Goal: Transaction & Acquisition: Purchase product/service

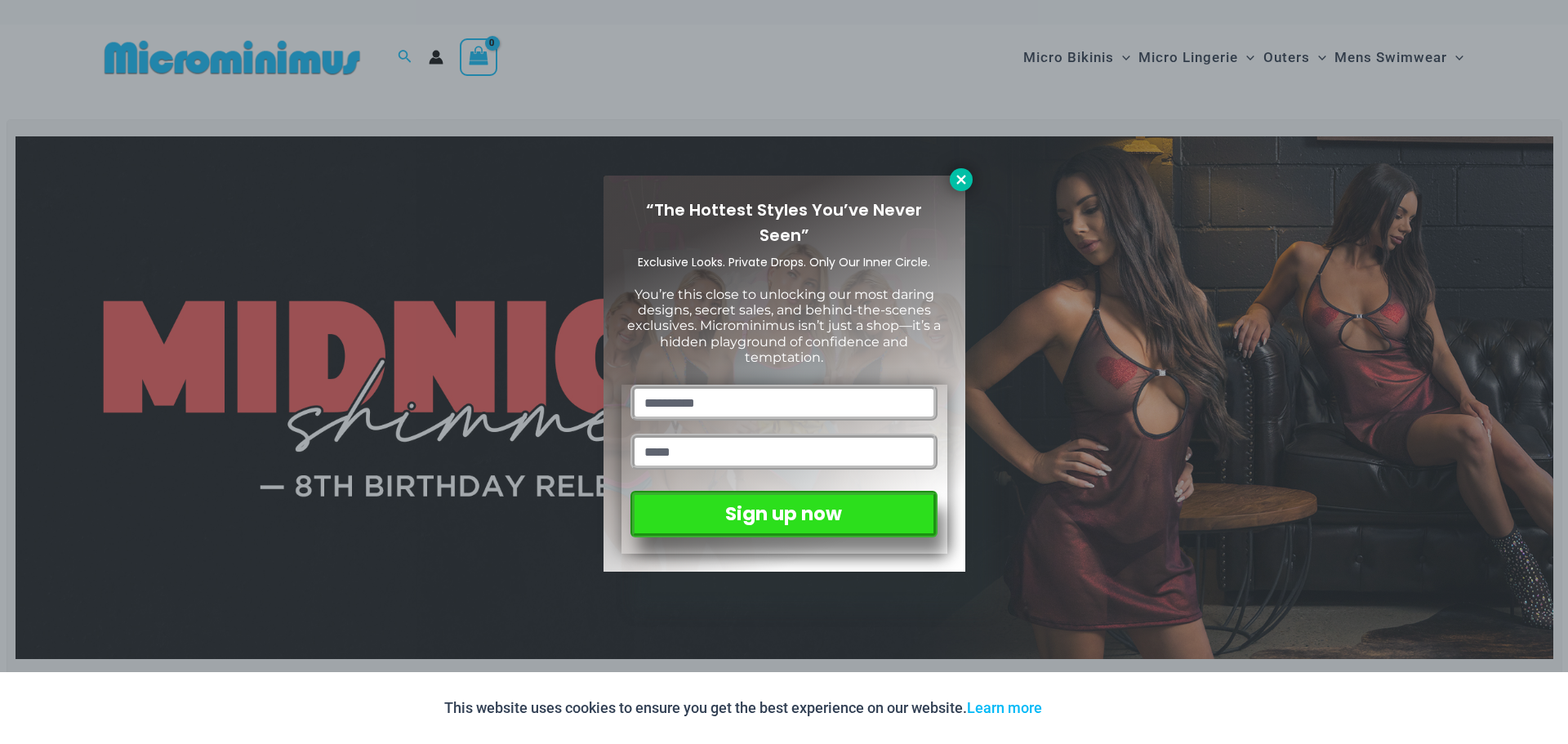
click at [955, 179] on icon at bounding box center [961, 179] width 14 height 14
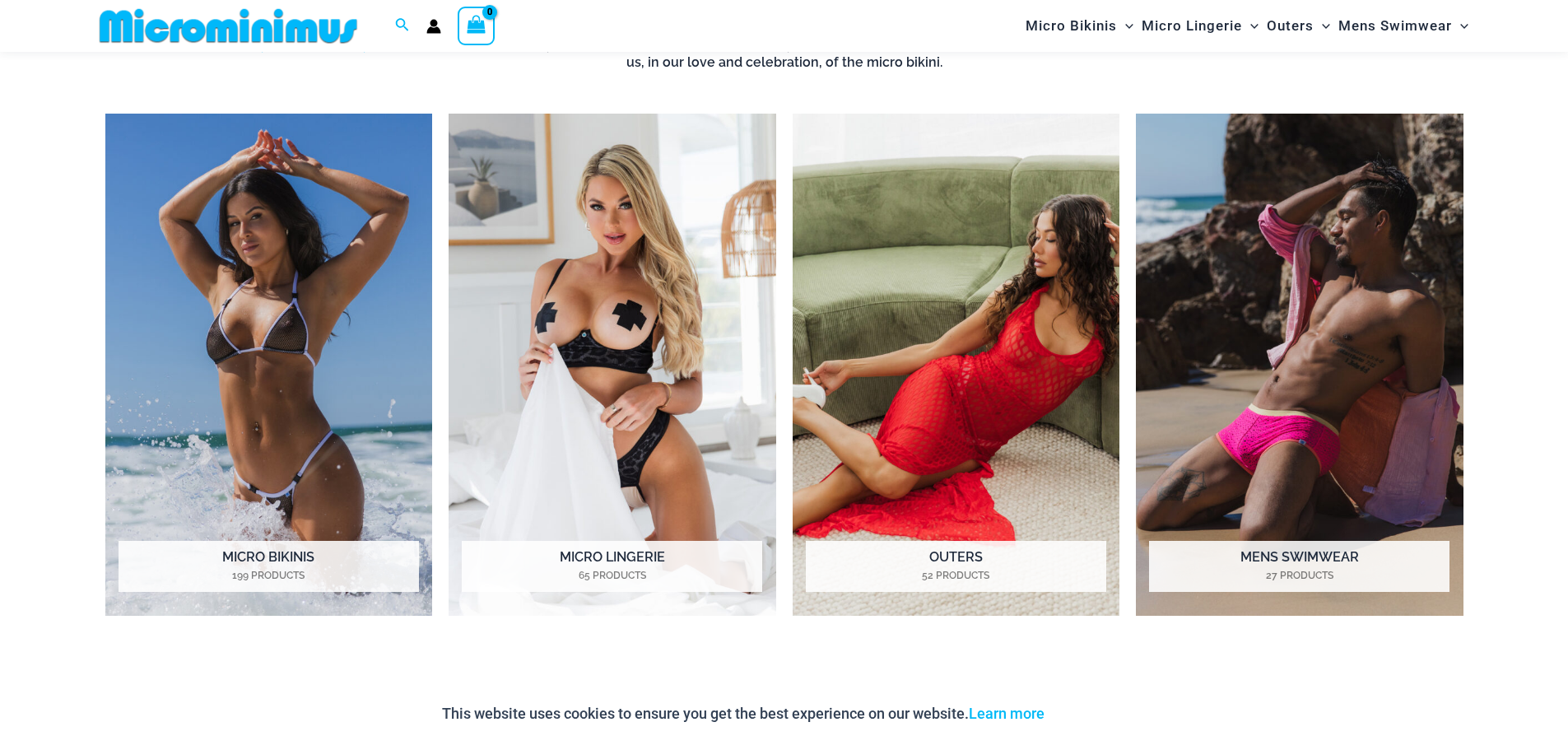
scroll to position [1452, 0]
click at [520, 343] on img "Visit product category Micro Lingerie" at bounding box center [612, 366] width 328 height 503
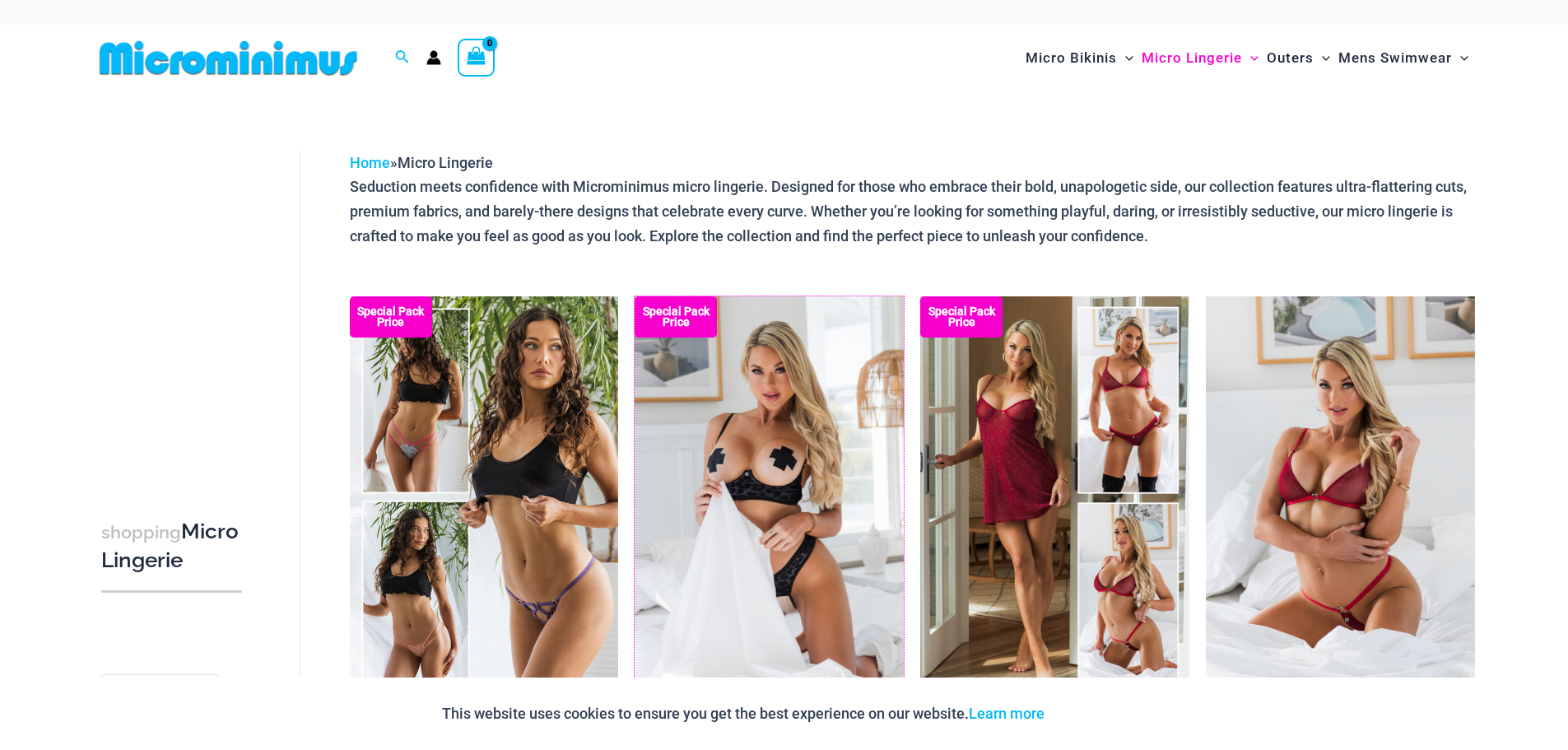
click at [634, 296] on img at bounding box center [634, 296] width 0 height 0
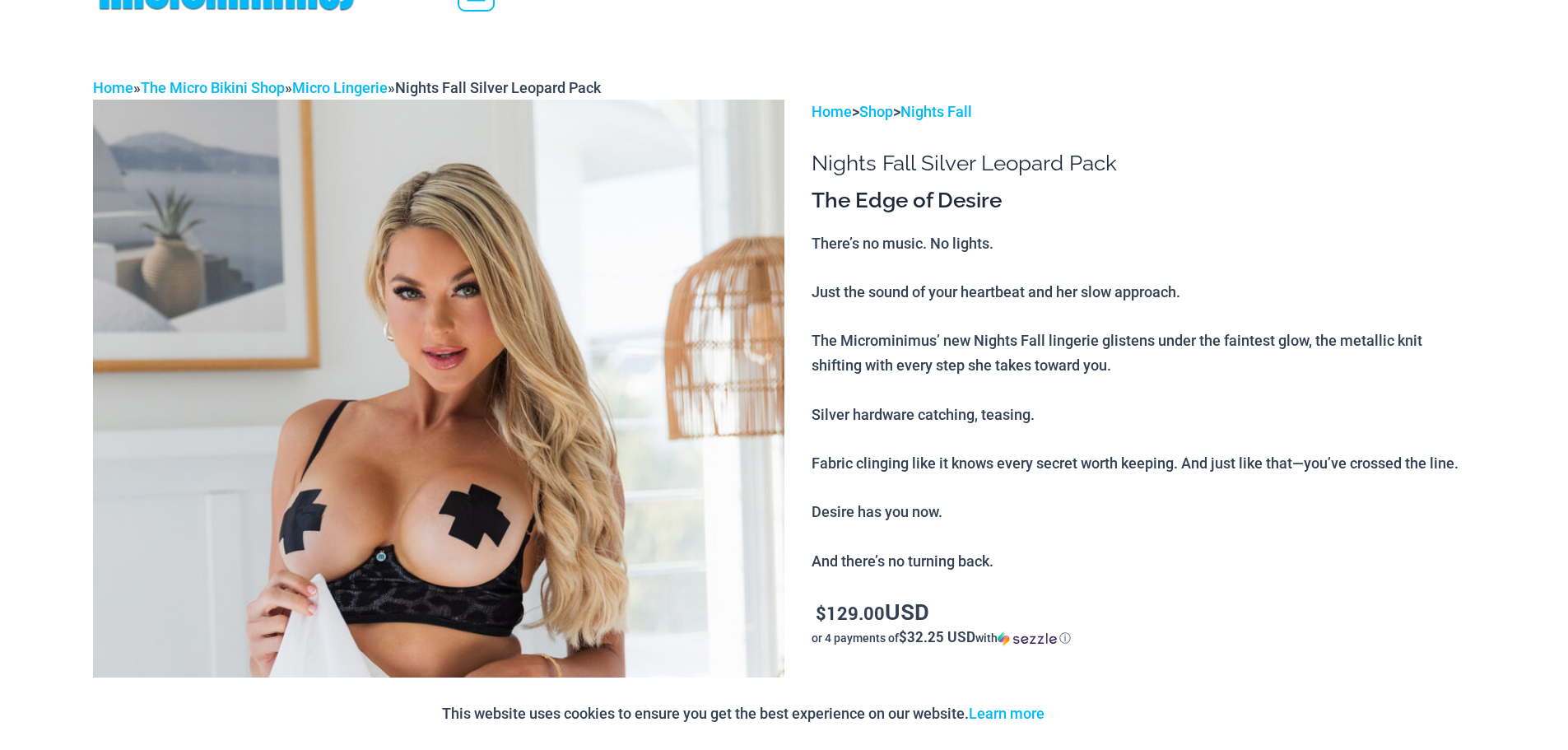
scroll to position [3, 0]
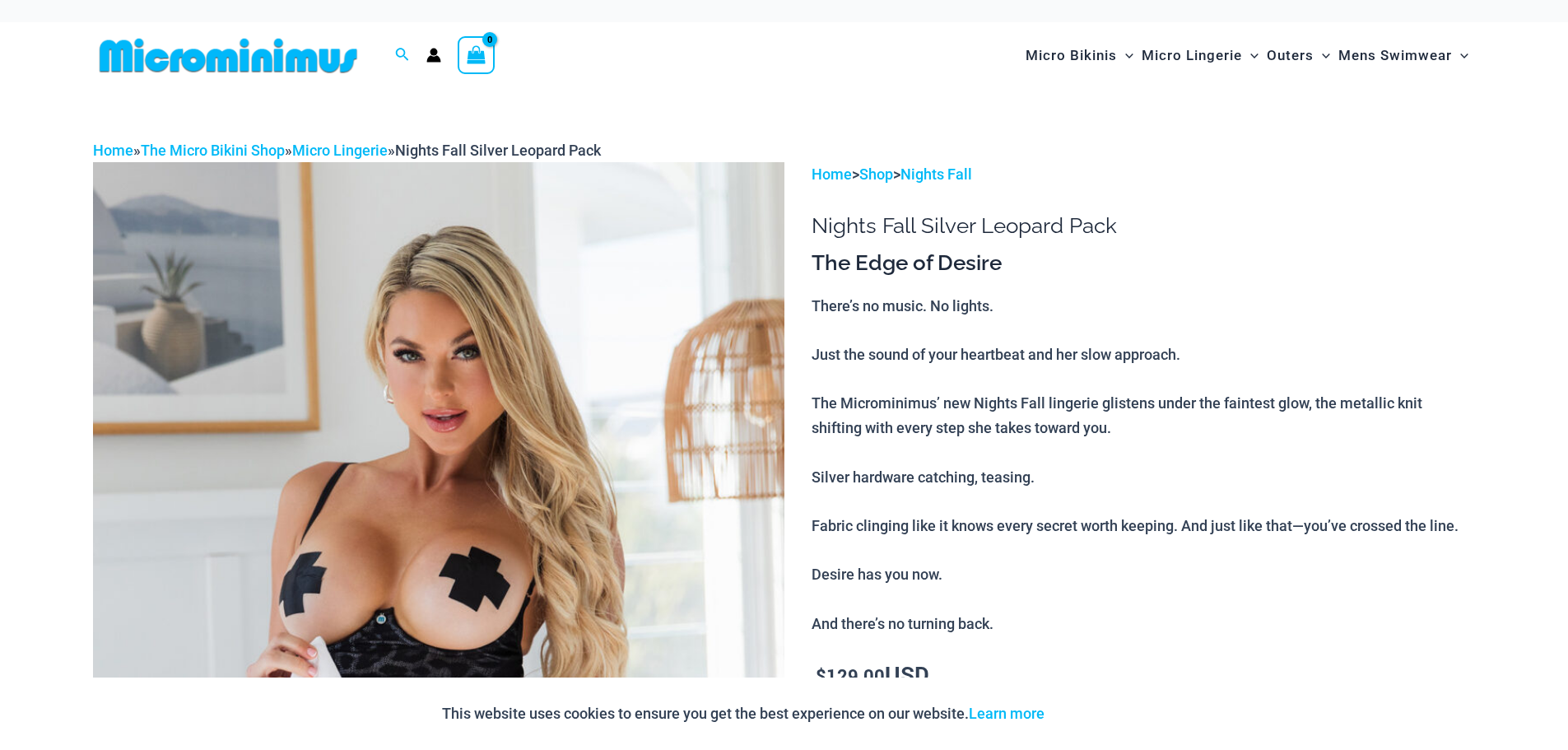
click at [562, 498] on img at bounding box center [439, 680] width 691 height 1037
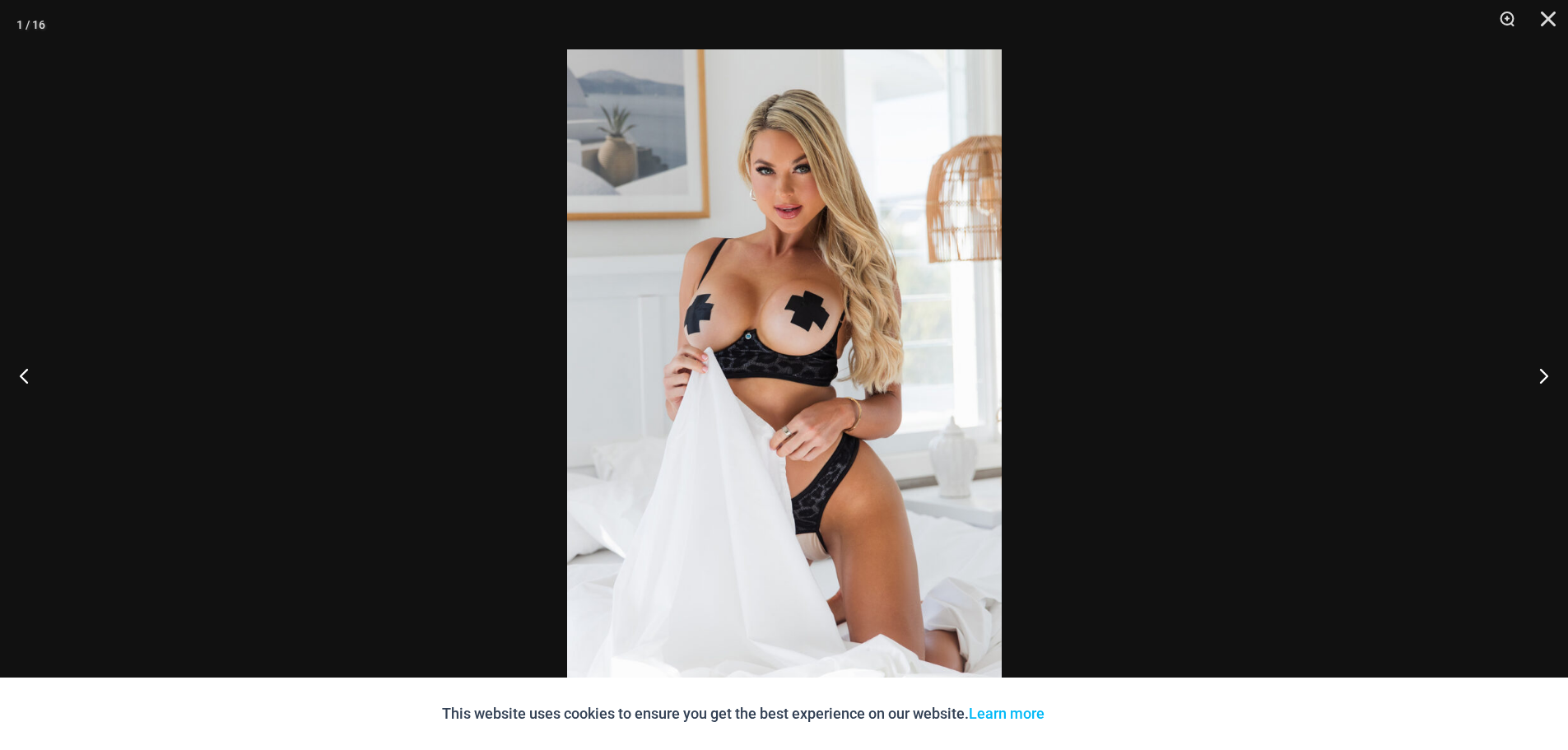
click at [755, 389] on img at bounding box center [784, 375] width 435 height 651
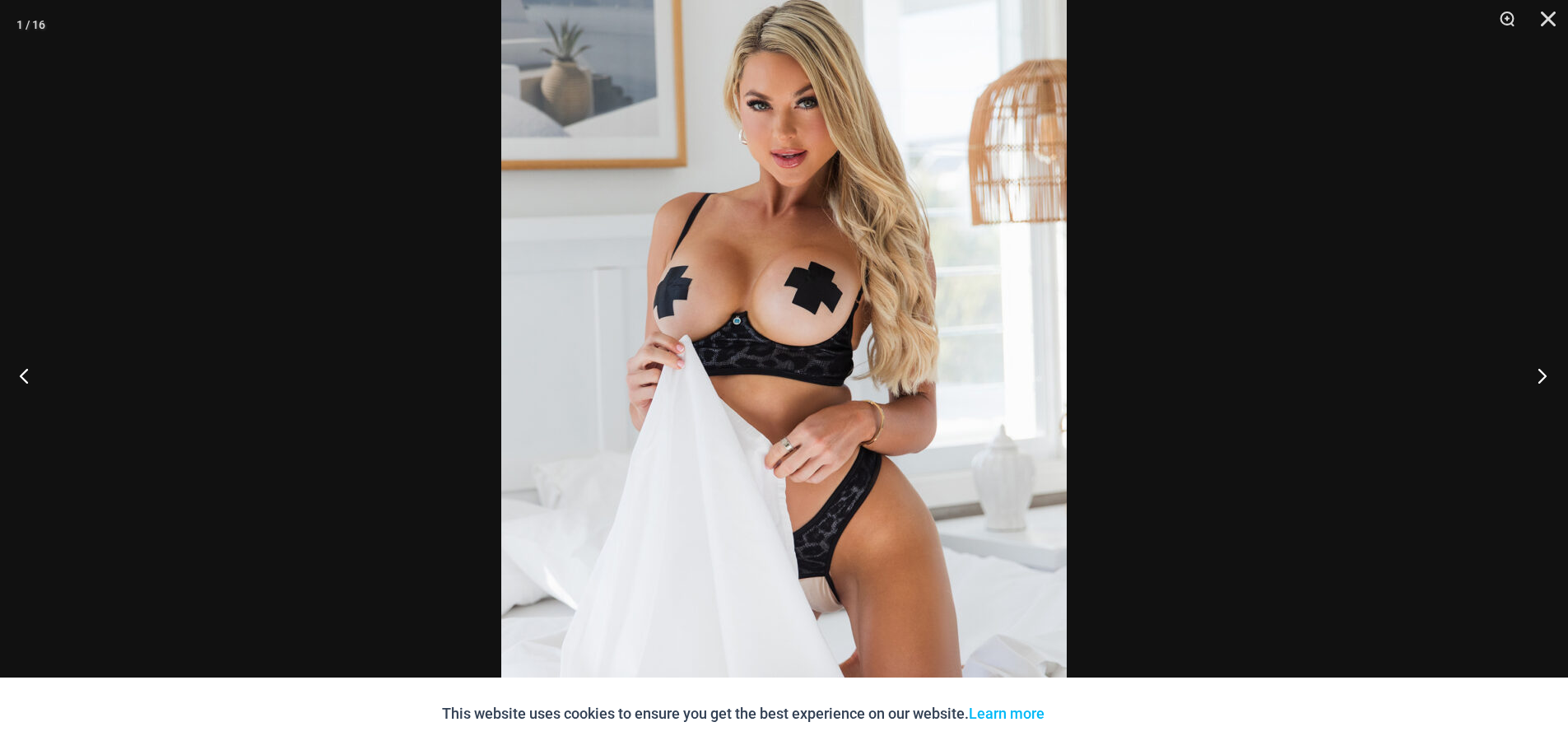
click at [1525, 372] on button "Next" at bounding box center [1537, 375] width 62 height 82
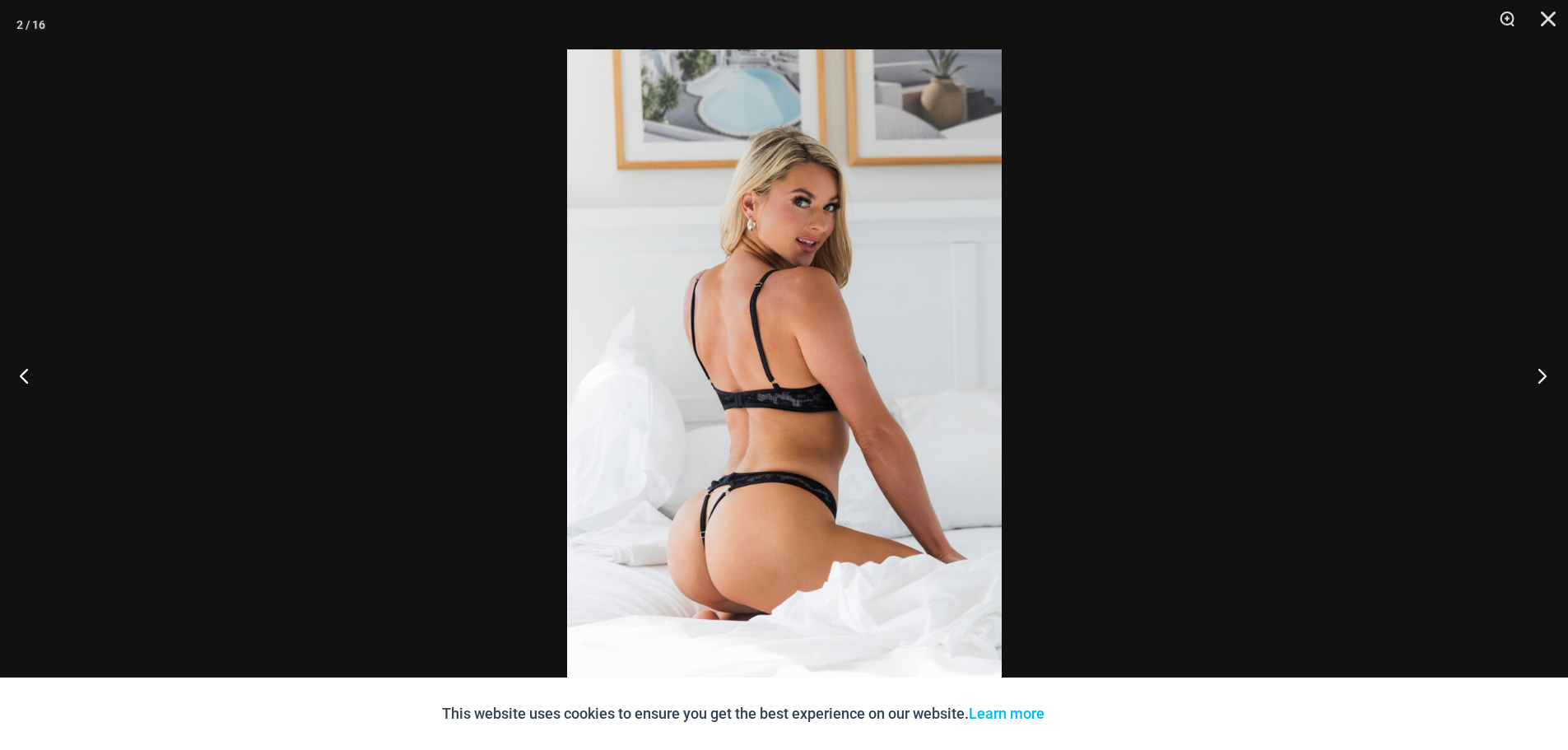
click at [1525, 372] on button "Next" at bounding box center [1537, 375] width 62 height 82
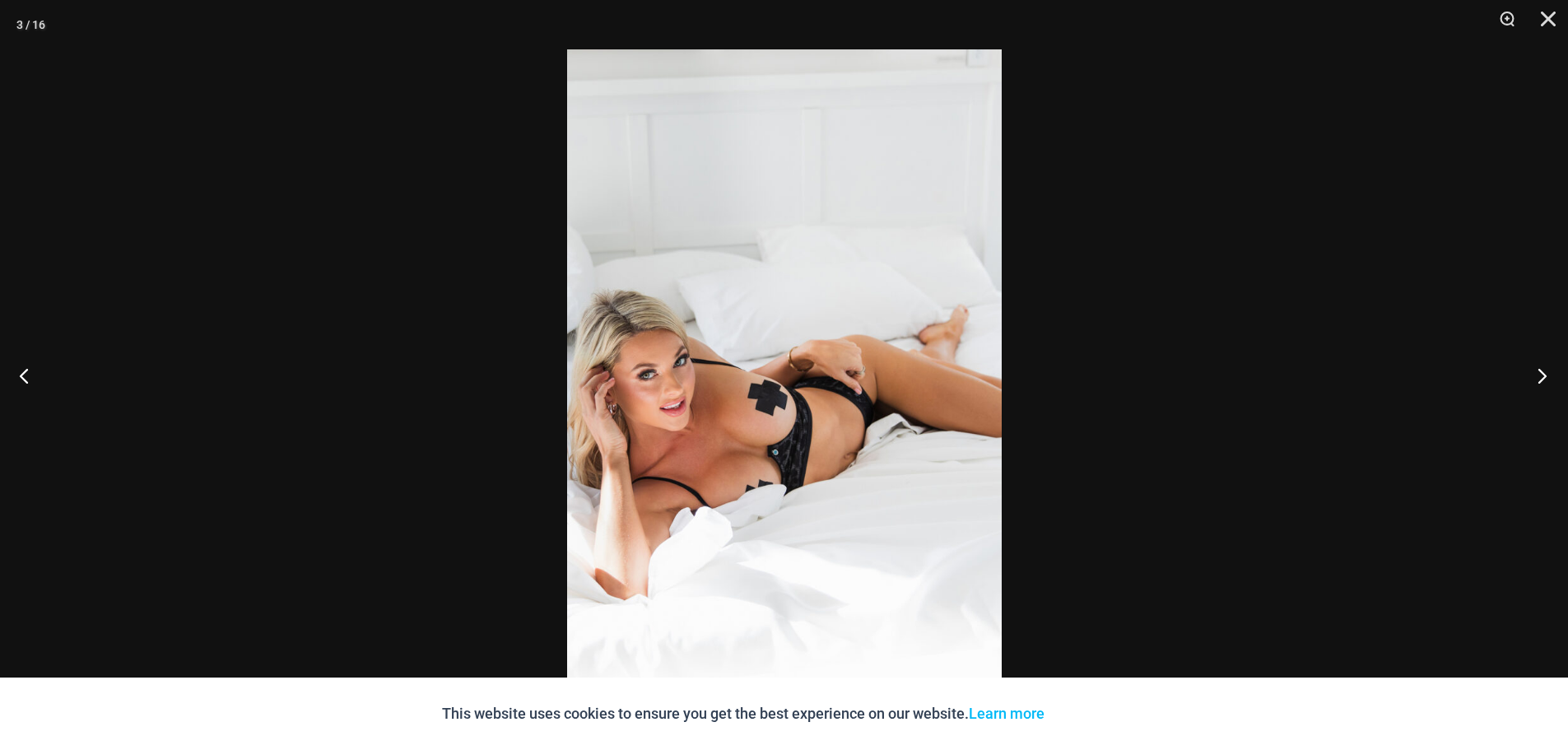
click at [1525, 372] on button "Next" at bounding box center [1537, 375] width 62 height 82
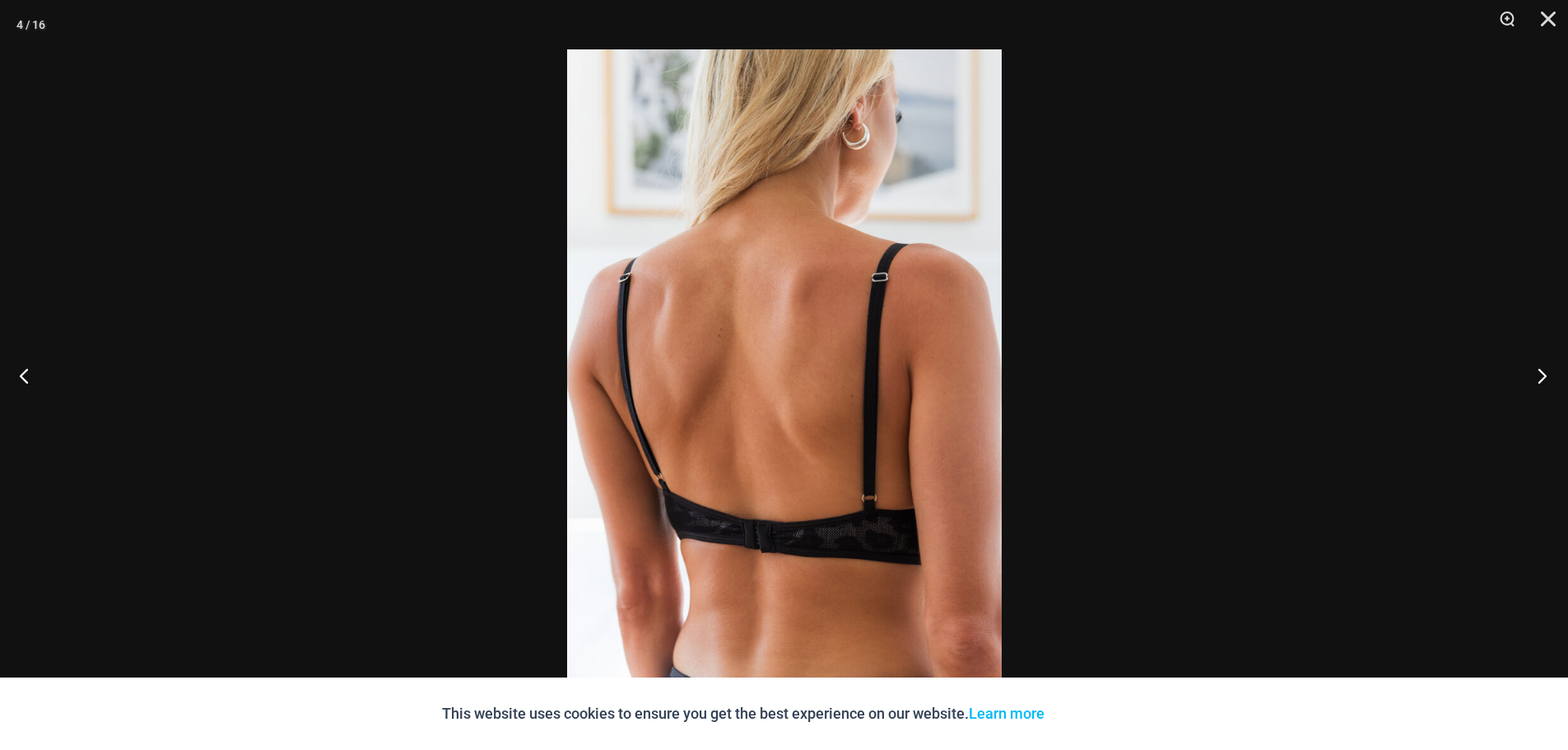
click at [1547, 379] on button "Next" at bounding box center [1537, 375] width 62 height 82
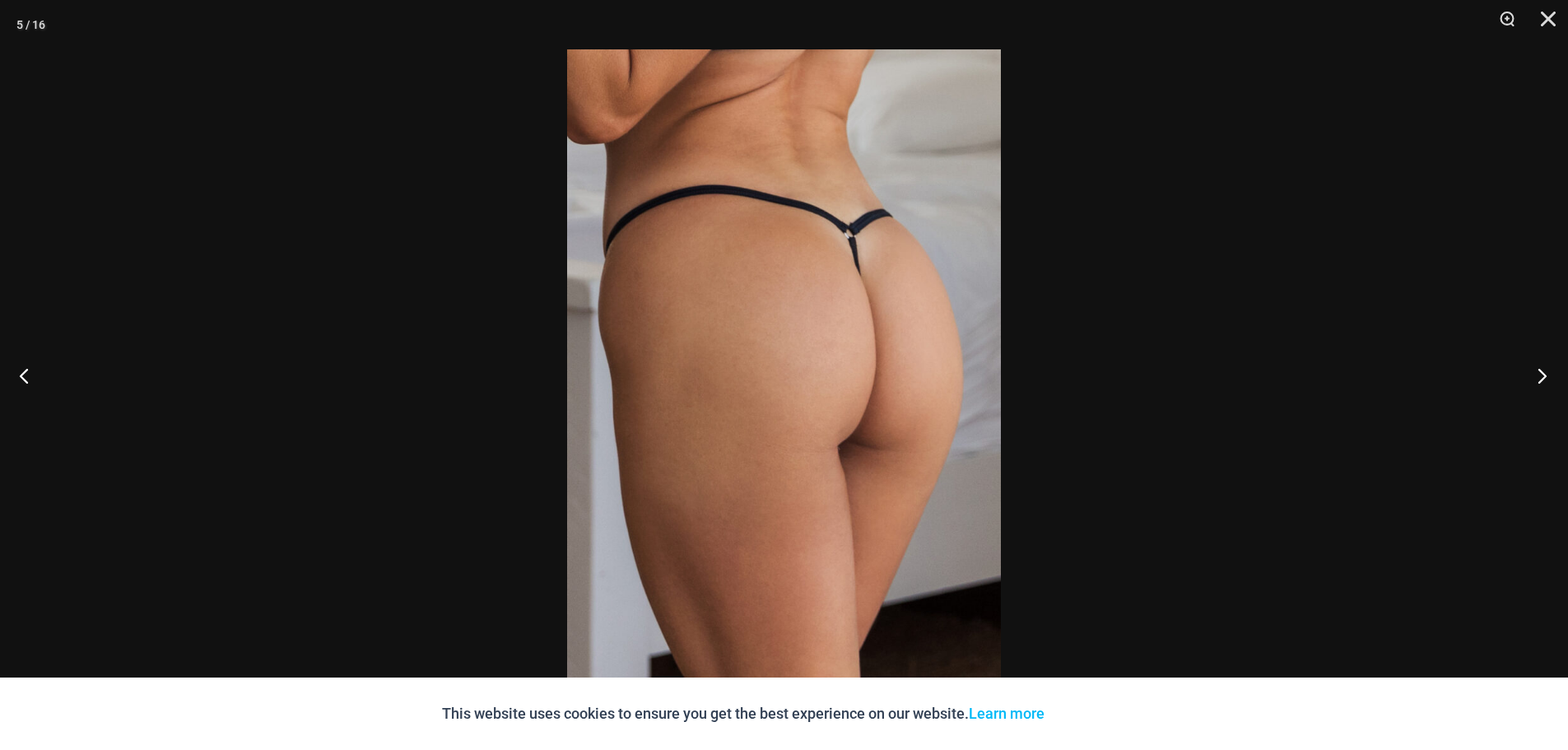
click at [1547, 379] on button "Next" at bounding box center [1537, 375] width 62 height 82
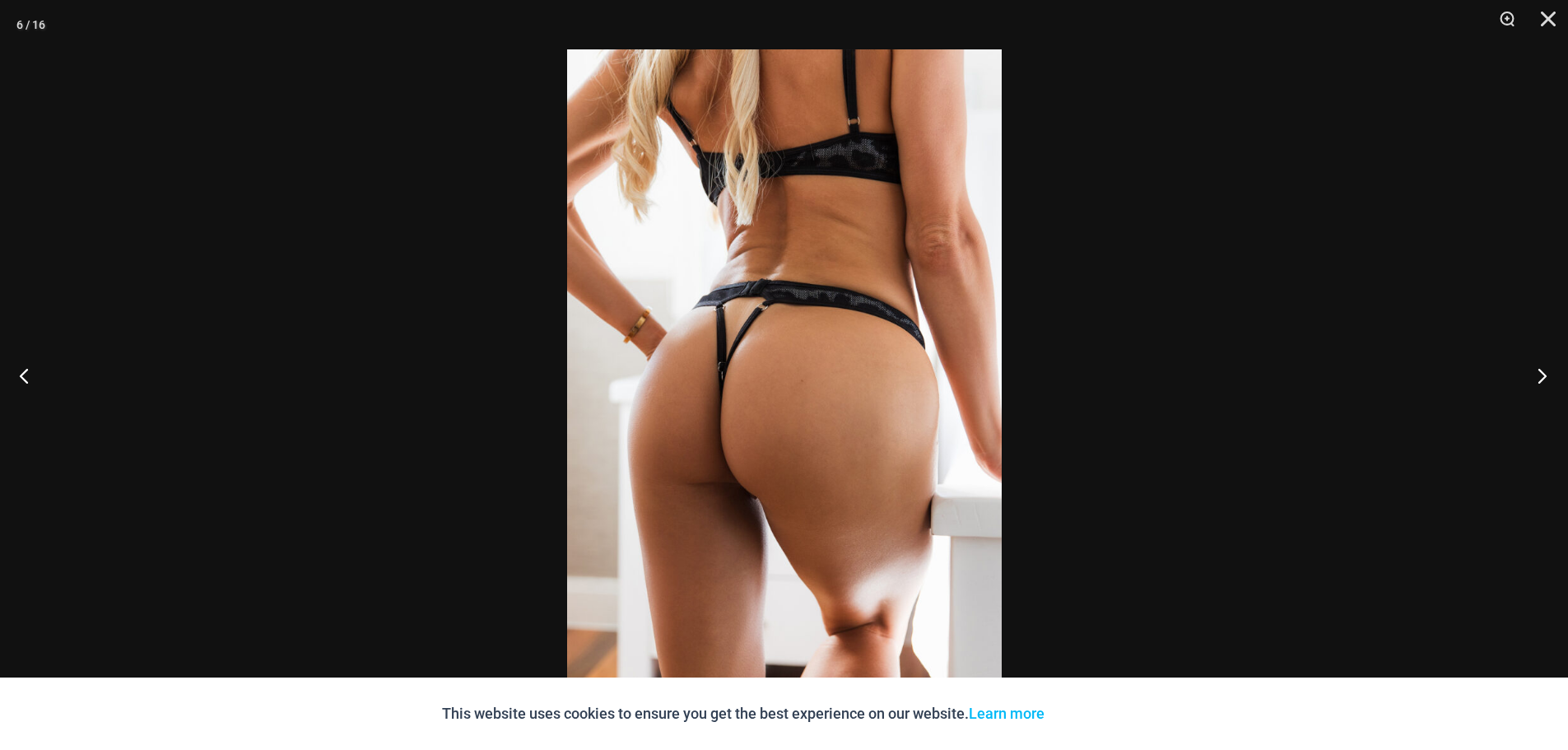
click at [1547, 379] on button "Next" at bounding box center [1537, 375] width 62 height 82
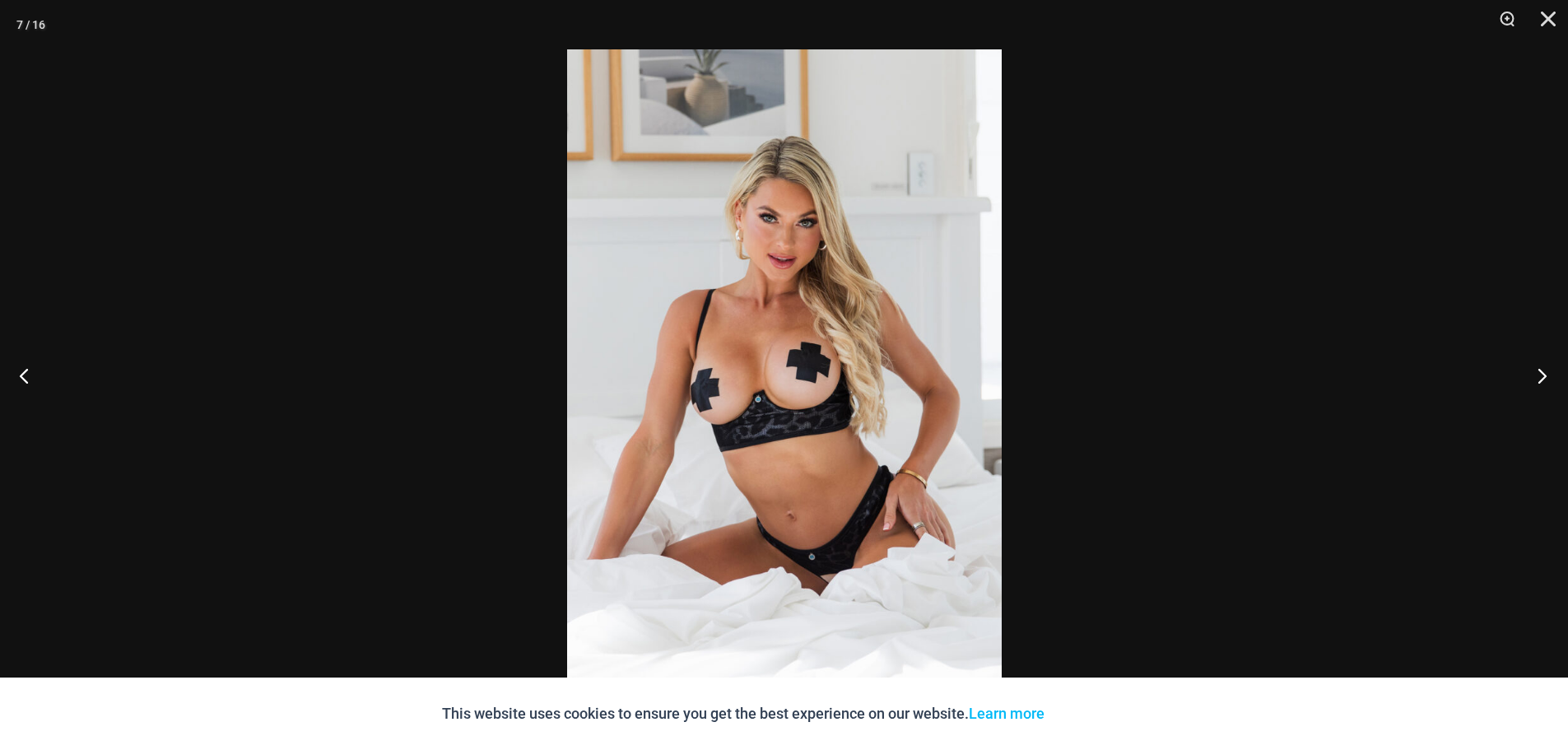
click at [1547, 379] on button "Next" at bounding box center [1537, 375] width 62 height 82
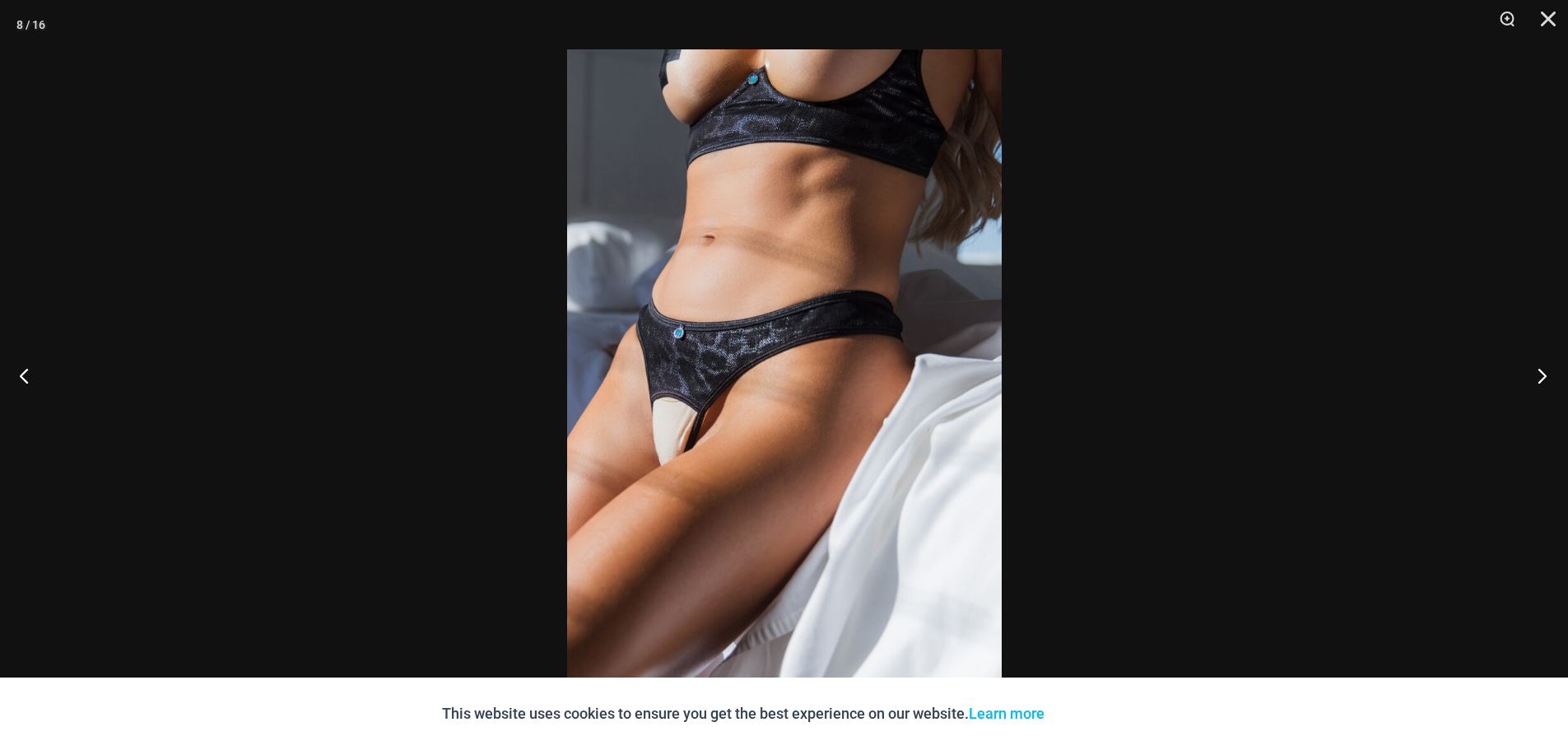
click at [1547, 379] on button "Next" at bounding box center [1537, 375] width 62 height 82
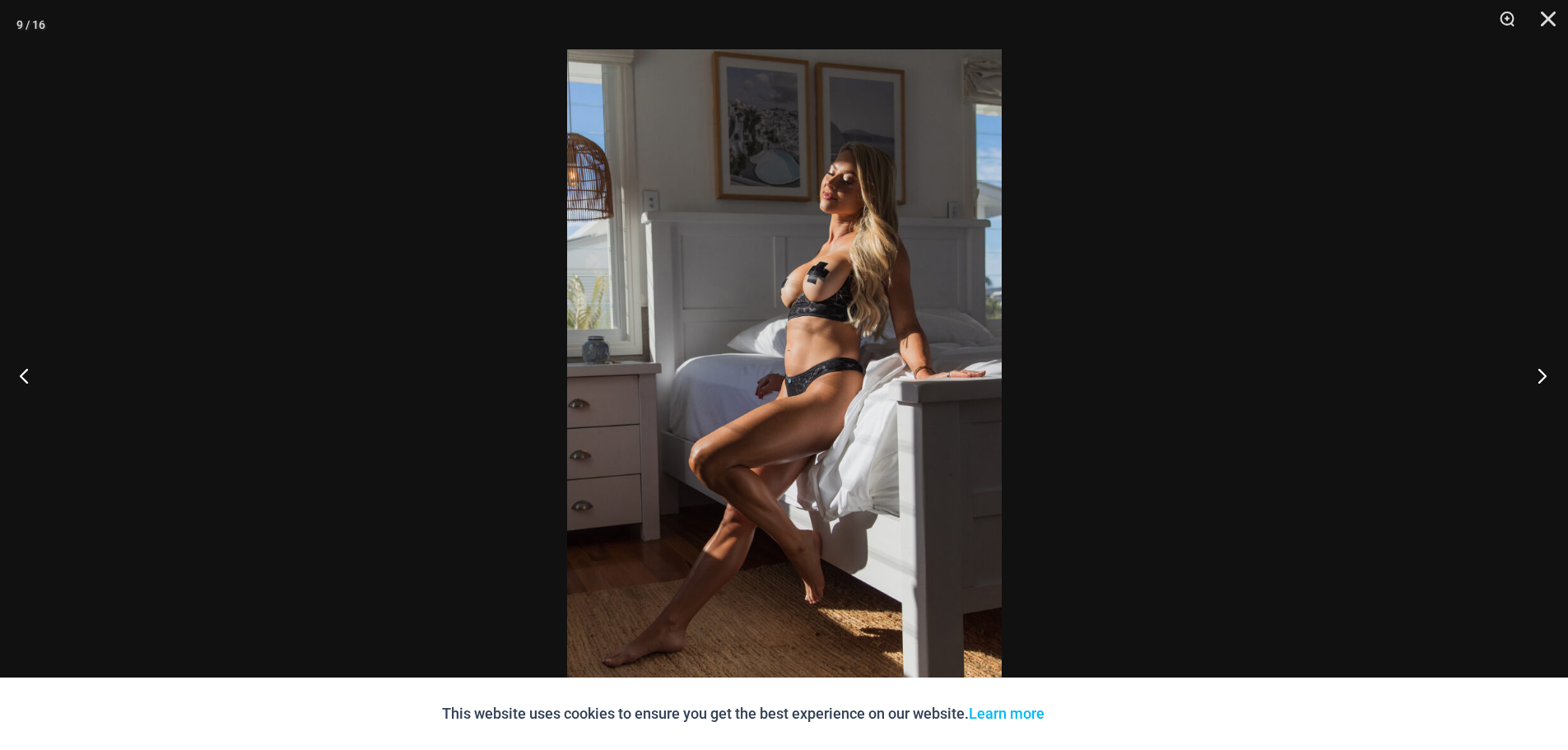
click at [1547, 379] on button "Next" at bounding box center [1537, 375] width 62 height 82
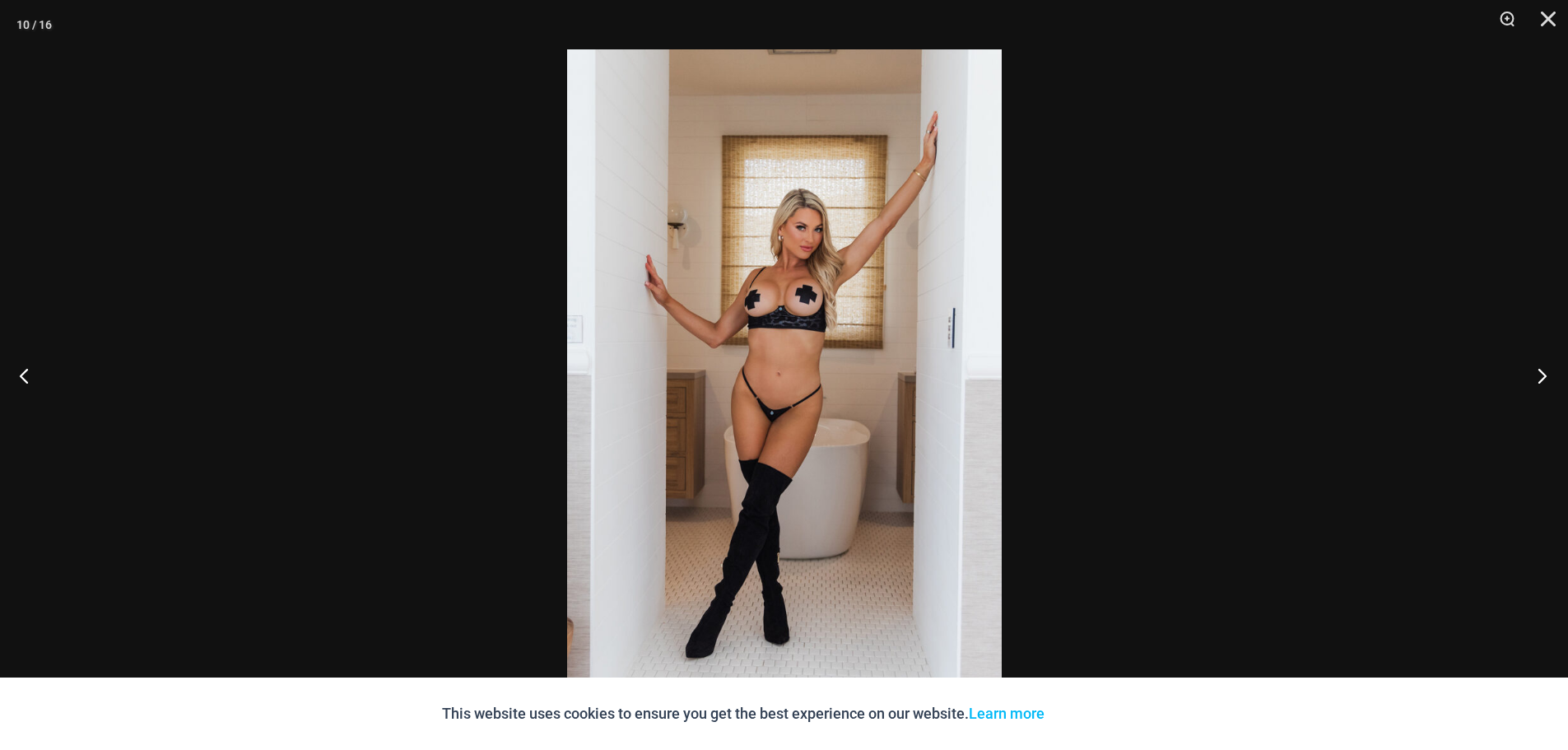
click at [1547, 379] on button "Next" at bounding box center [1537, 375] width 62 height 82
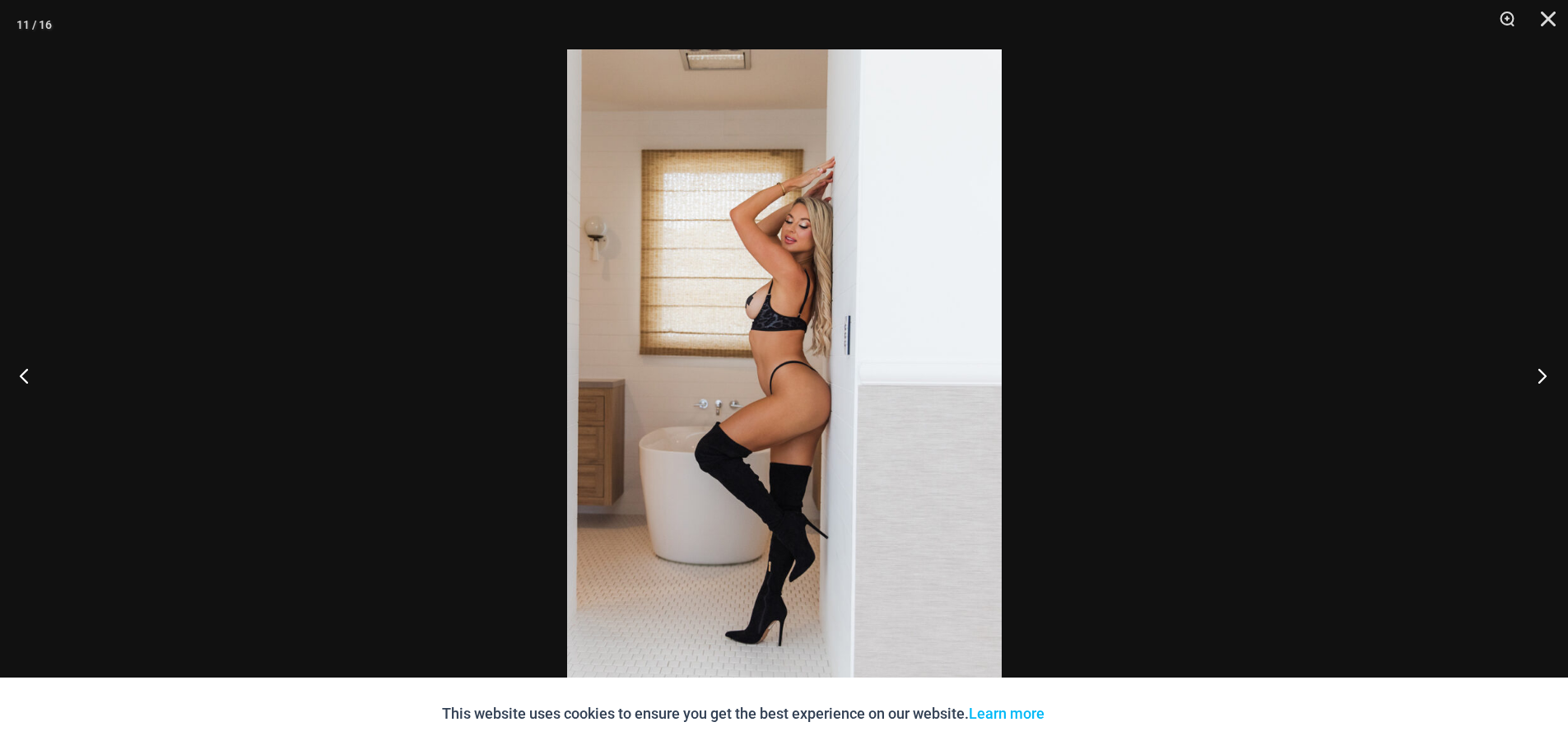
click at [1547, 379] on button "Next" at bounding box center [1537, 375] width 62 height 82
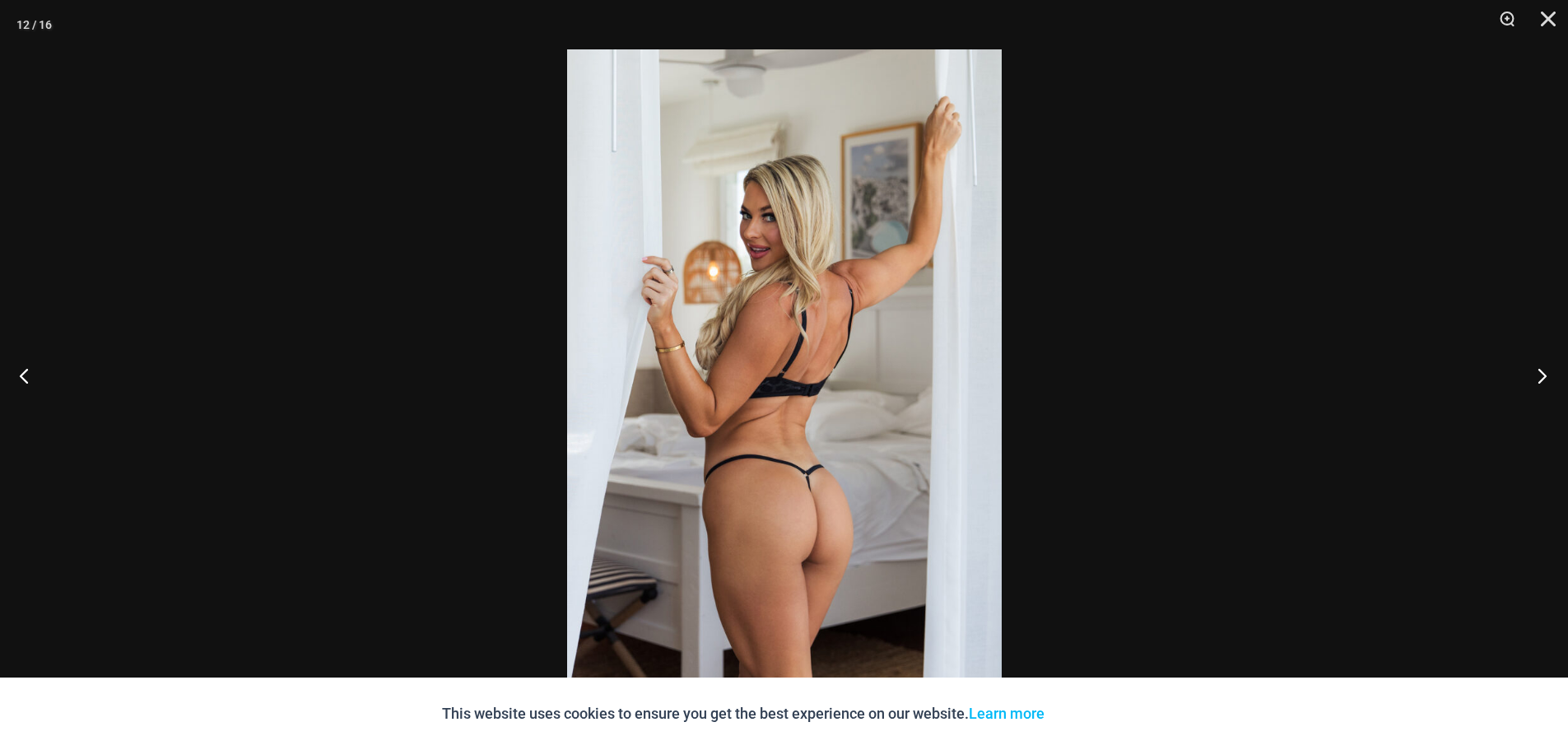
click at [1547, 379] on button "Next" at bounding box center [1537, 375] width 62 height 82
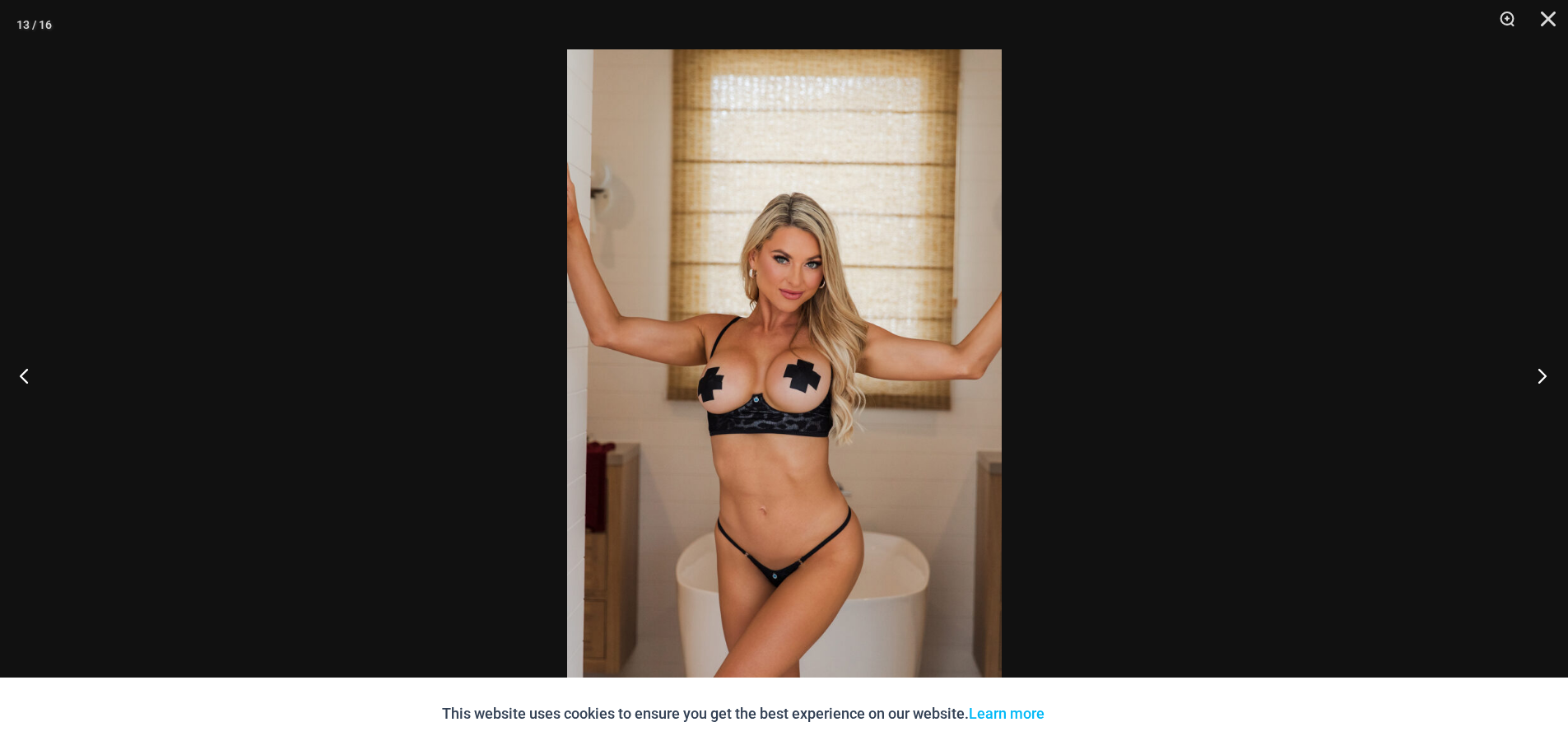
click at [1547, 379] on button "Next" at bounding box center [1537, 375] width 62 height 82
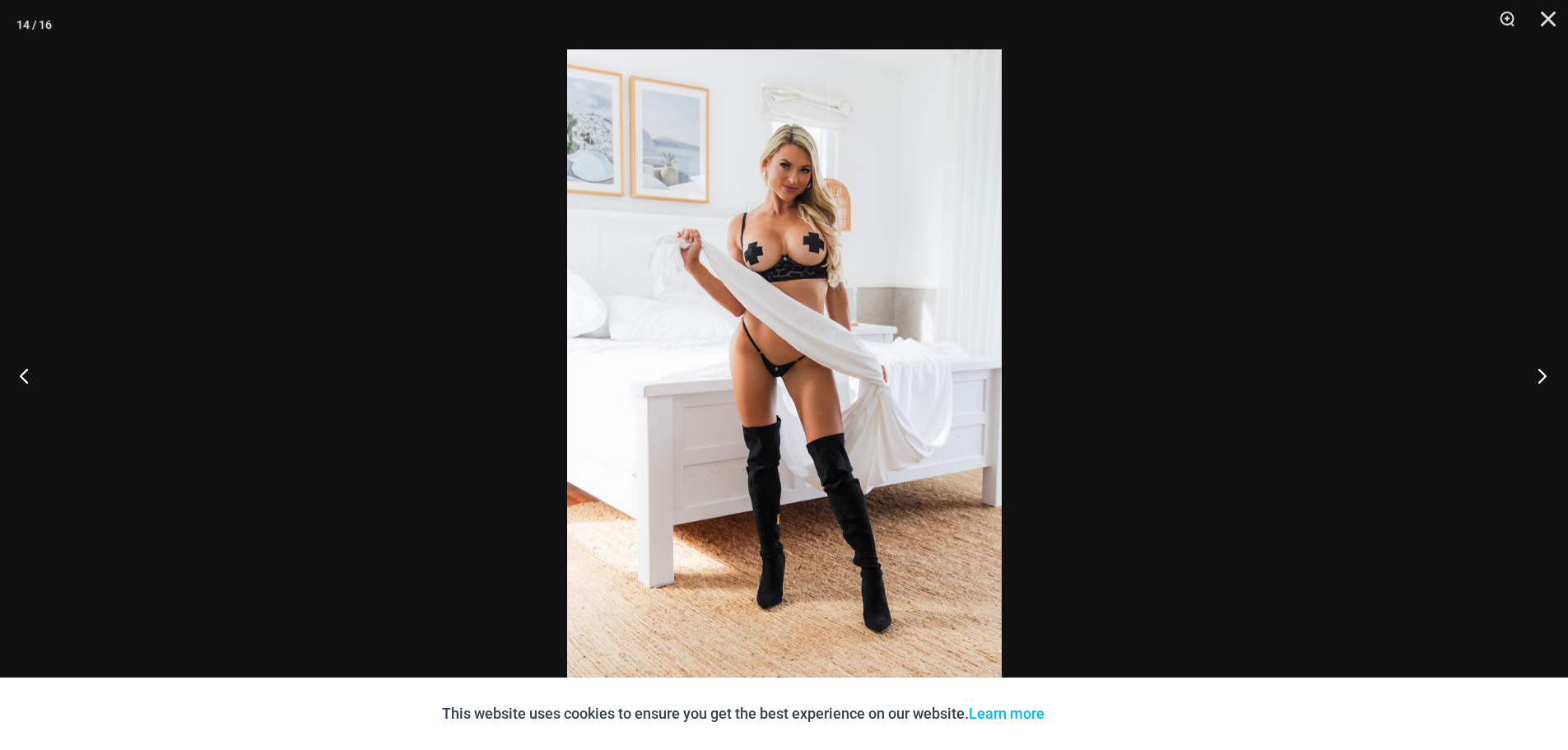
click at [1547, 379] on button "Next" at bounding box center [1537, 375] width 62 height 82
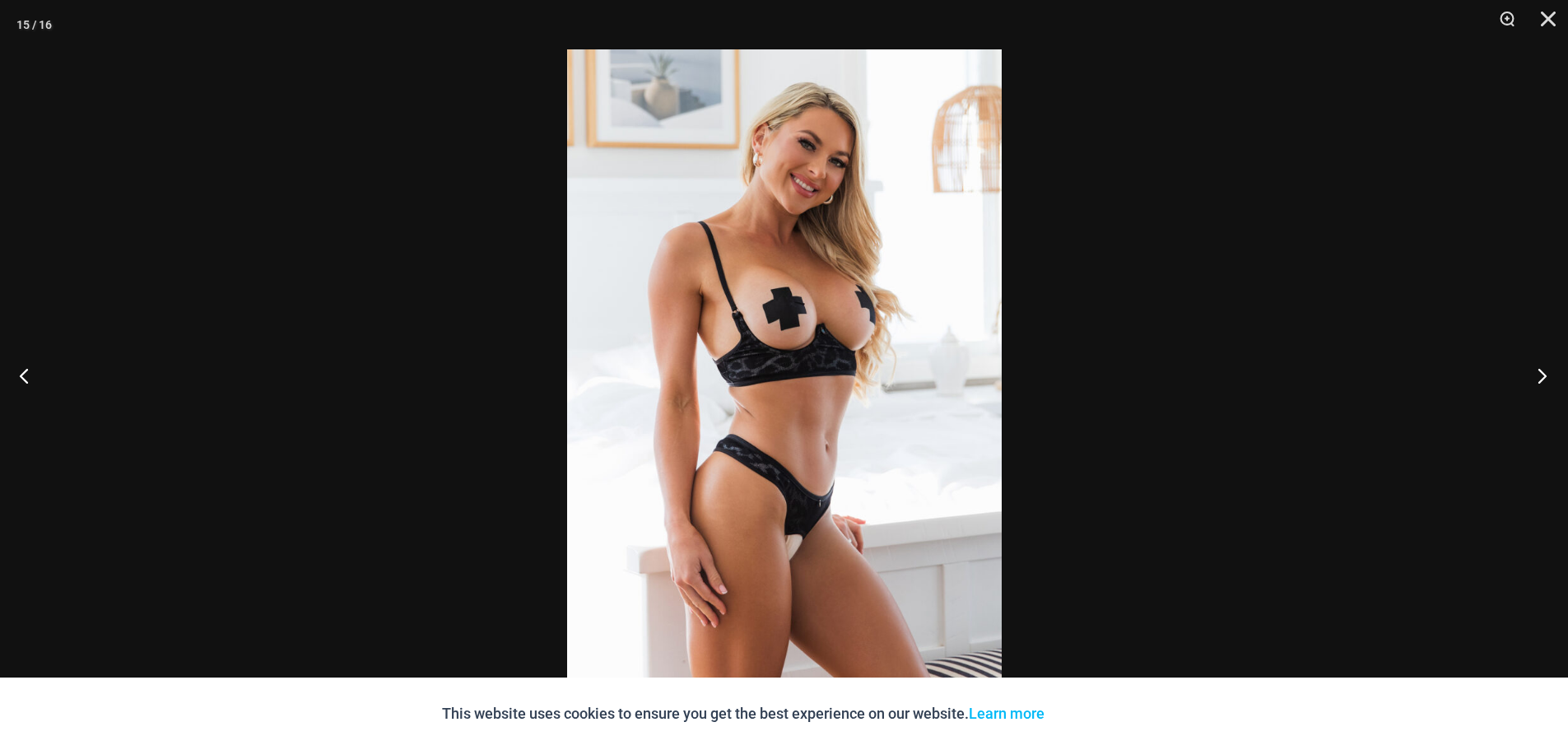
click at [1547, 379] on button "Next" at bounding box center [1537, 375] width 62 height 82
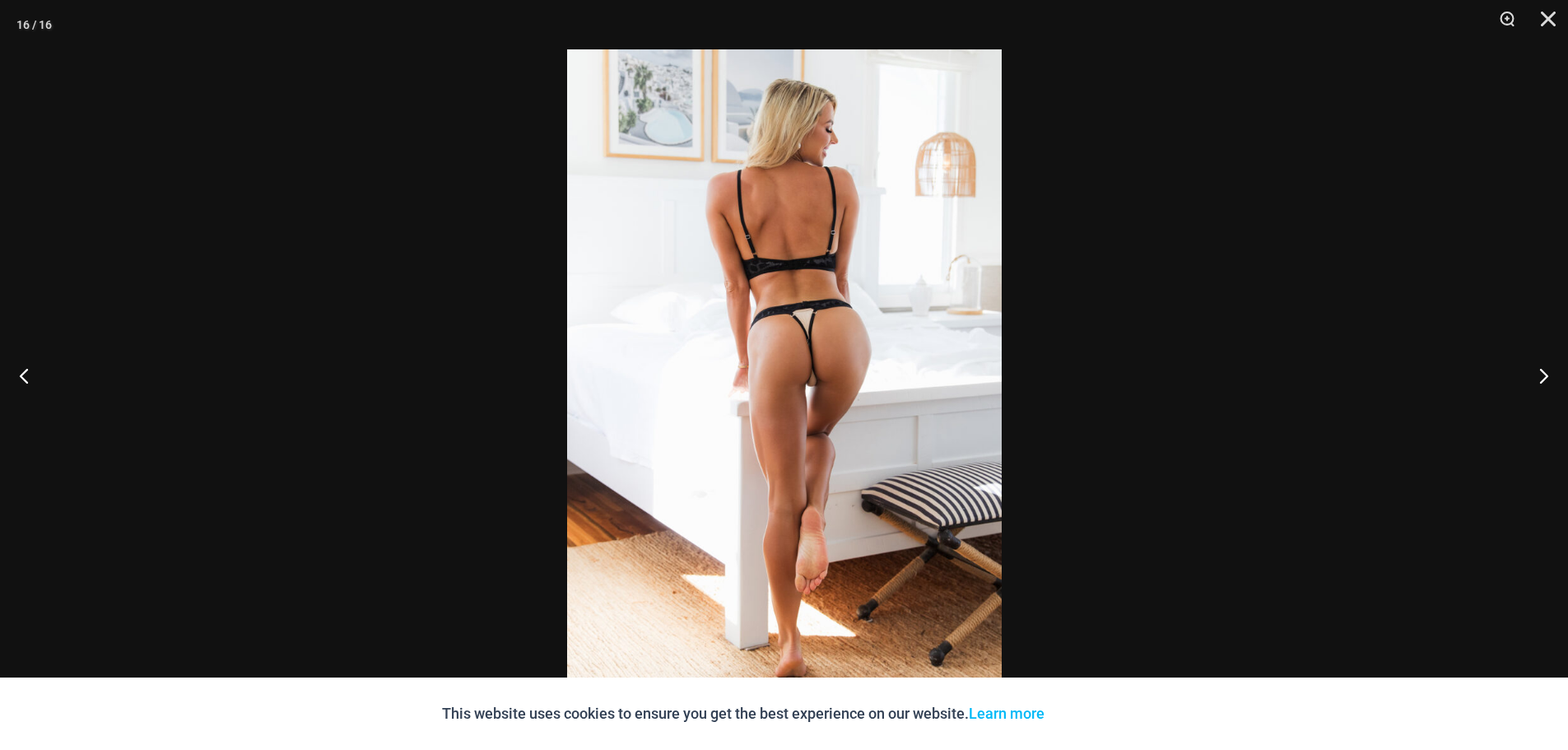
click at [825, 333] on img at bounding box center [784, 375] width 435 height 651
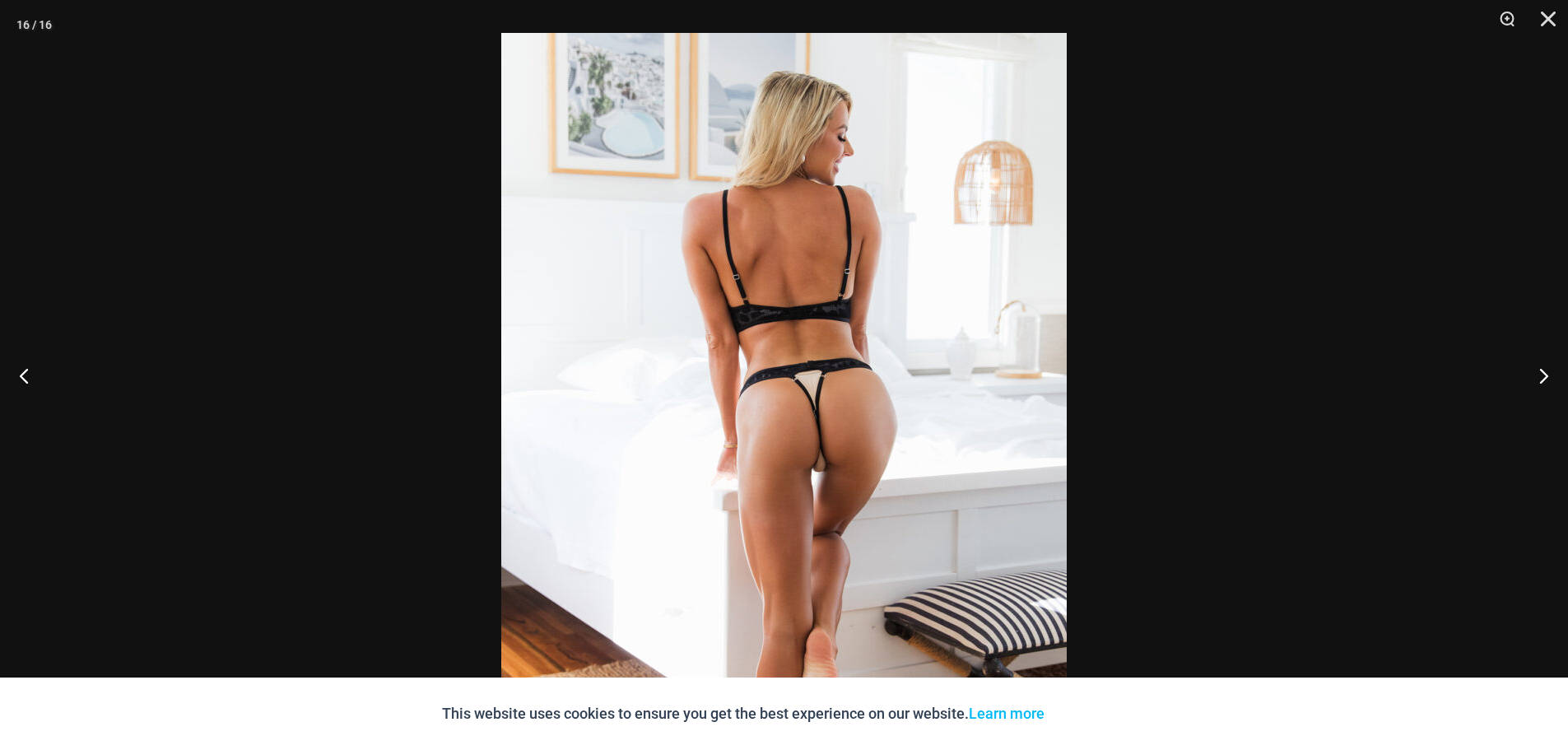
click at [912, 434] on img at bounding box center [784, 457] width 565 height 848
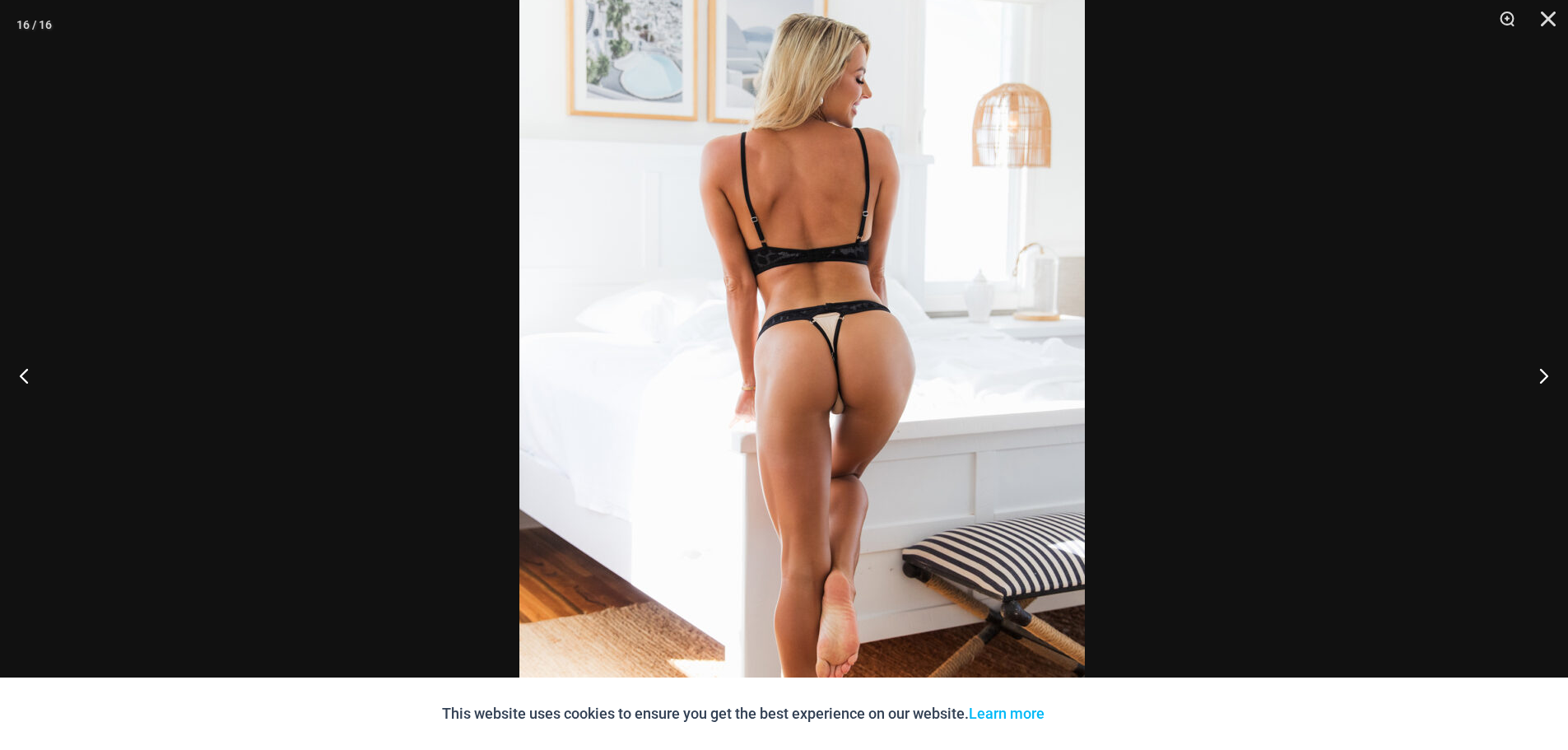
click at [1521, 379] on div "16 / 16" at bounding box center [784, 375] width 1568 height 750
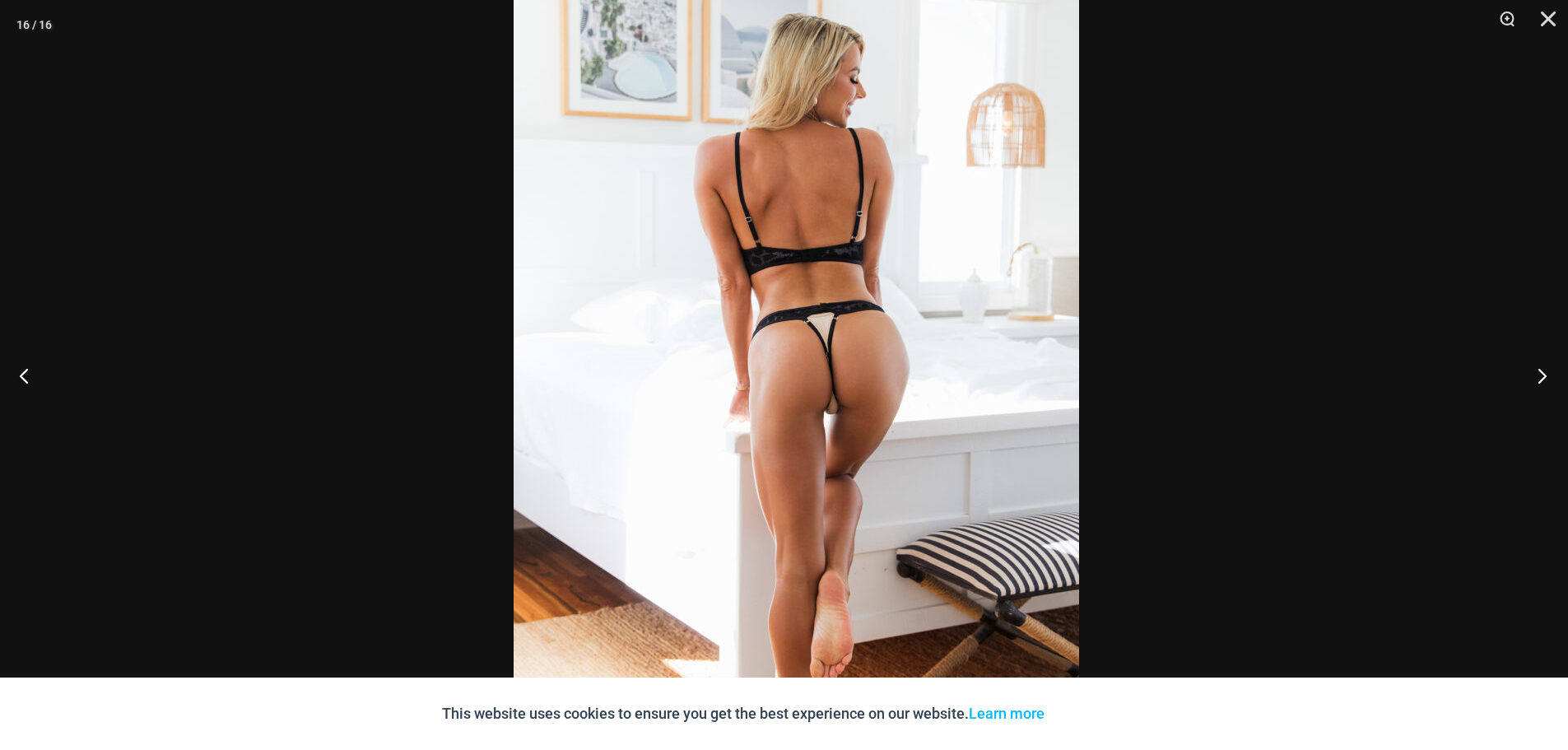
click at [1521, 379] on button "Next" at bounding box center [1537, 375] width 62 height 82
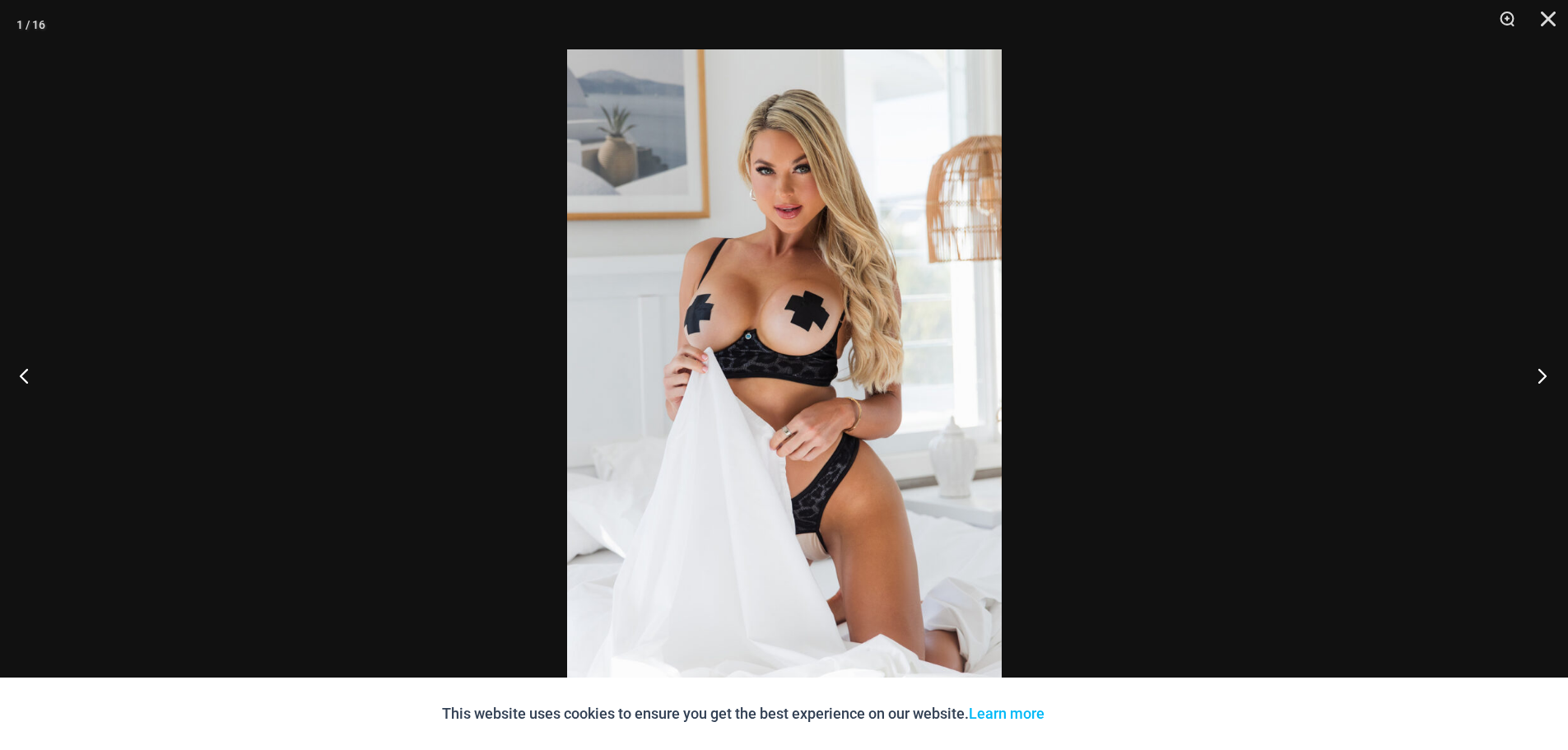
click at [1549, 368] on button "Next" at bounding box center [1537, 375] width 62 height 82
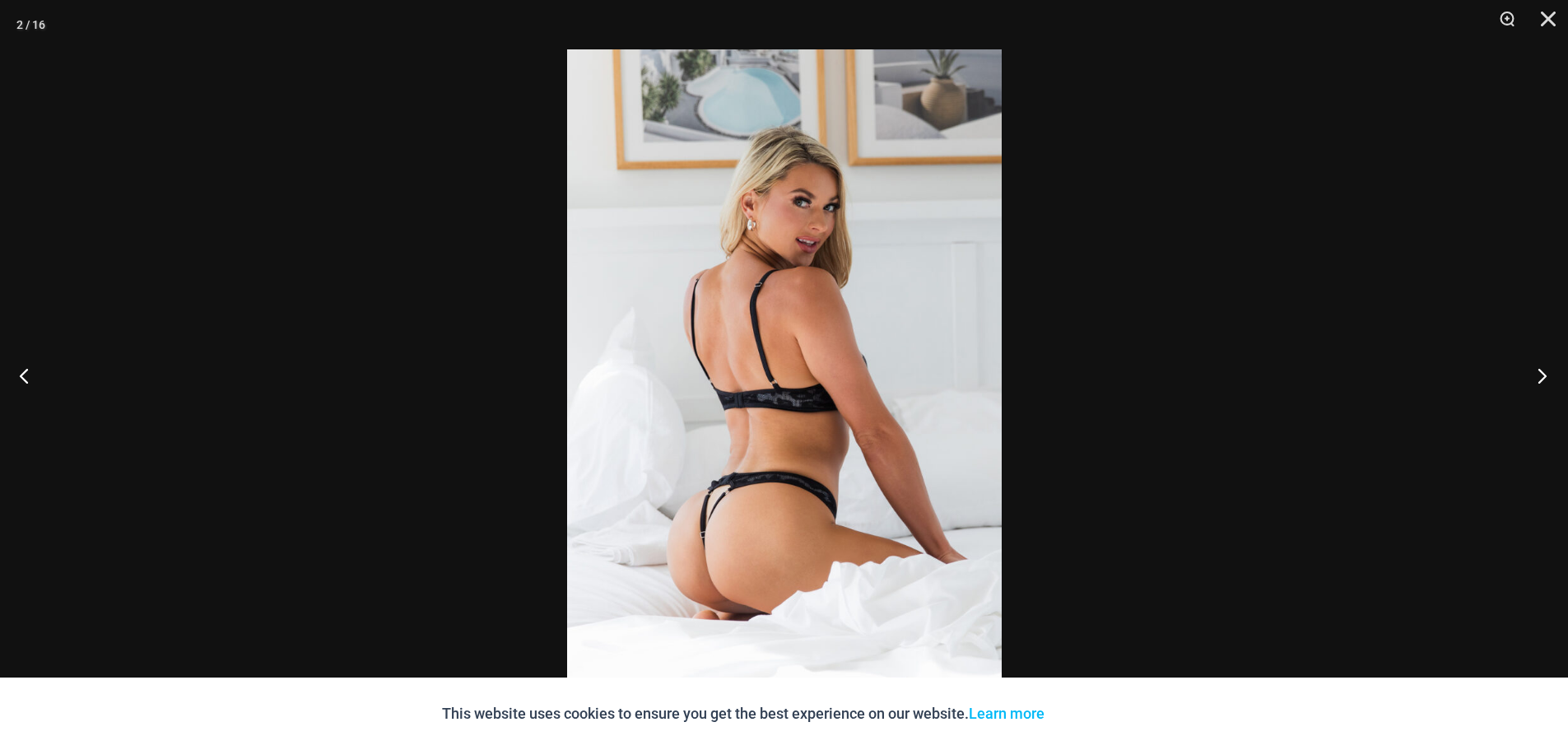
click at [1549, 368] on button "Next" at bounding box center [1537, 375] width 62 height 82
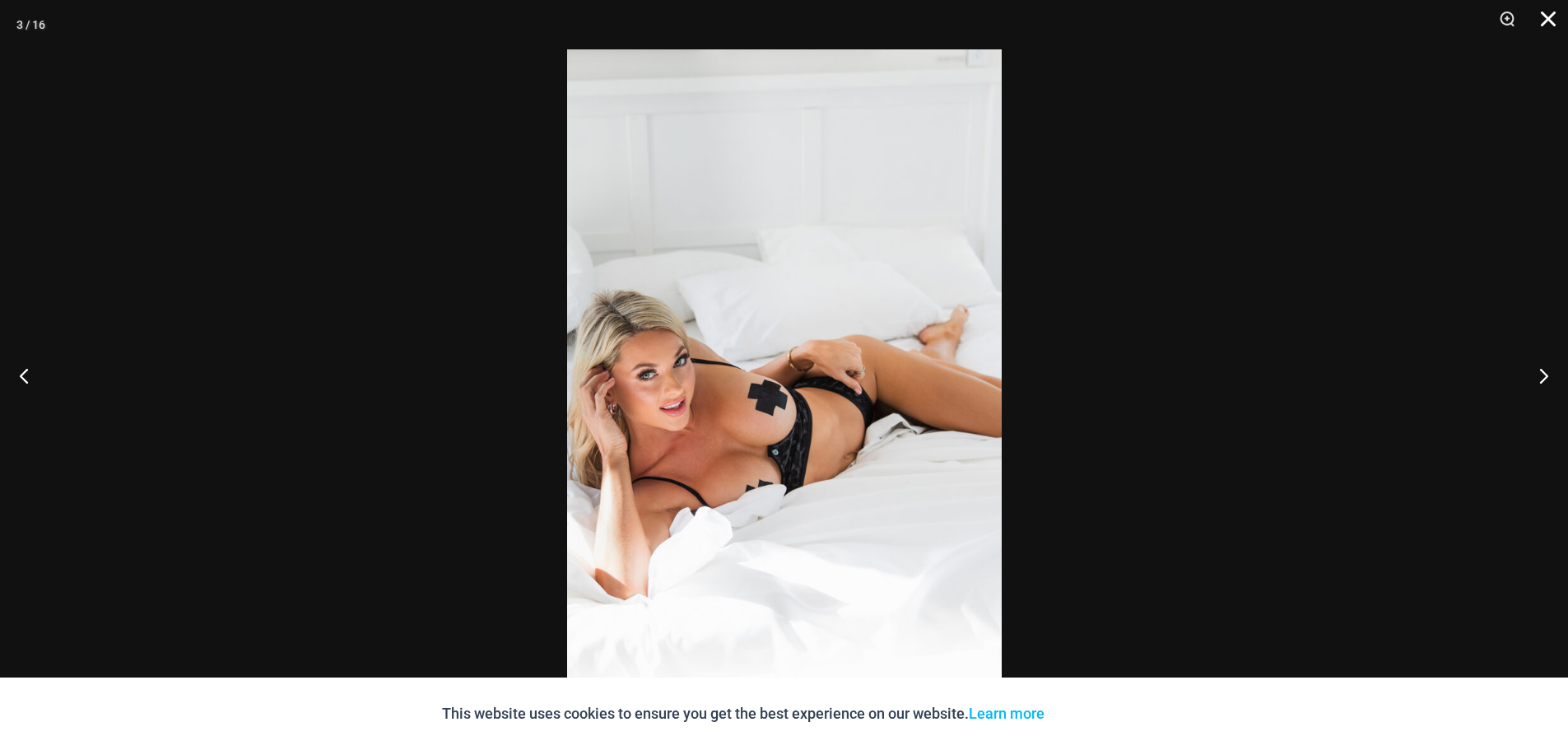
click at [1548, 22] on button "Close" at bounding box center [1542, 25] width 41 height 49
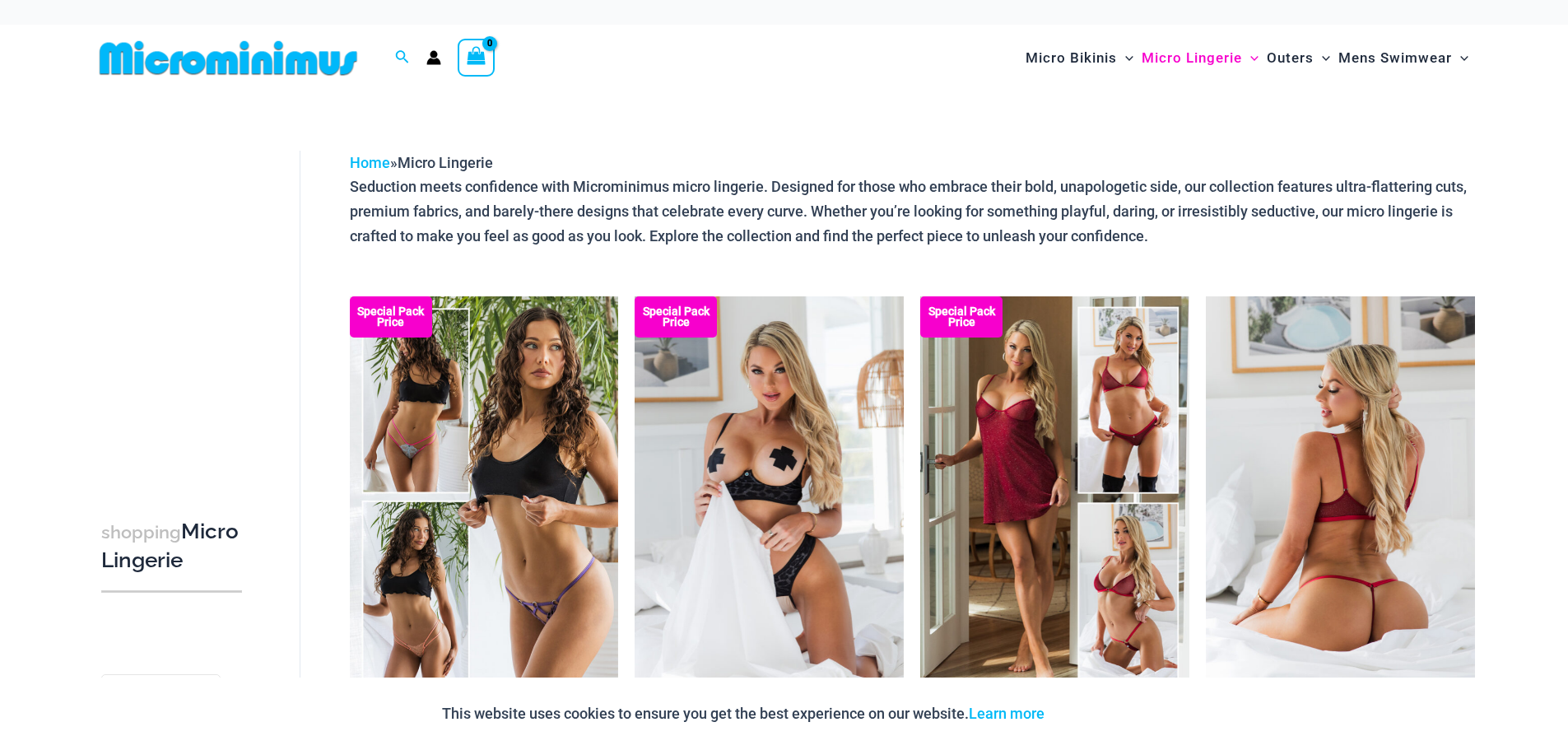
click at [1324, 487] on img at bounding box center [1340, 498] width 269 height 403
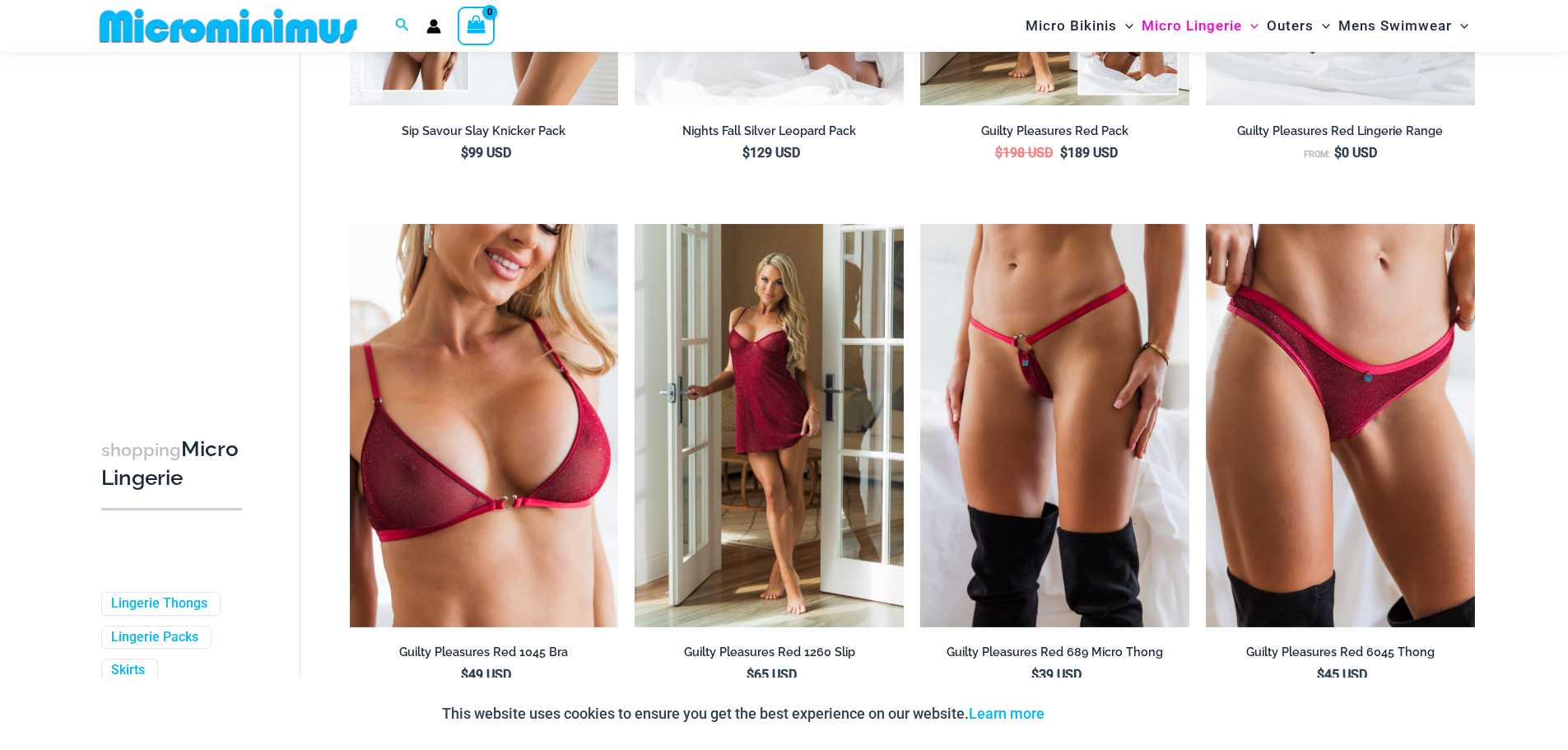
scroll to position [578, 0]
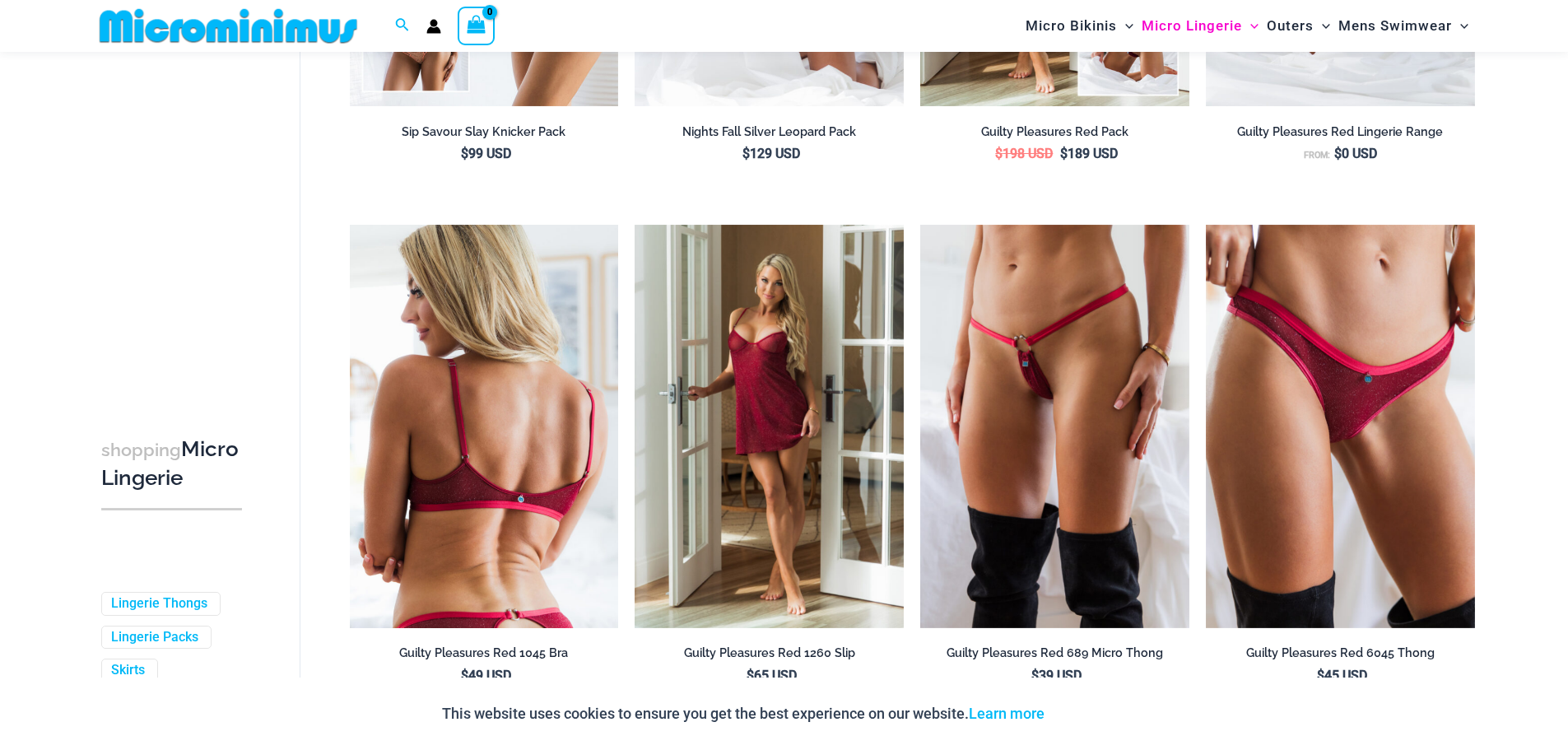
click at [517, 473] on img at bounding box center [484, 426] width 269 height 403
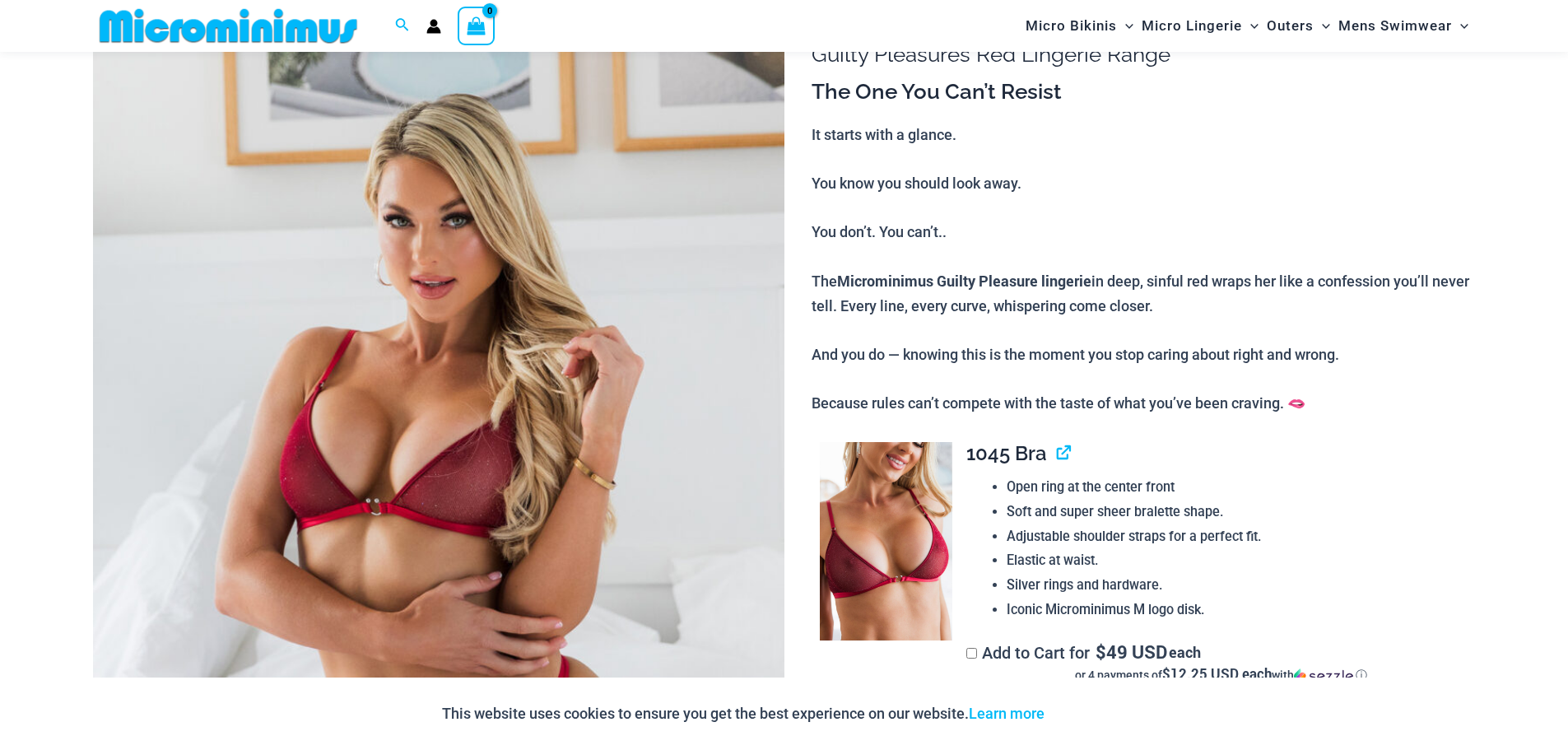
scroll to position [154, 0]
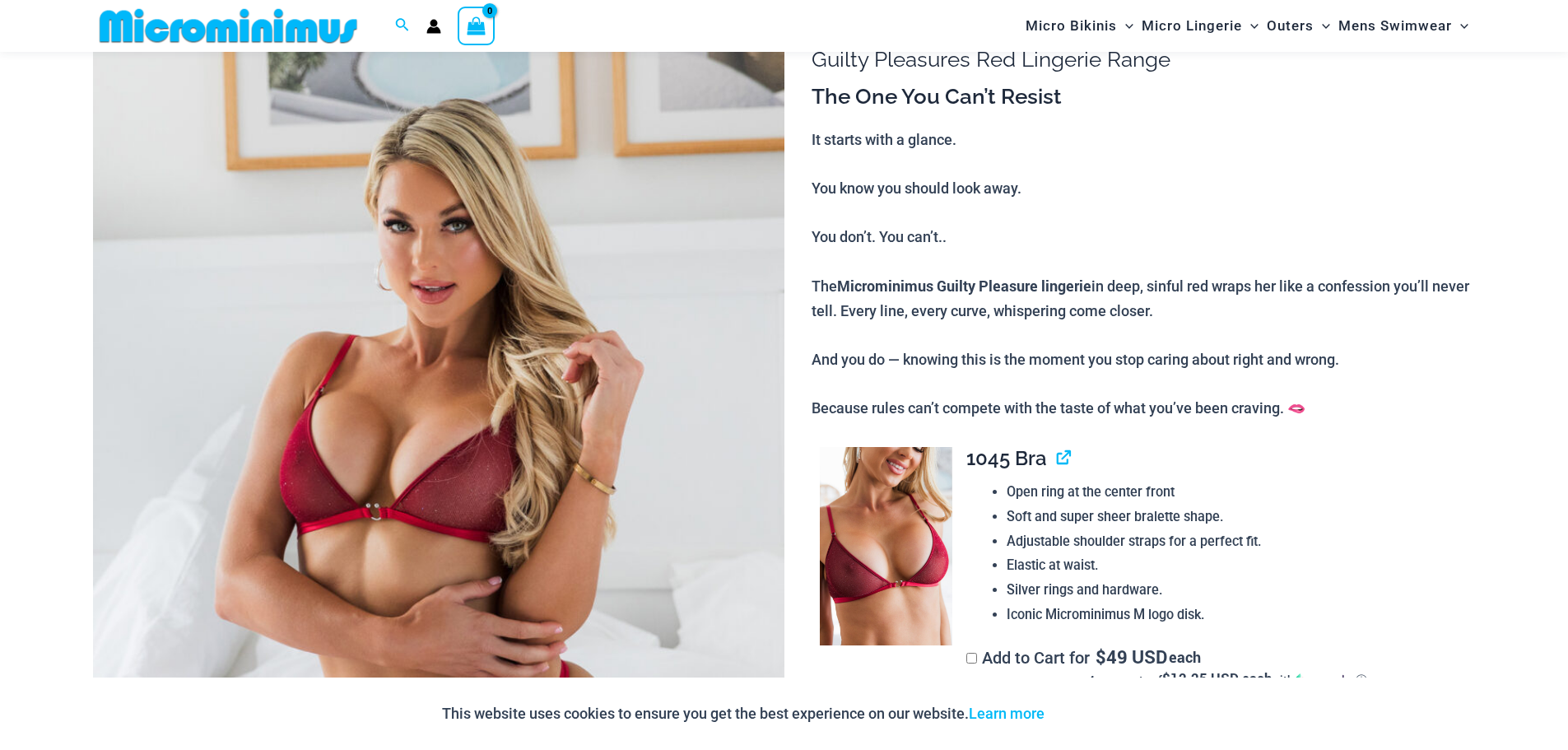
click at [421, 445] on img at bounding box center [439, 514] width 691 height 1037
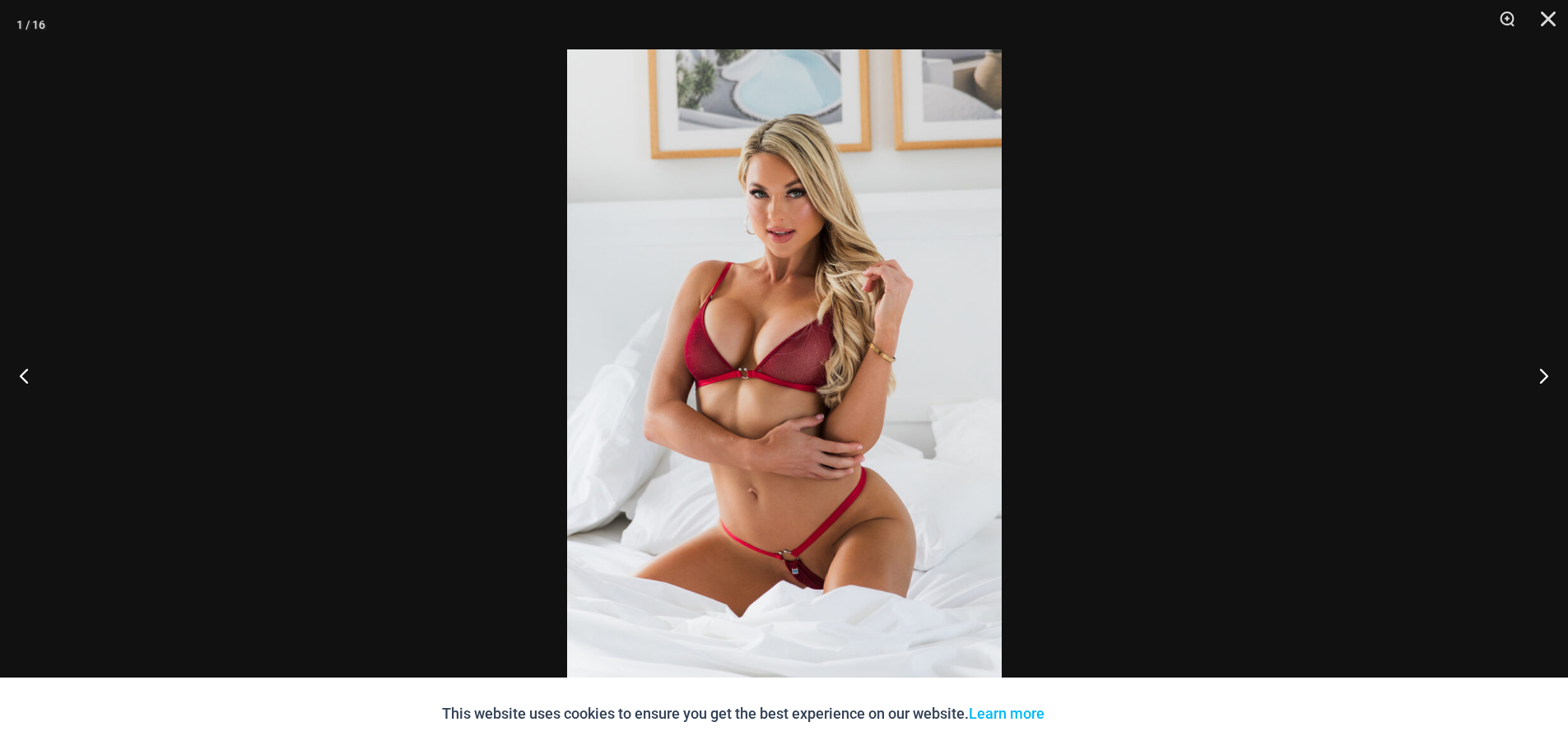
click at [772, 389] on img at bounding box center [784, 375] width 435 height 651
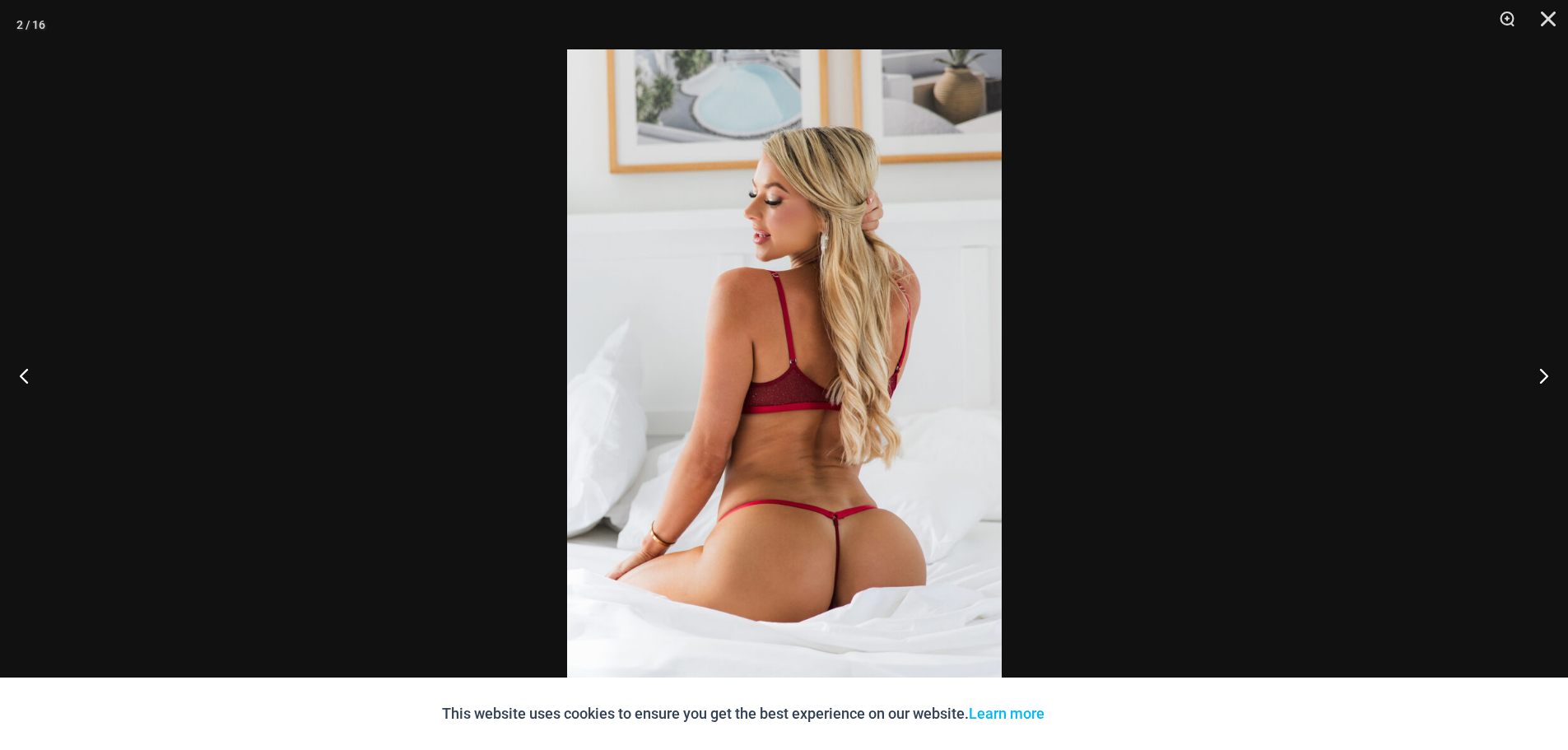
click at [772, 389] on img at bounding box center [784, 375] width 435 height 651
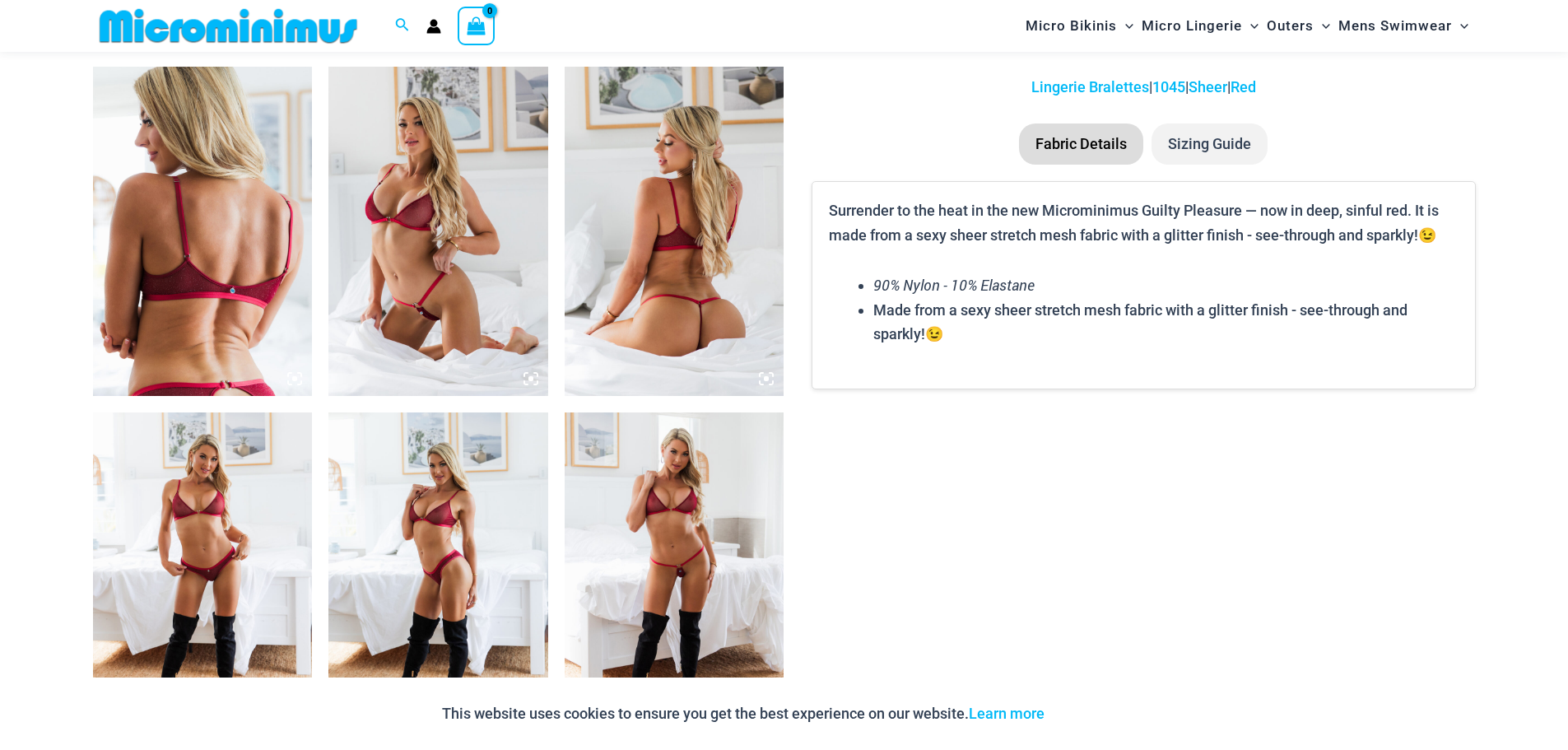
scroll to position [1136, 0]
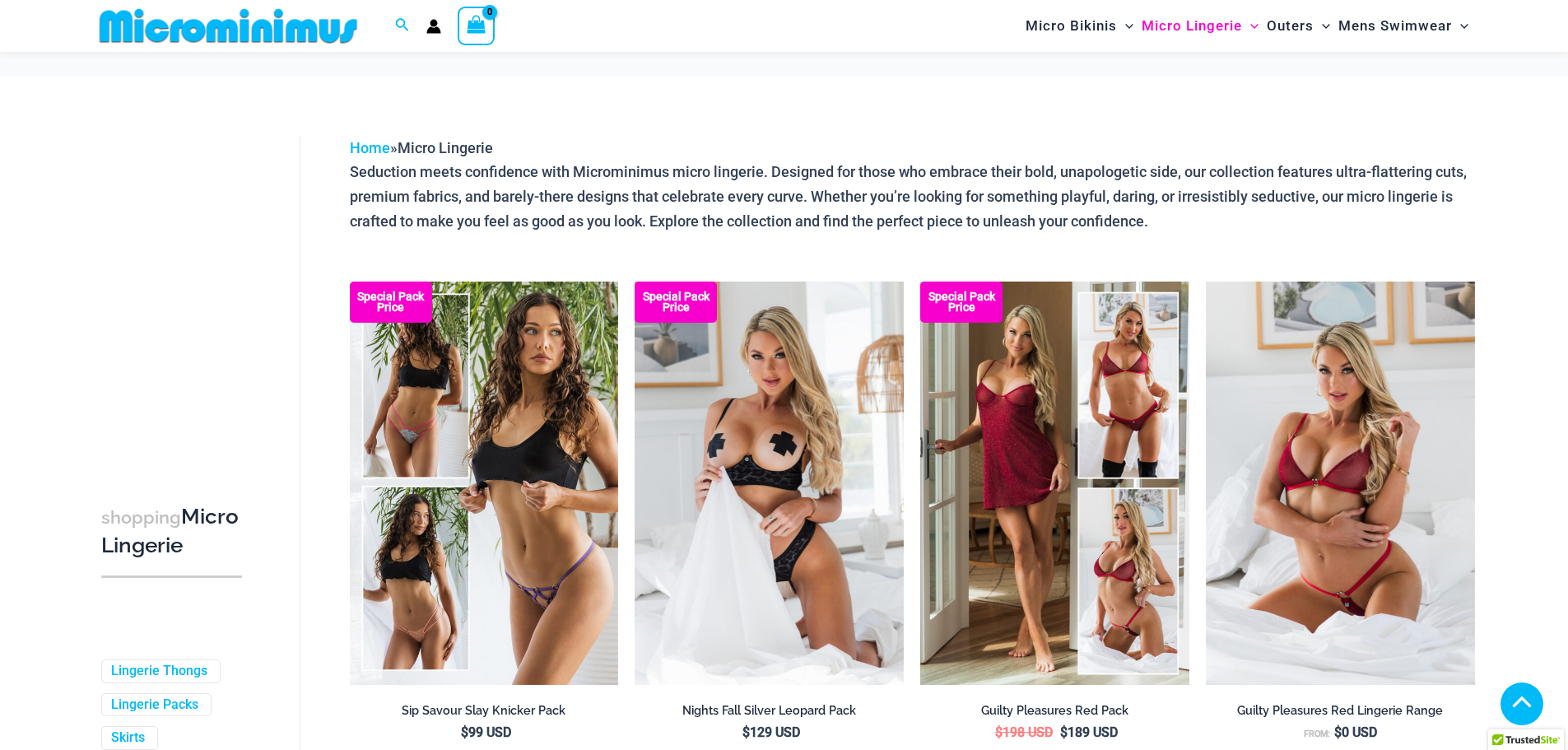
scroll to position [578, 0]
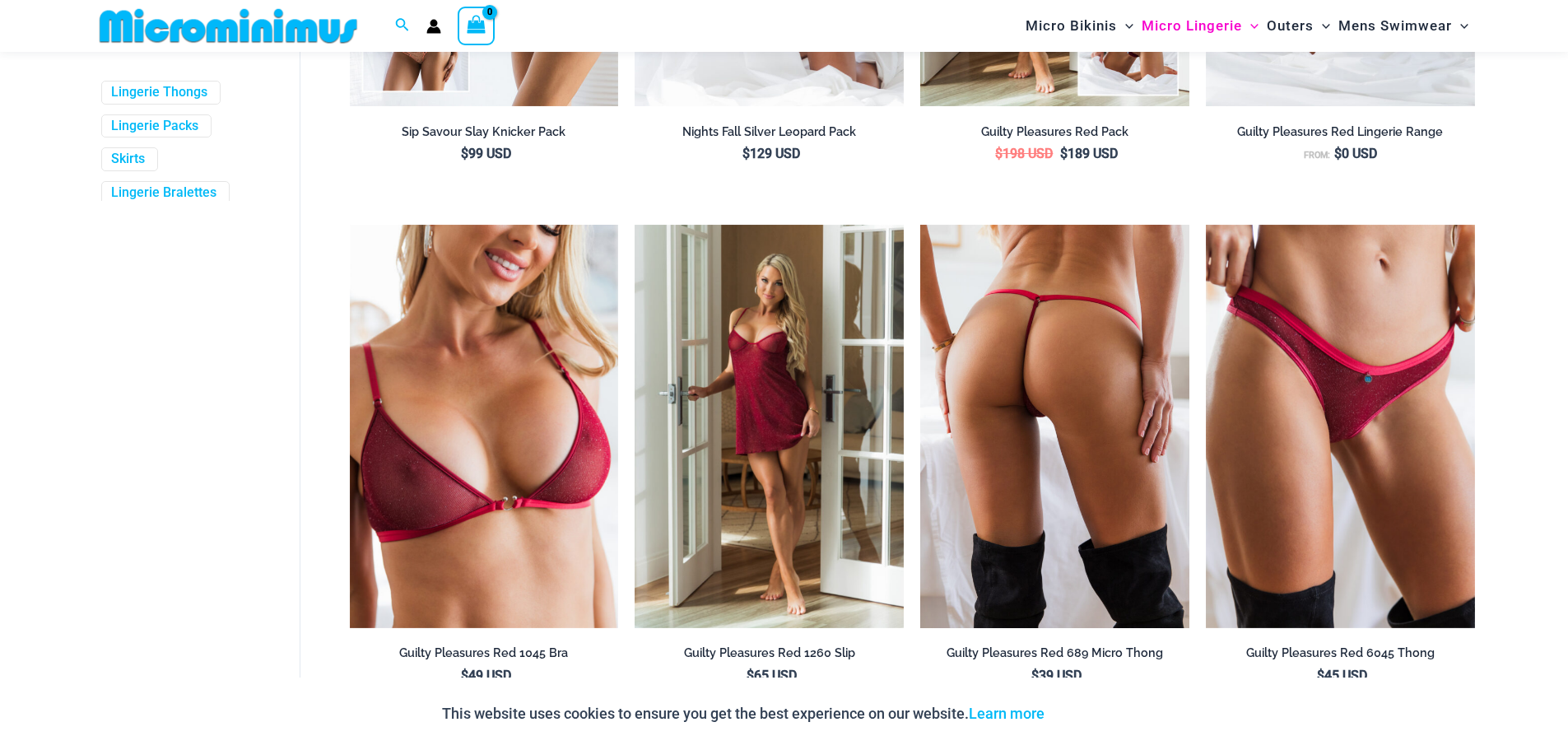
click at [1067, 421] on img at bounding box center [1054, 426] width 269 height 403
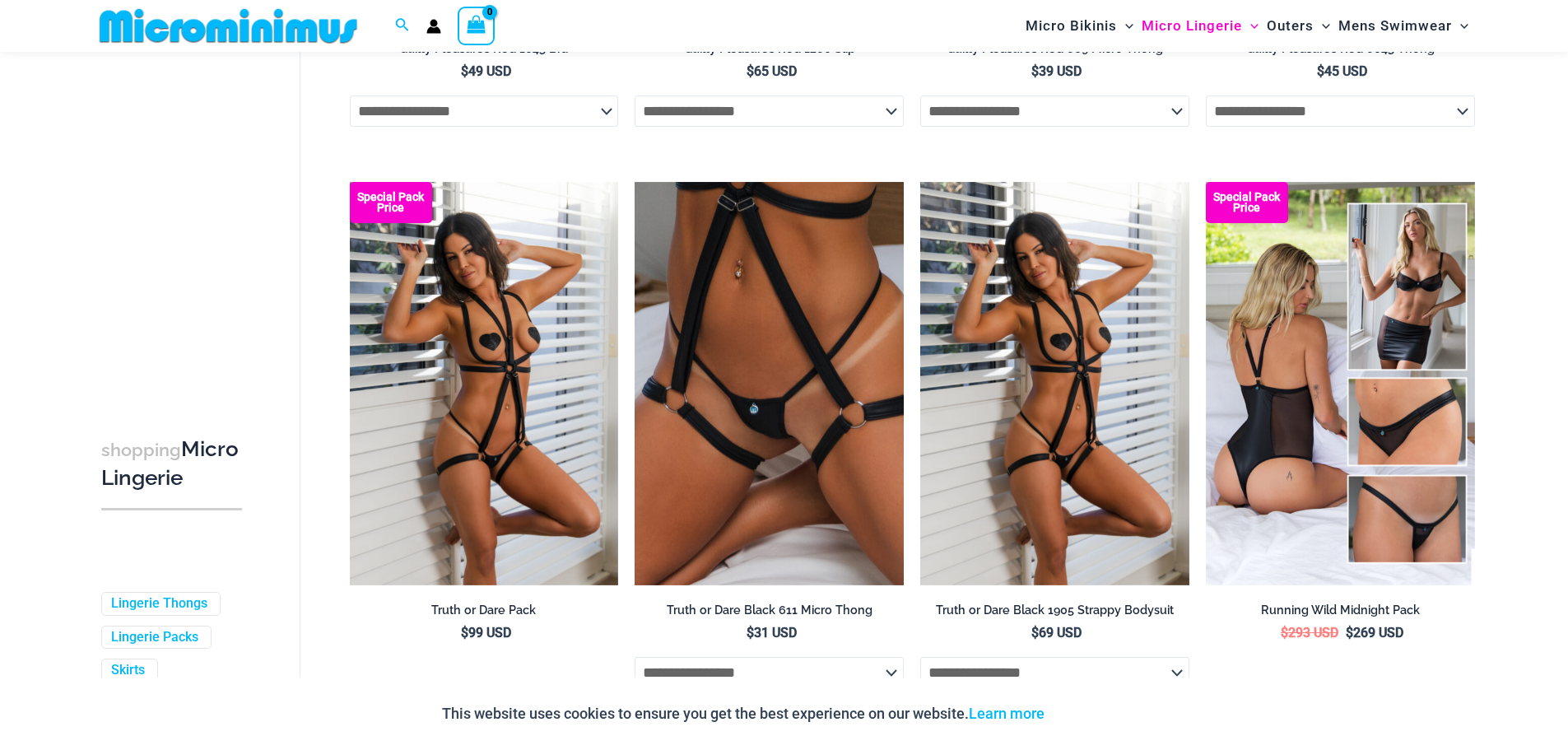
scroll to position [1181, 0]
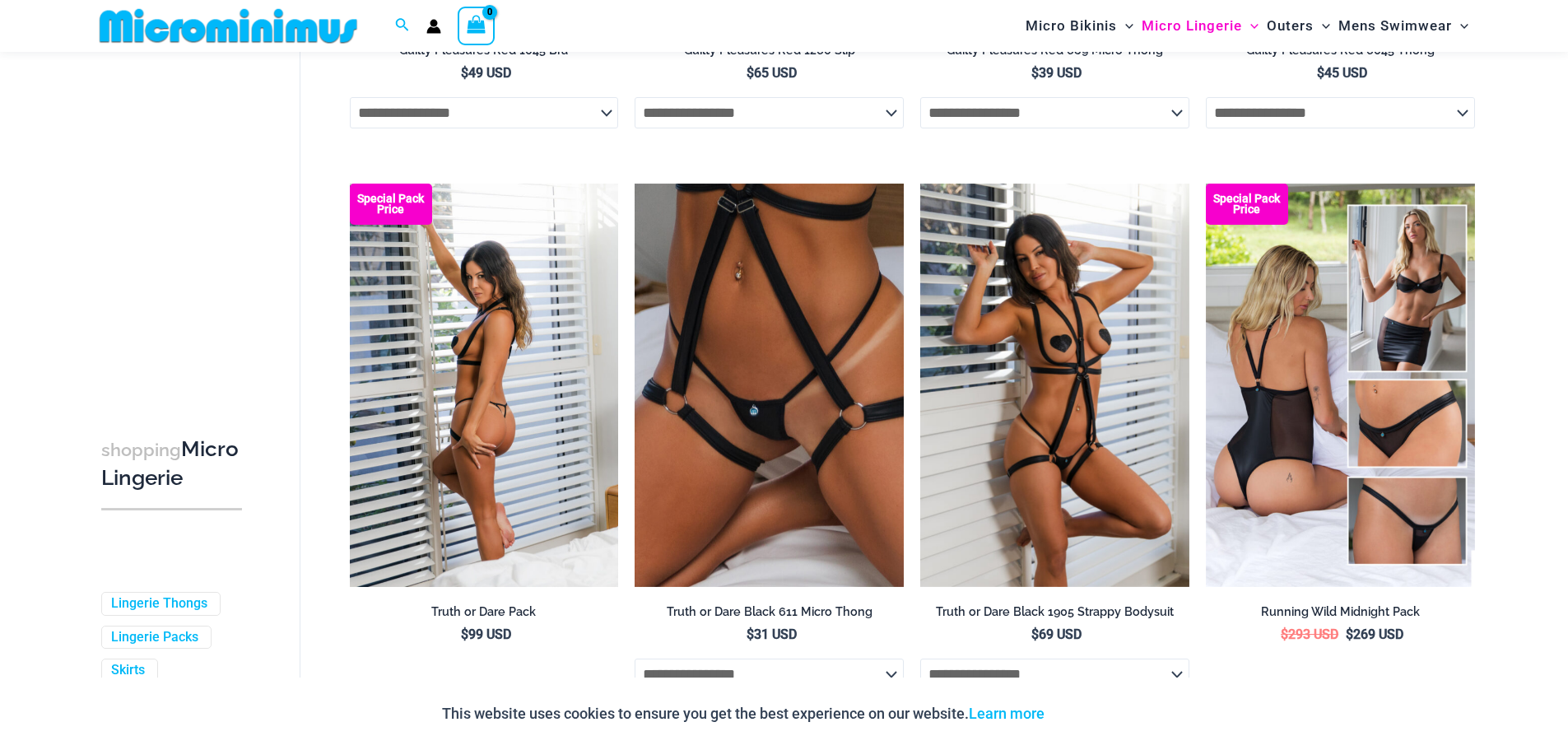
click at [548, 373] on img at bounding box center [484, 385] width 269 height 403
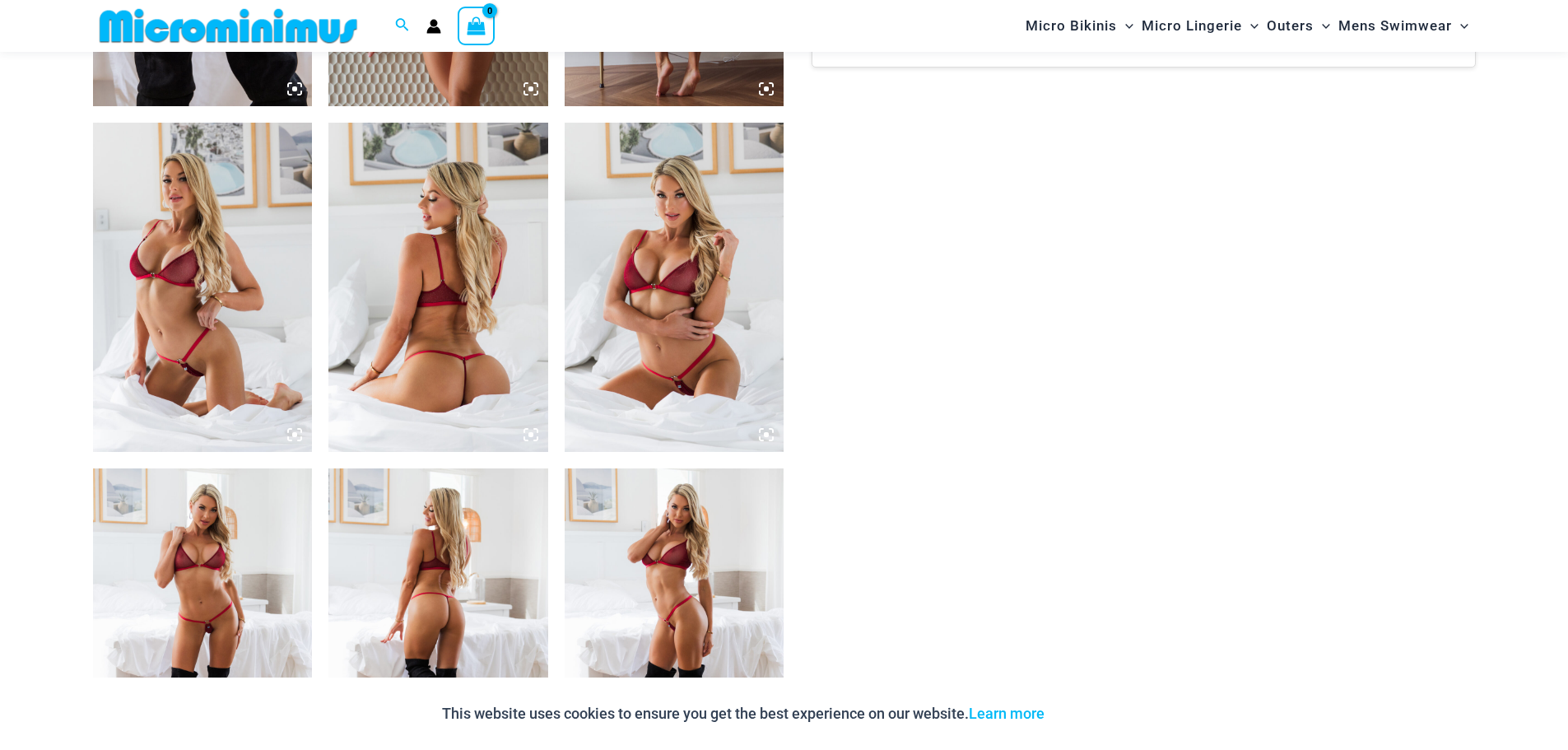
scroll to position [1424, 0]
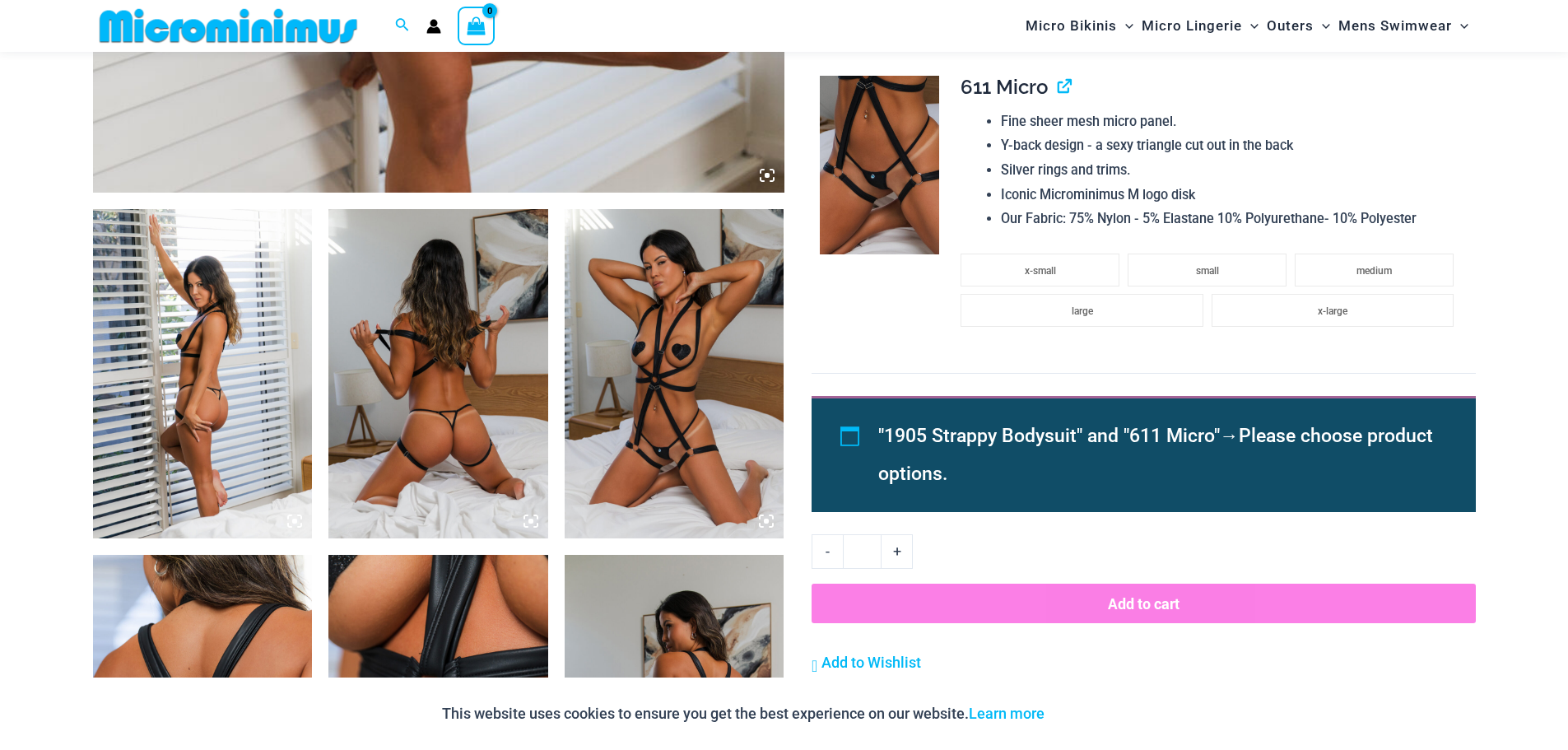
scroll to position [993, 0]
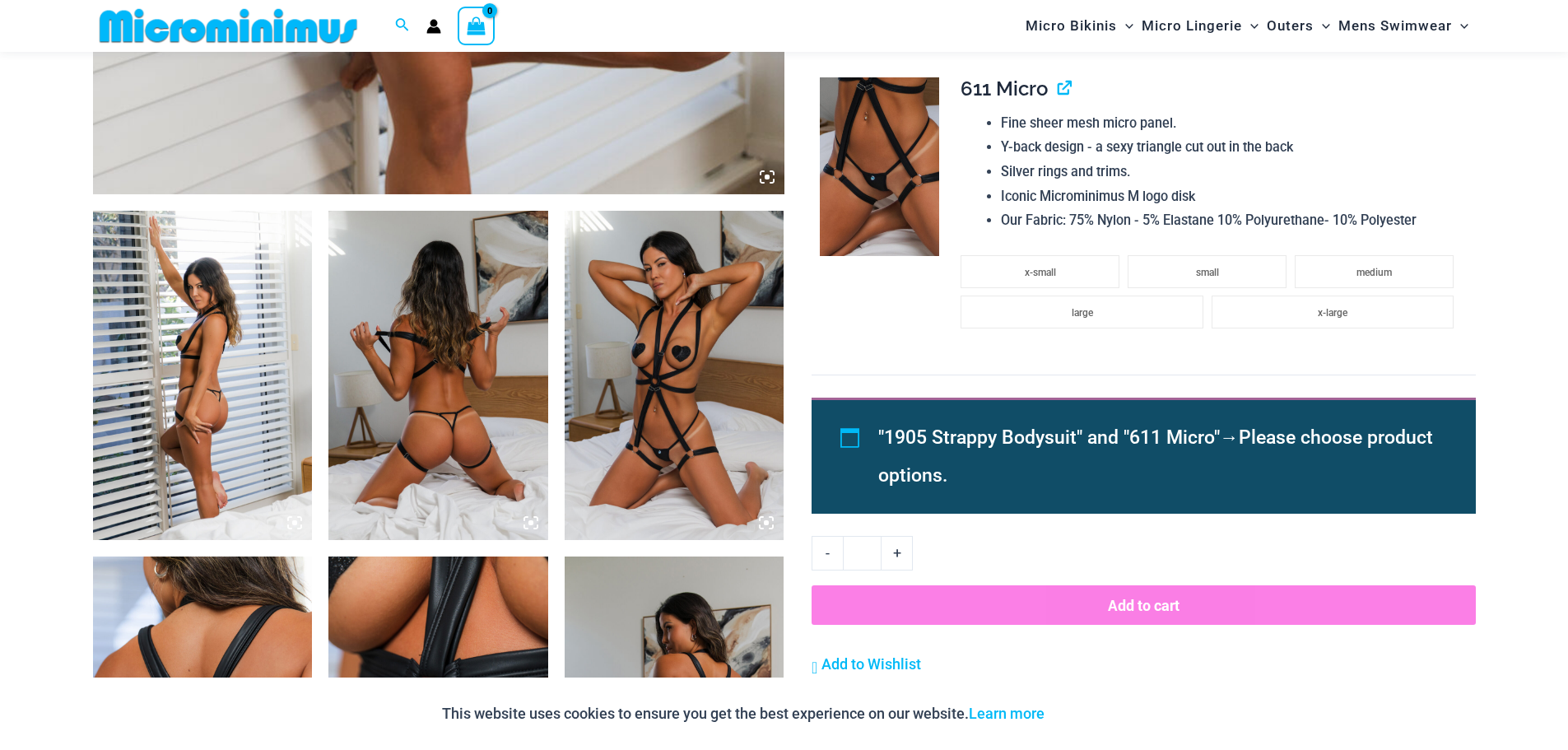
click at [438, 447] on img at bounding box center [438, 375] width 220 height 330
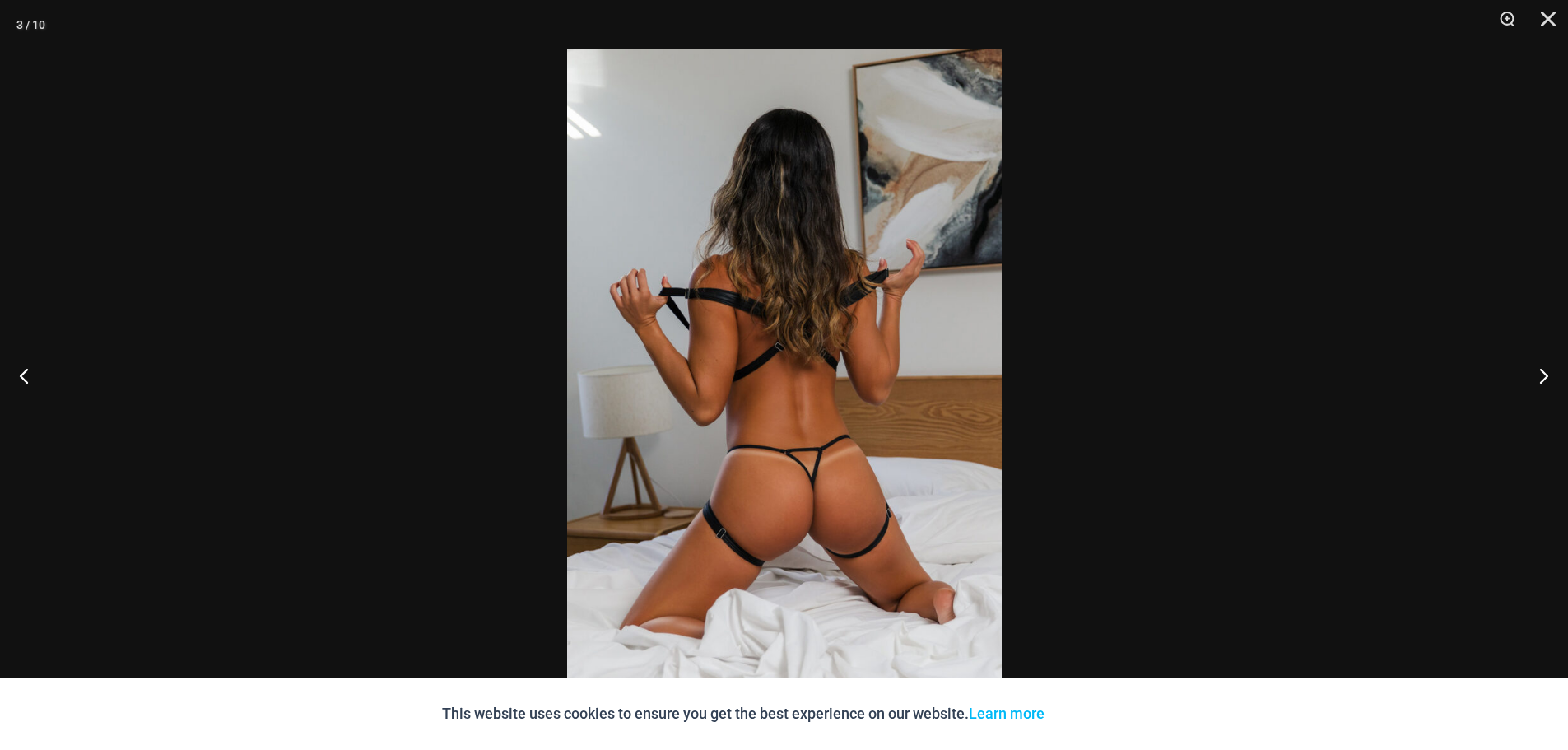
click at [850, 450] on img at bounding box center [784, 375] width 435 height 651
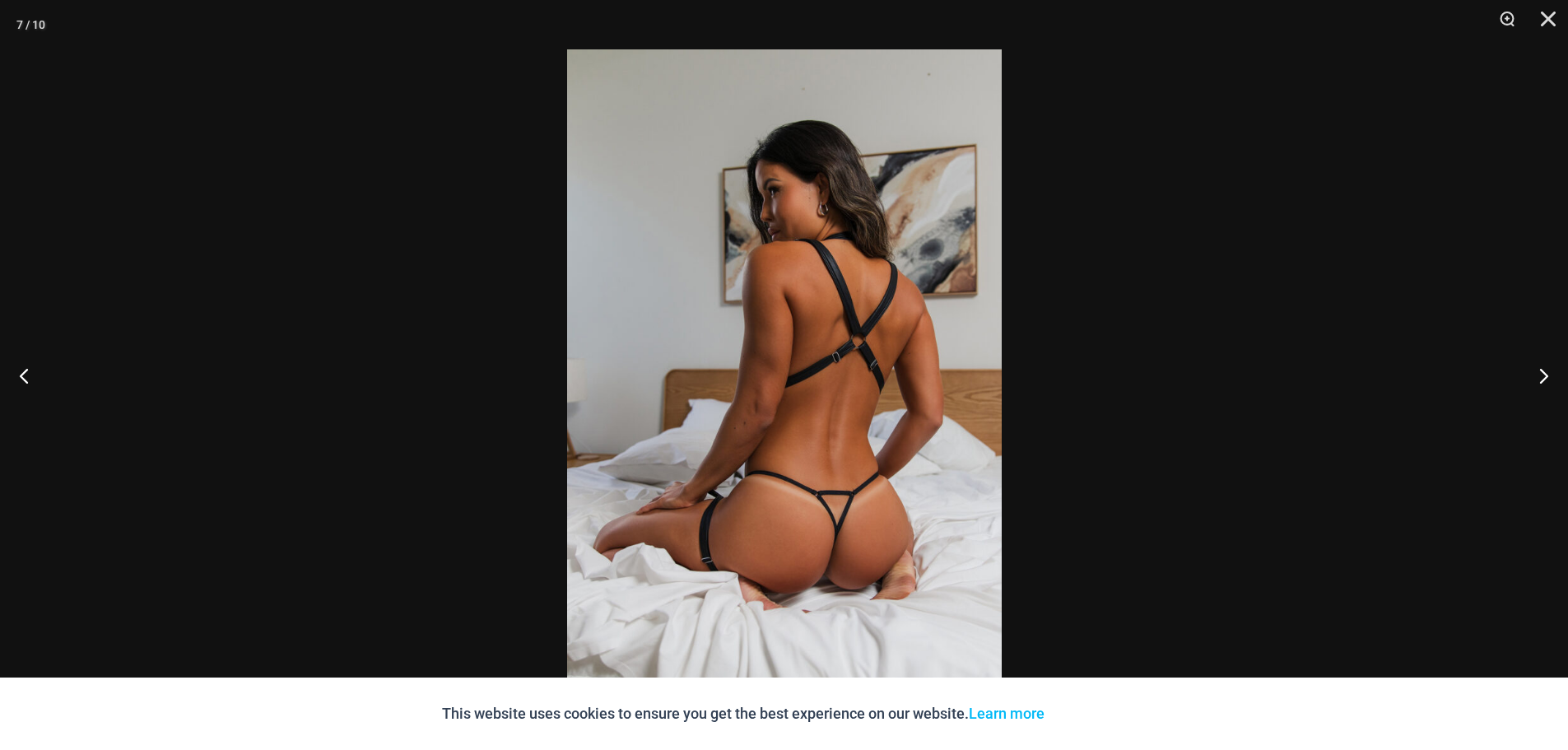
click at [850, 450] on img at bounding box center [784, 375] width 435 height 651
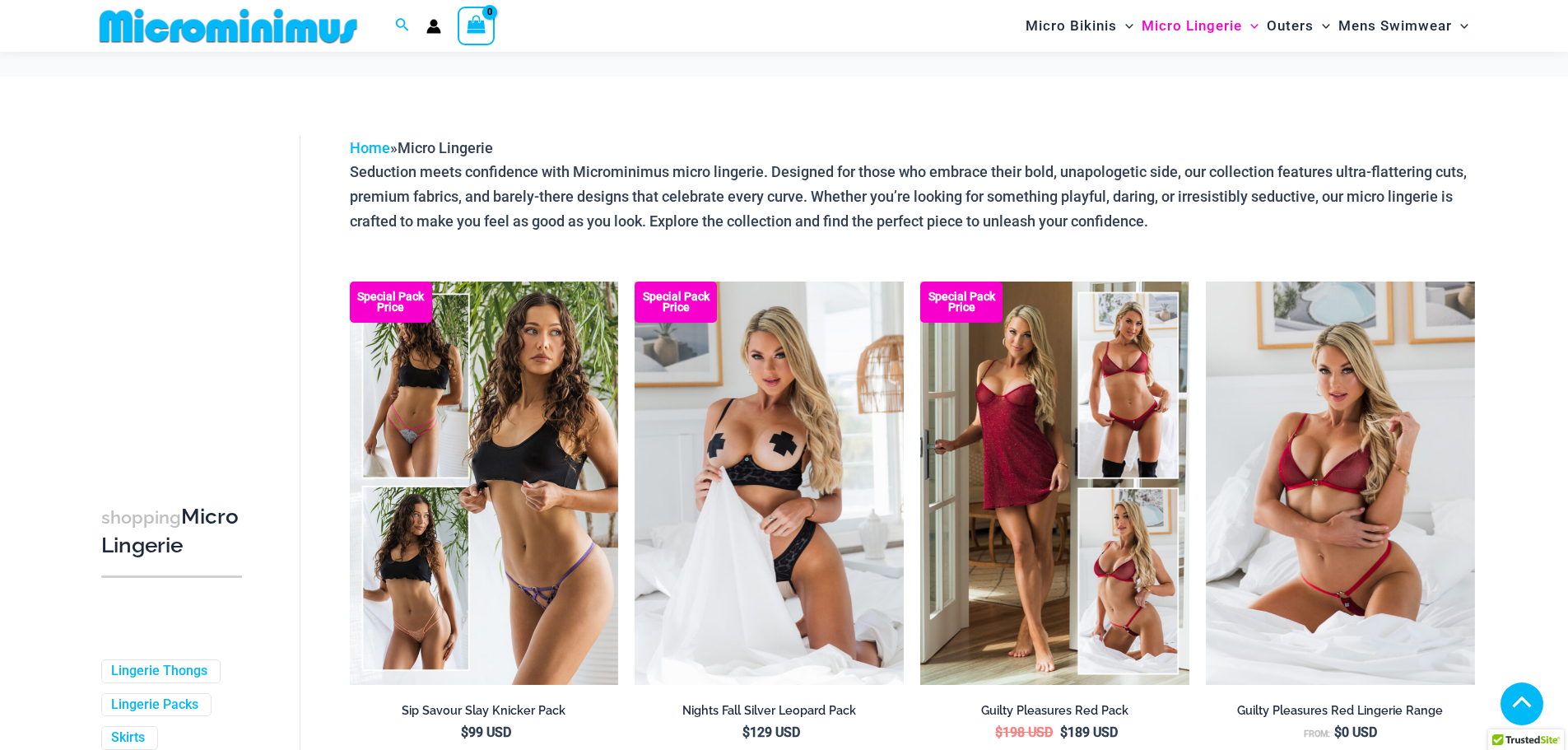
scroll to position [1322, 0]
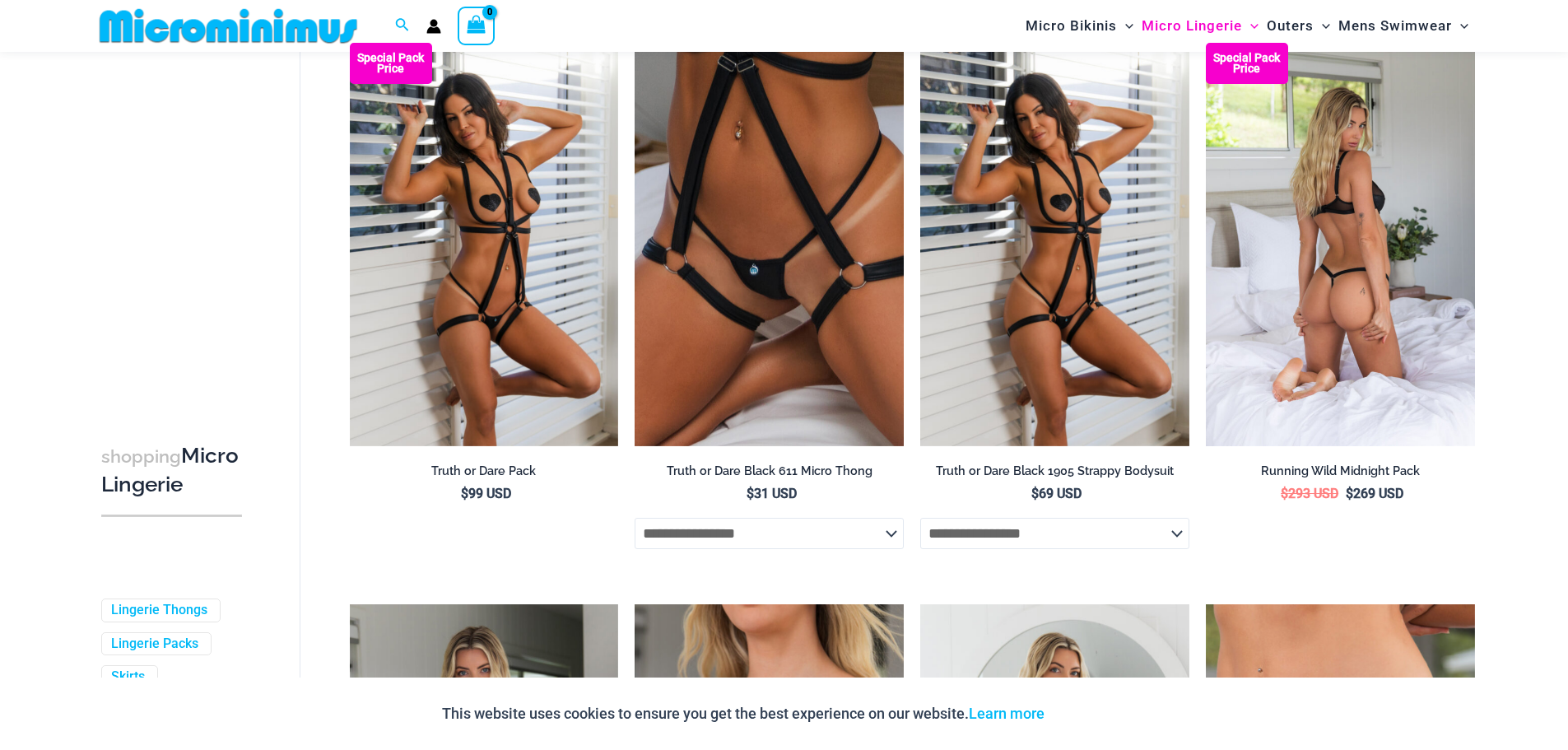
click at [1319, 279] on img at bounding box center [1340, 244] width 269 height 403
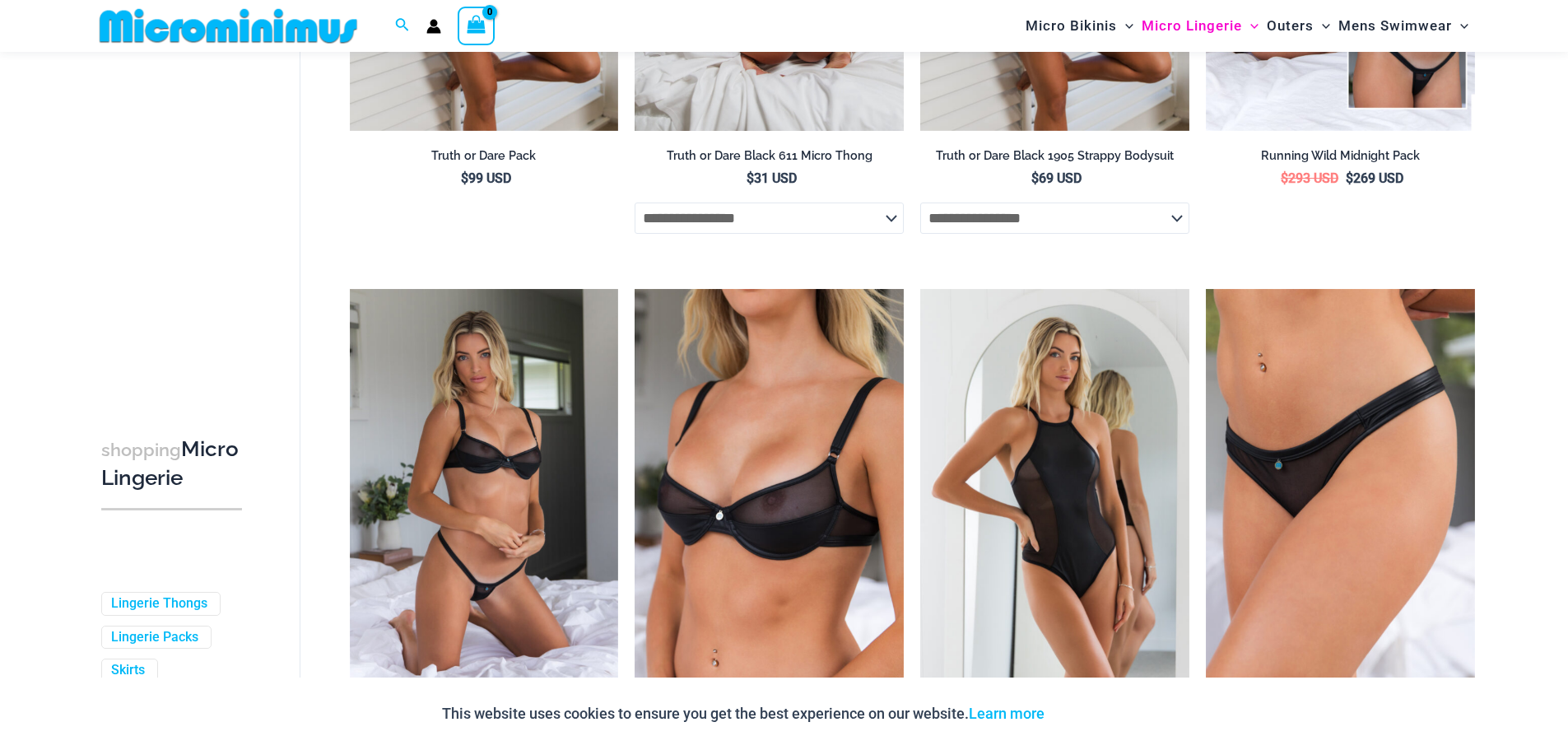
scroll to position [1653, 0]
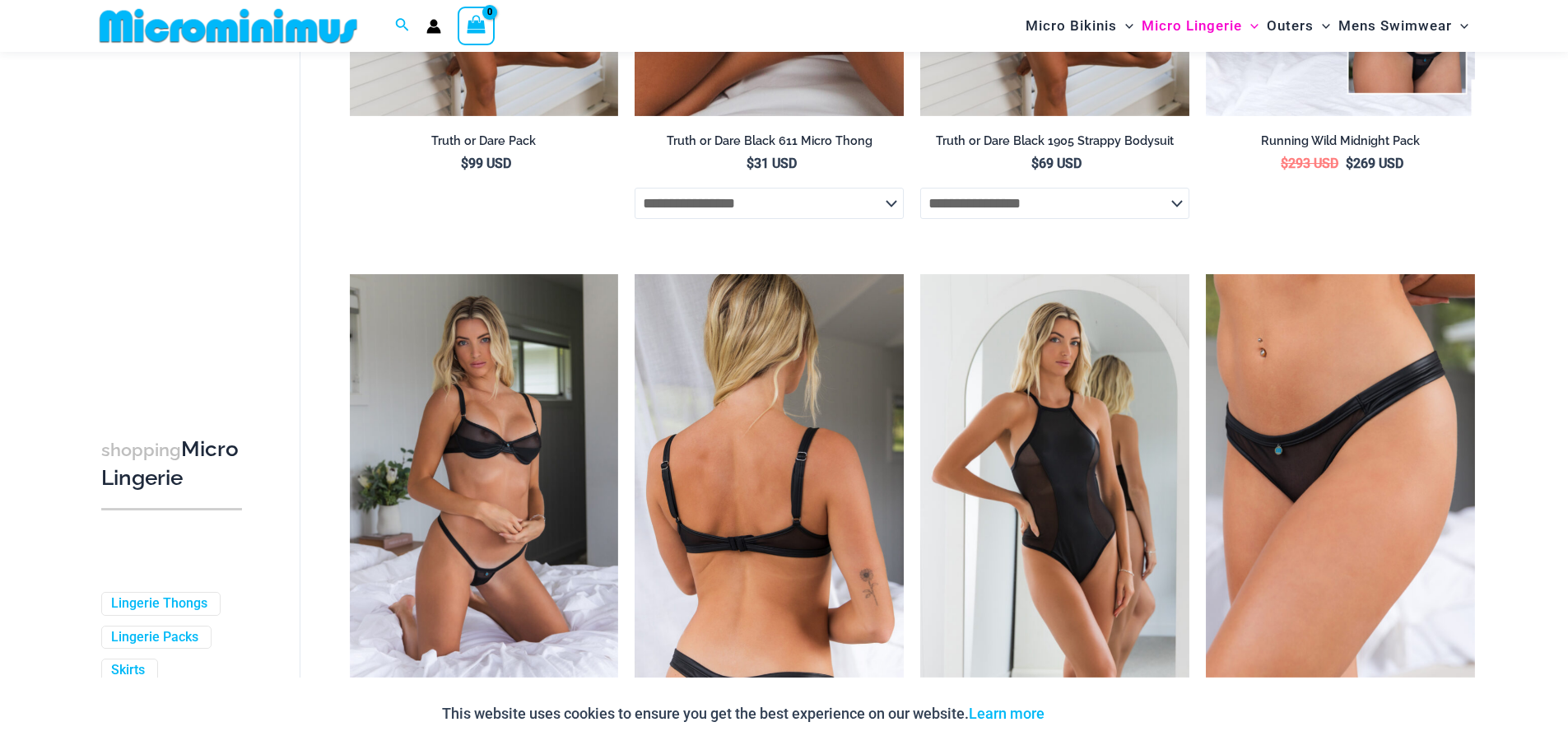
click at [857, 505] on img at bounding box center [768, 476] width 269 height 403
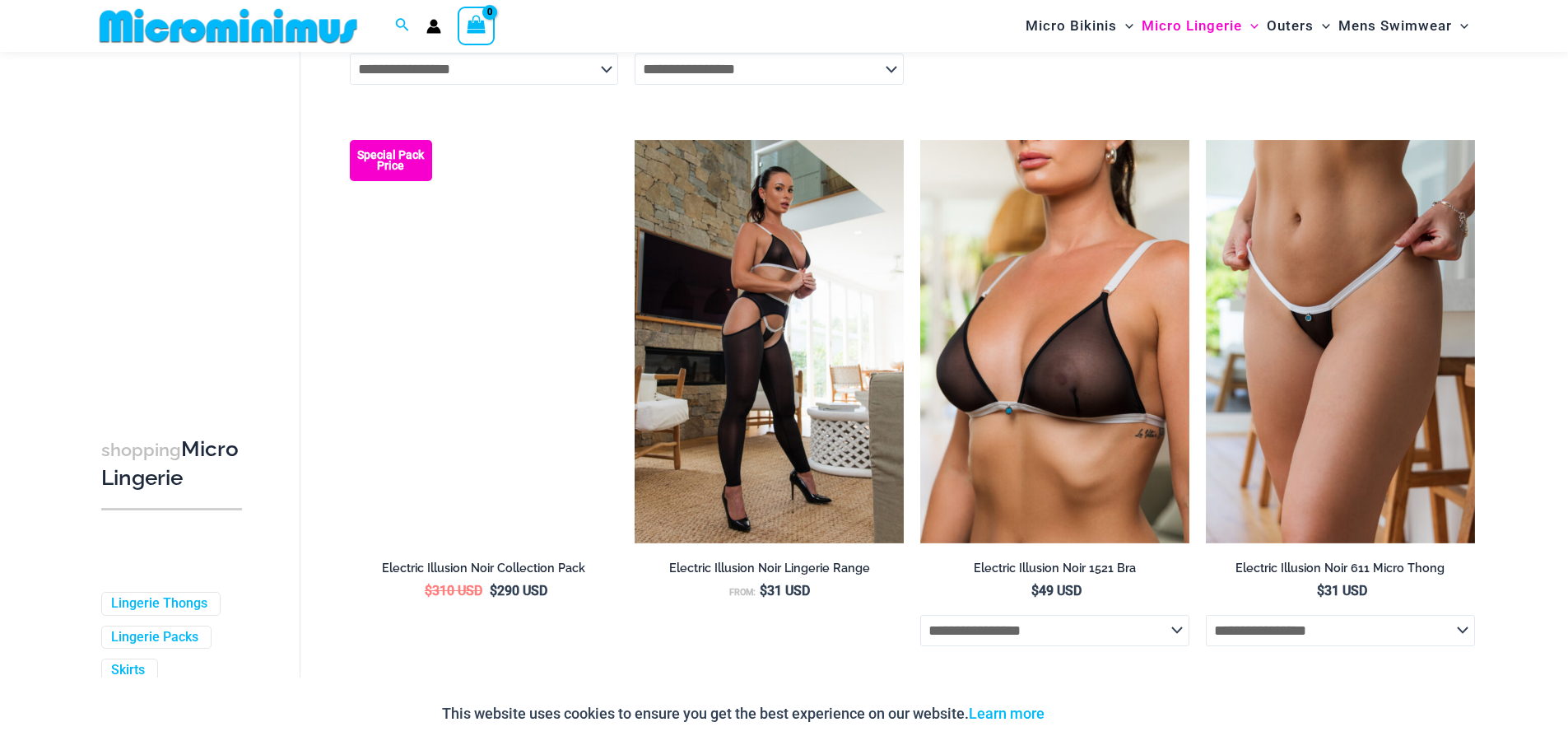
scroll to position [2909, 0]
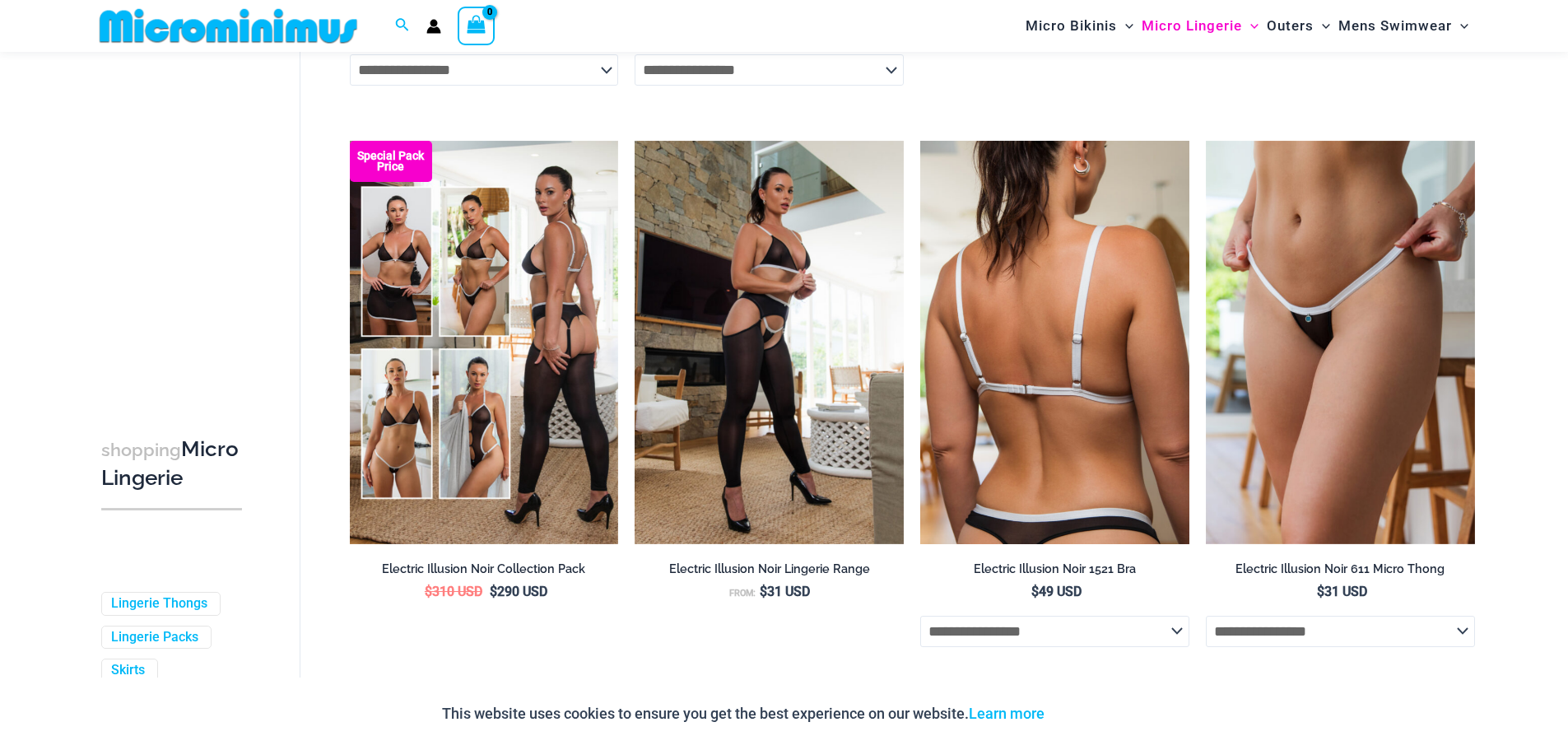
click at [1062, 411] on img at bounding box center [1054, 342] width 269 height 403
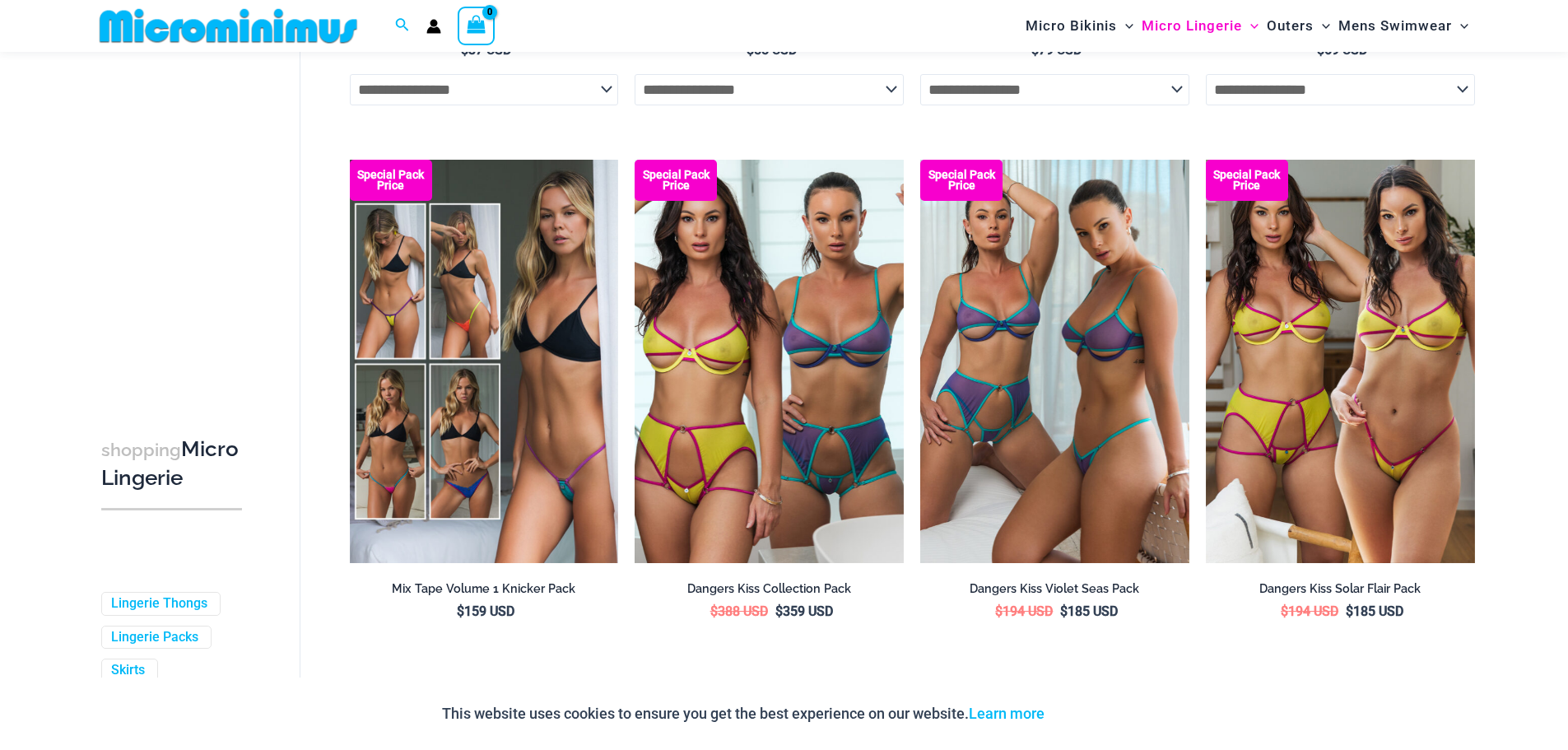
scroll to position [4010, 0]
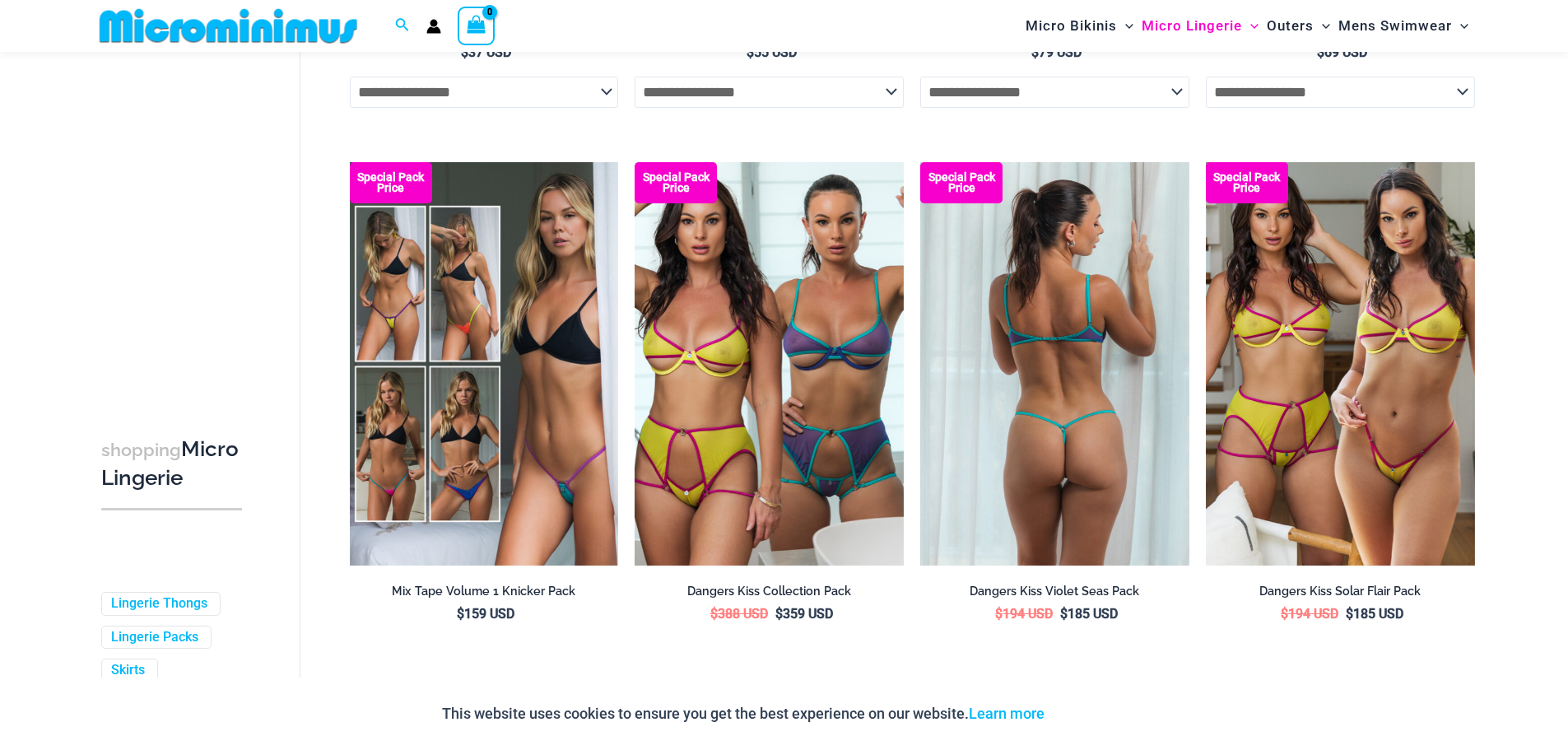
click at [1065, 403] on img at bounding box center [1054, 364] width 269 height 403
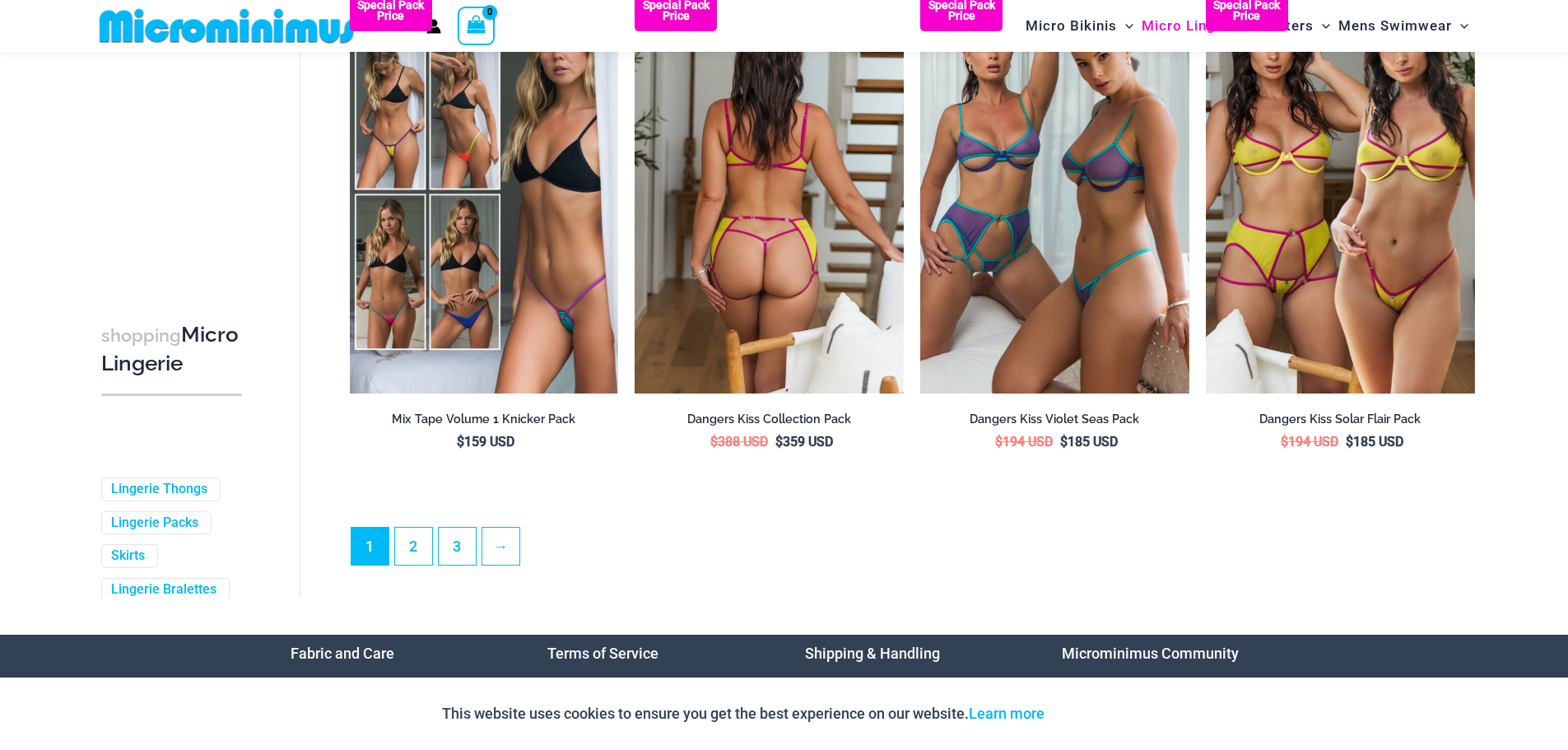
scroll to position [4348, 0]
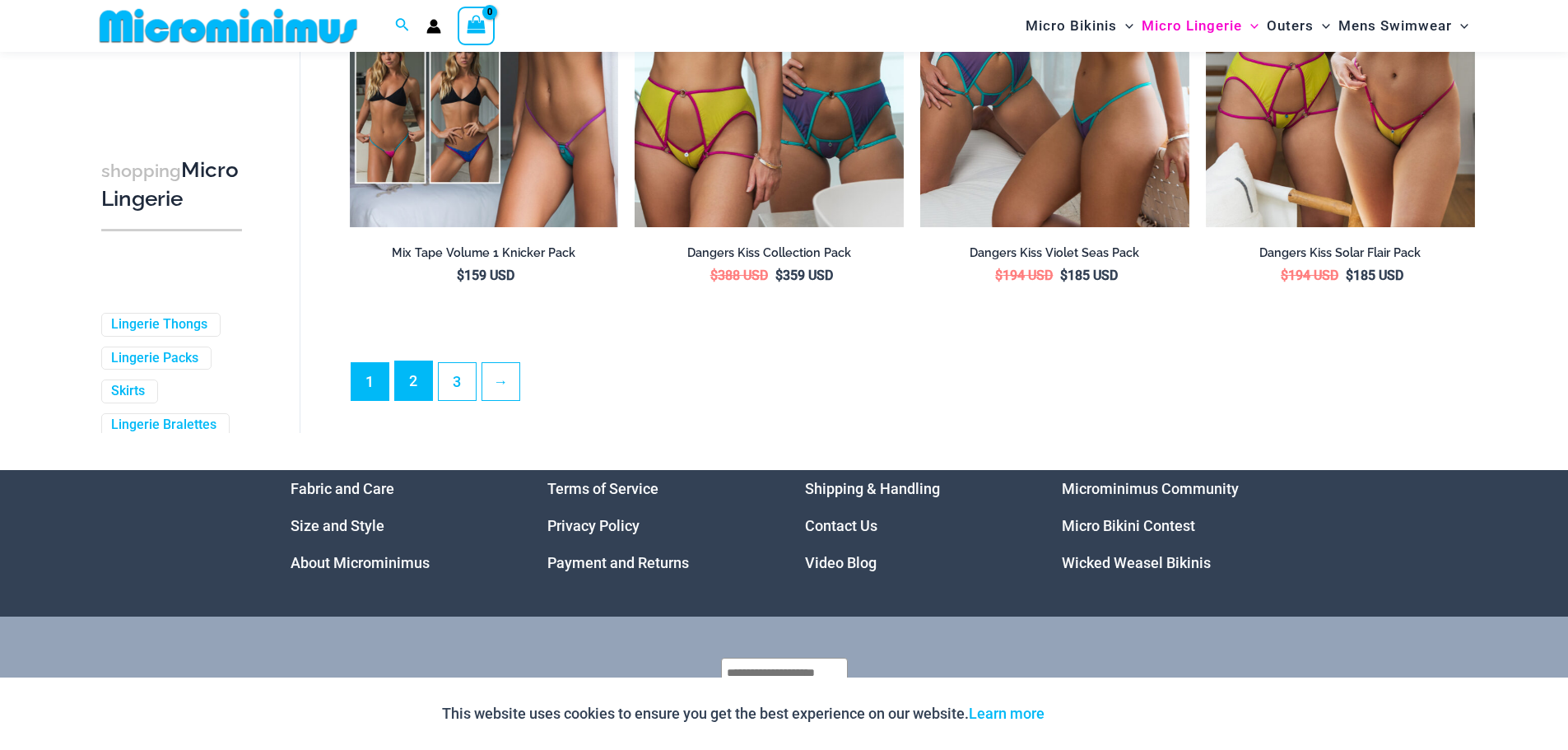
click at [402, 400] on link "2" at bounding box center [413, 381] width 37 height 39
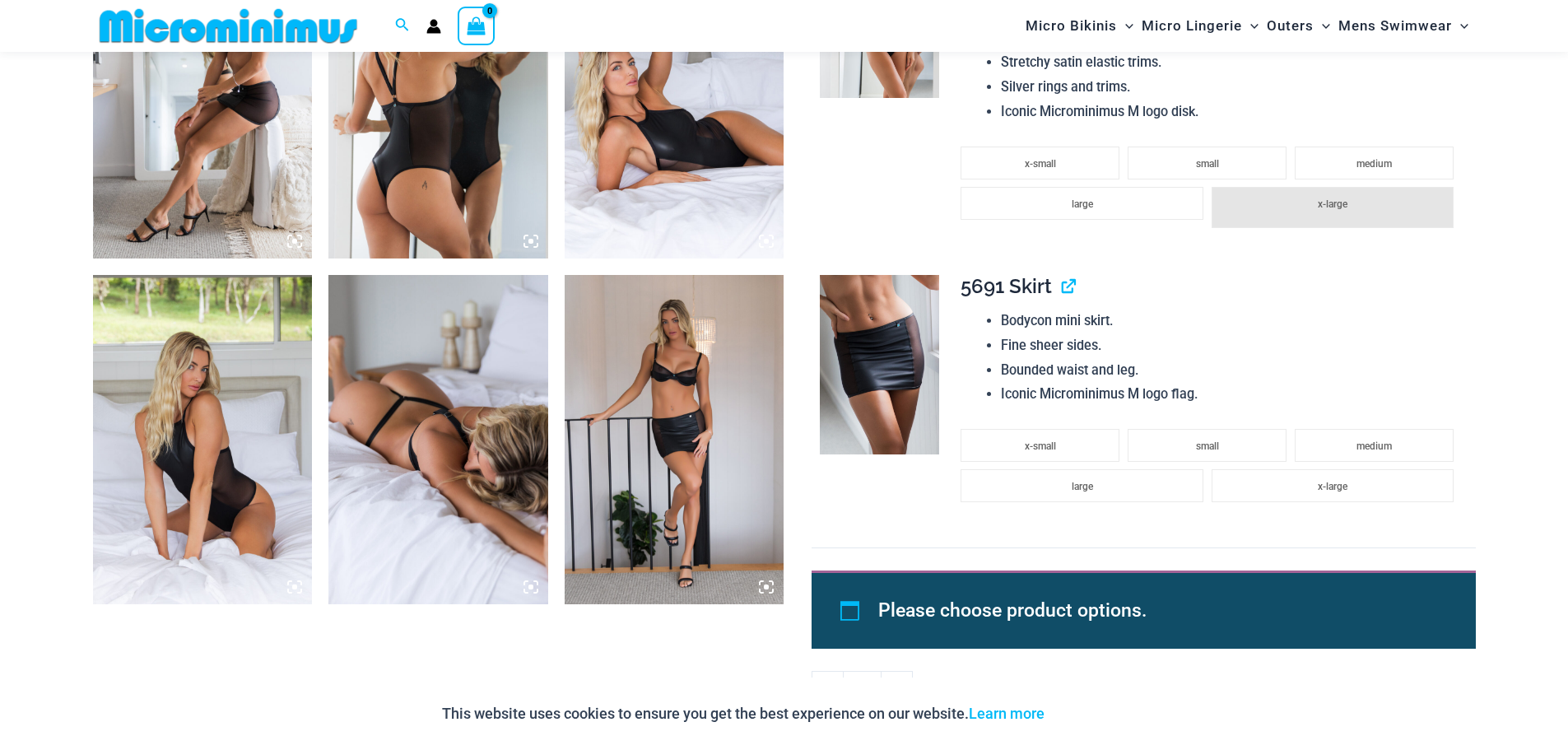
scroll to position [1965, 0]
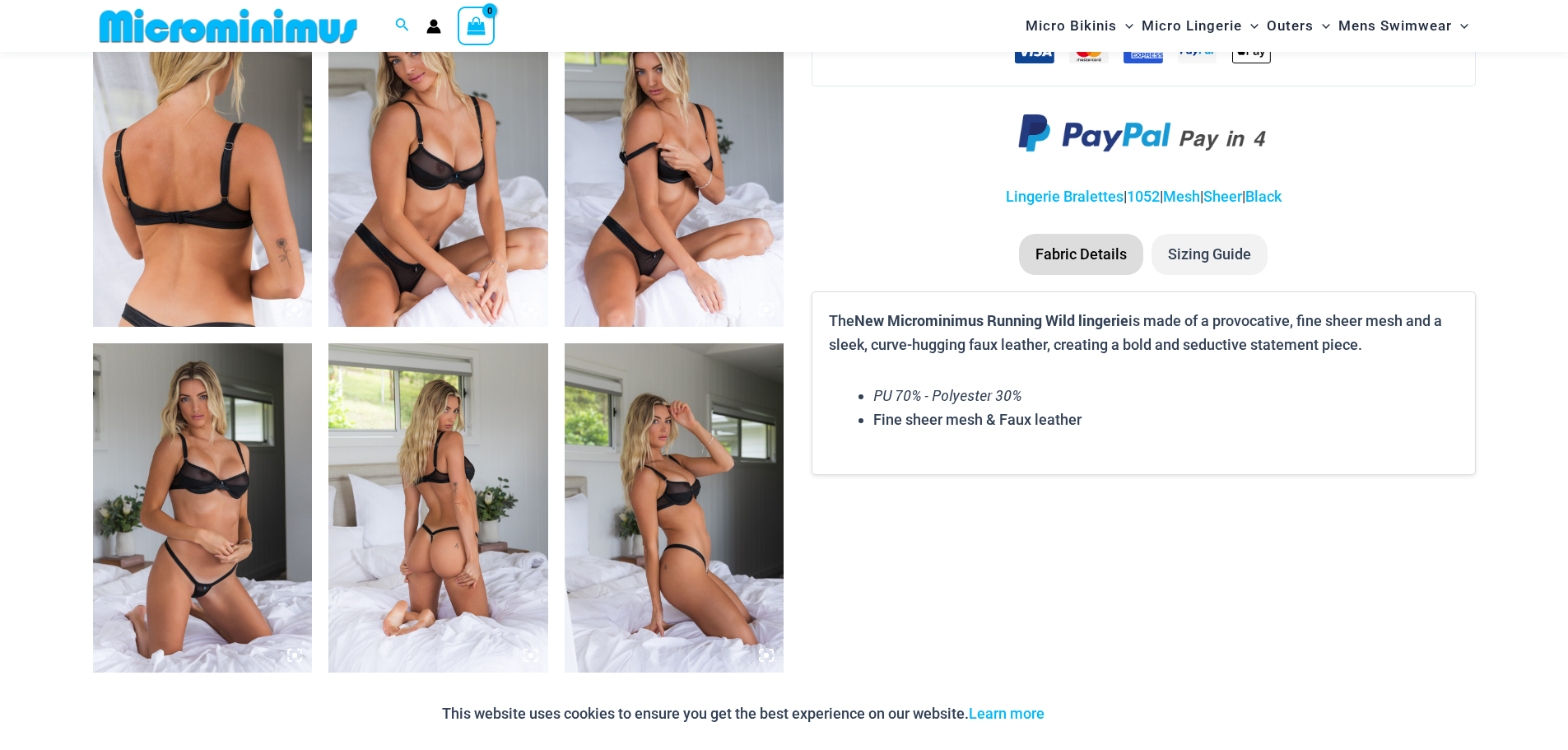
scroll to position [1207, 0]
click at [493, 200] on img at bounding box center [438, 161] width 220 height 330
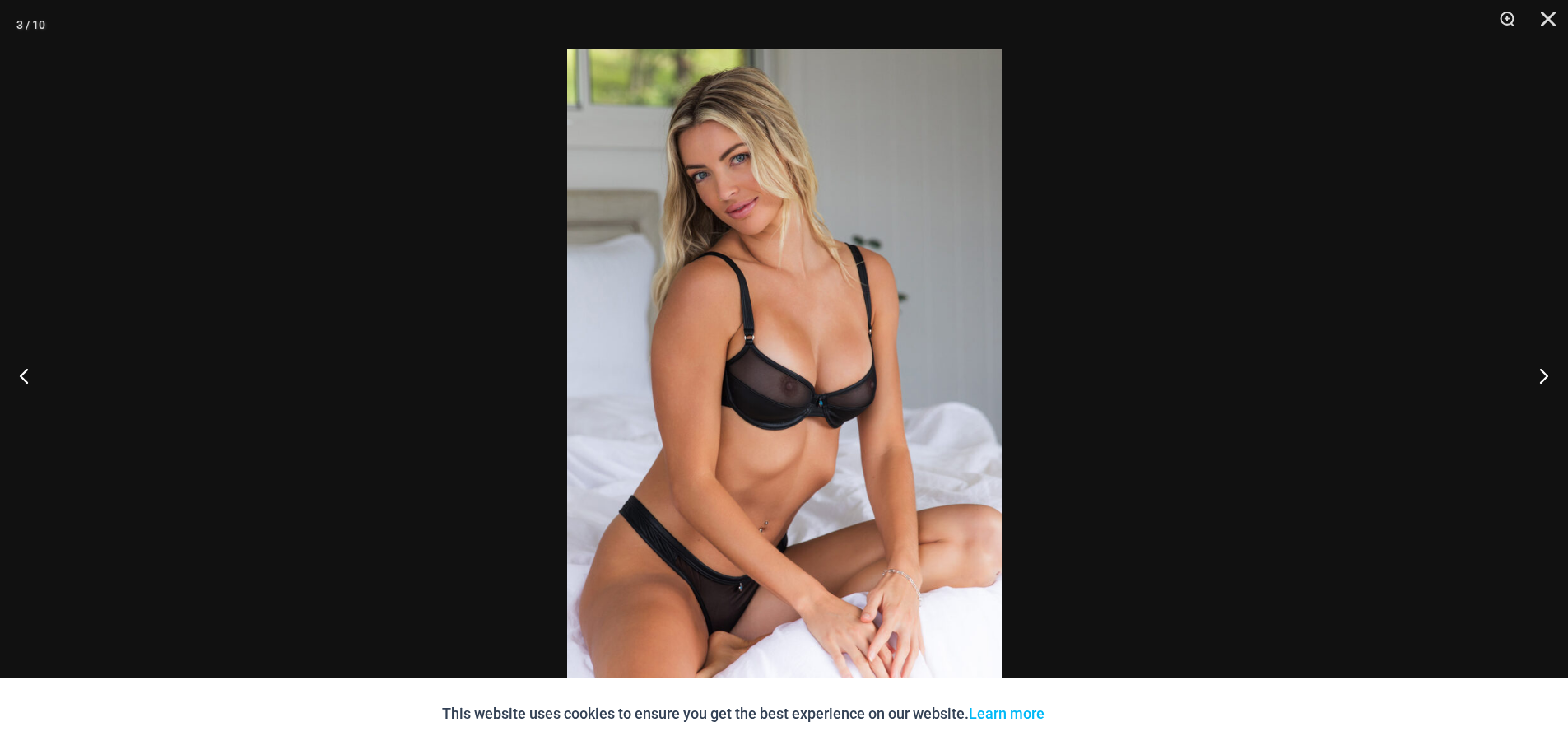
click at [781, 268] on img at bounding box center [784, 375] width 435 height 651
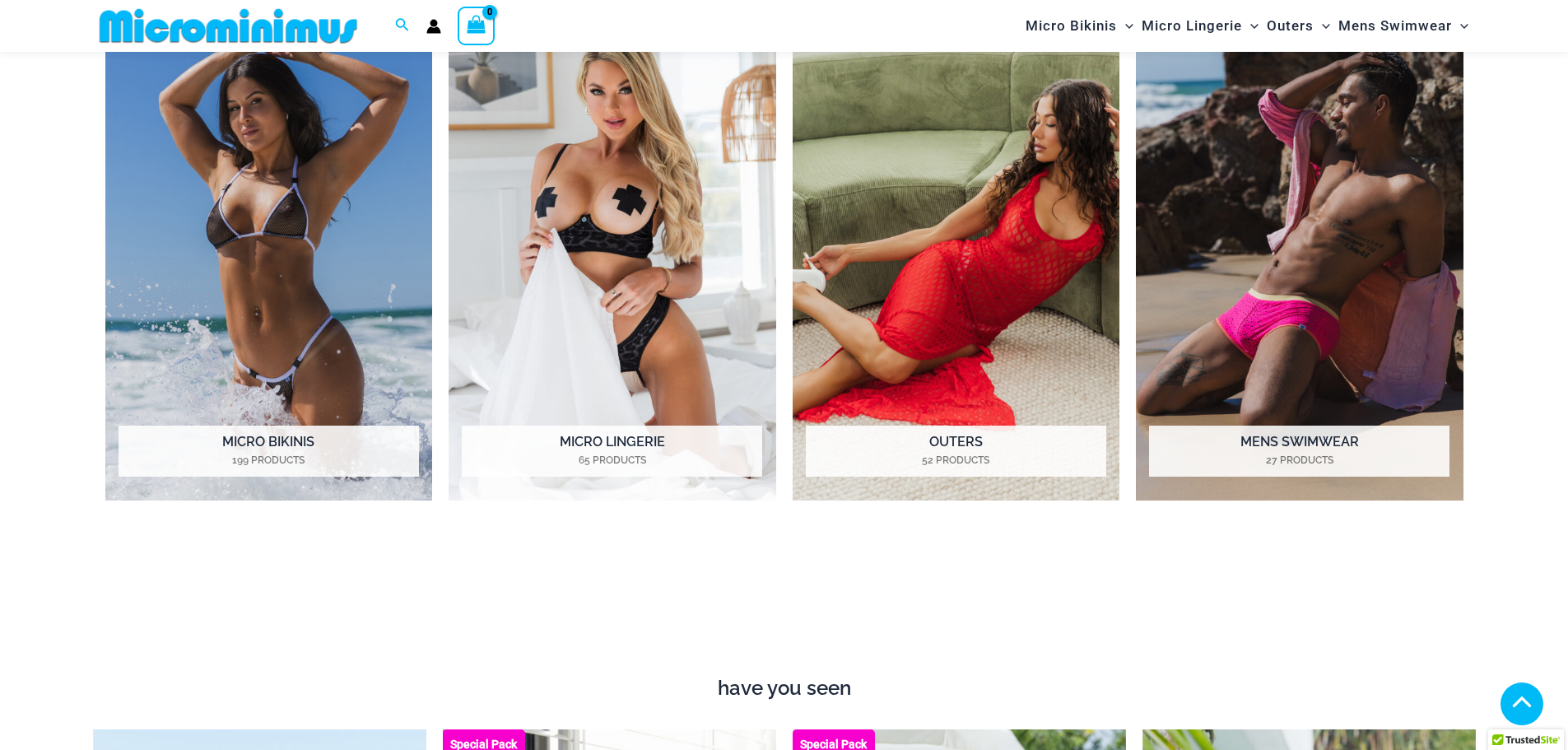
scroll to position [1447, 0]
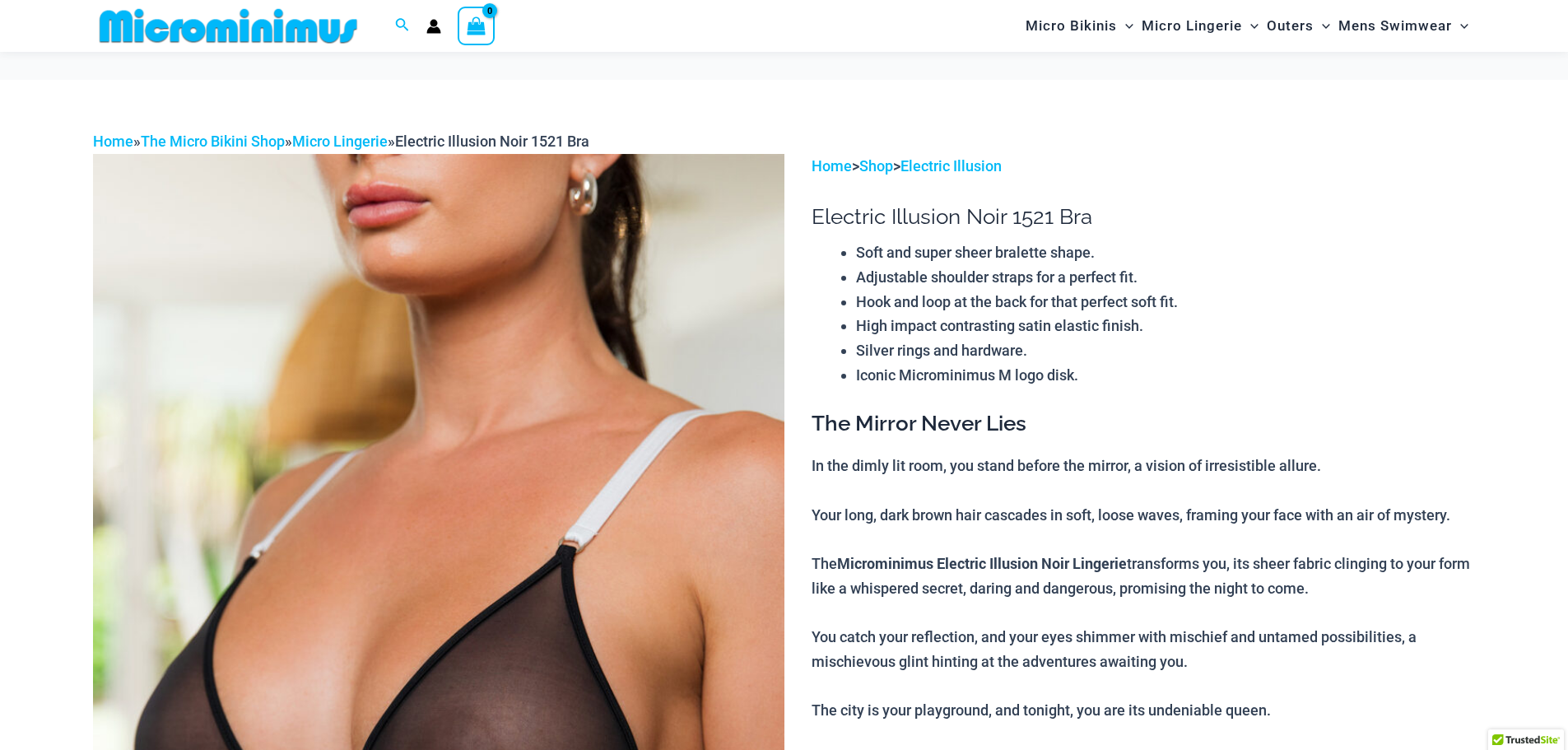
scroll to position [253, 0]
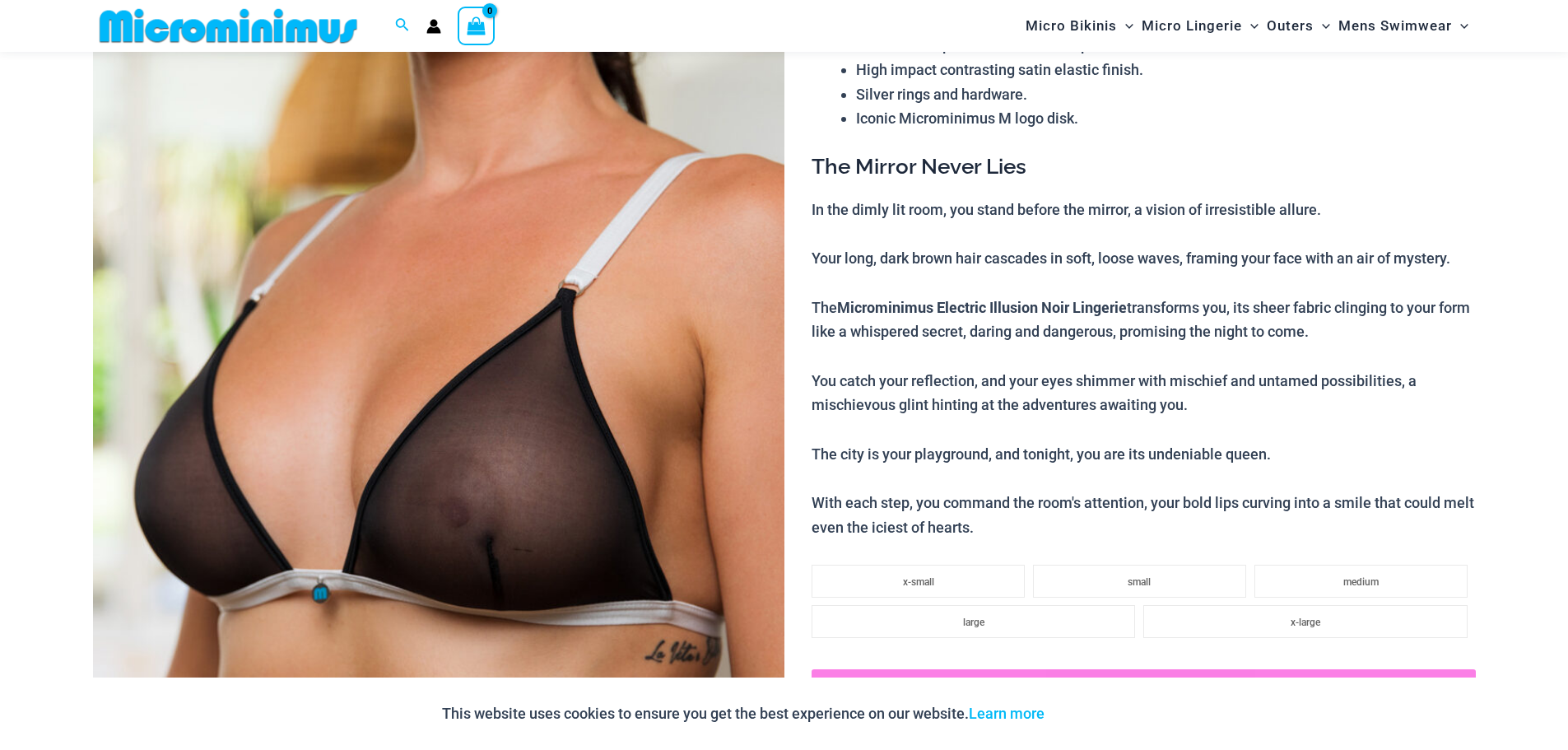
click at [506, 430] on img at bounding box center [439, 415] width 691 height 1037
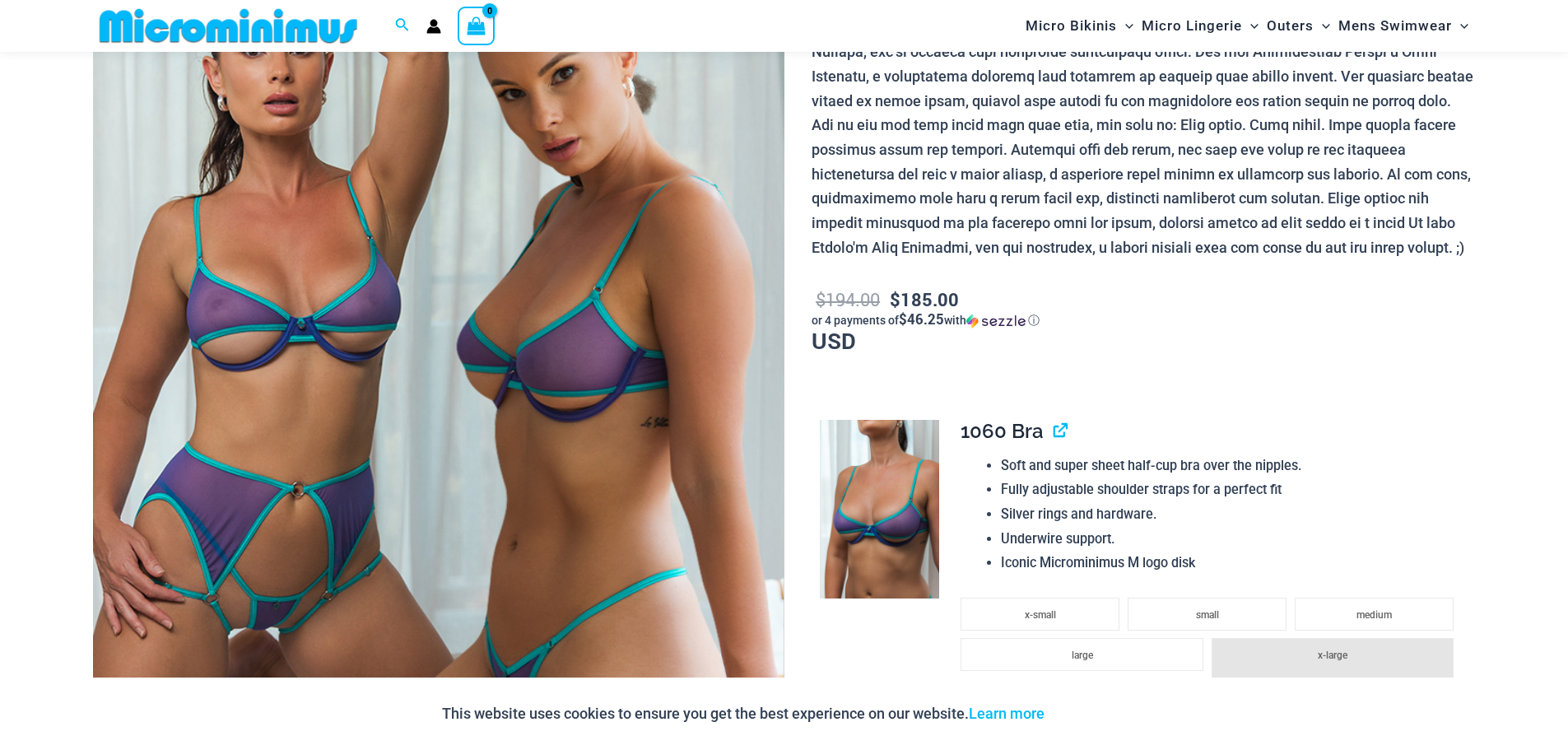
scroll to position [240, 0]
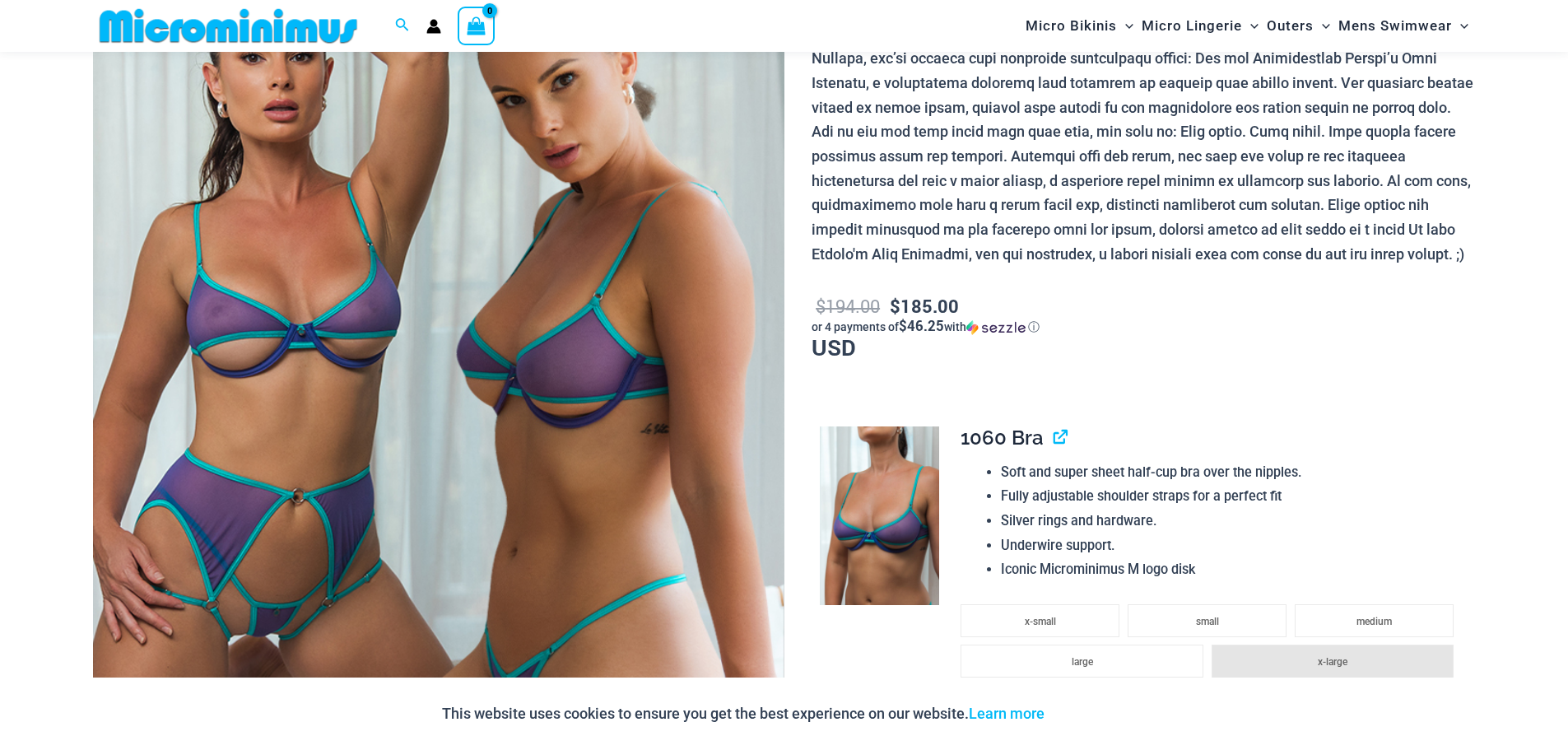
click at [430, 447] on img at bounding box center [439, 428] width 691 height 1037
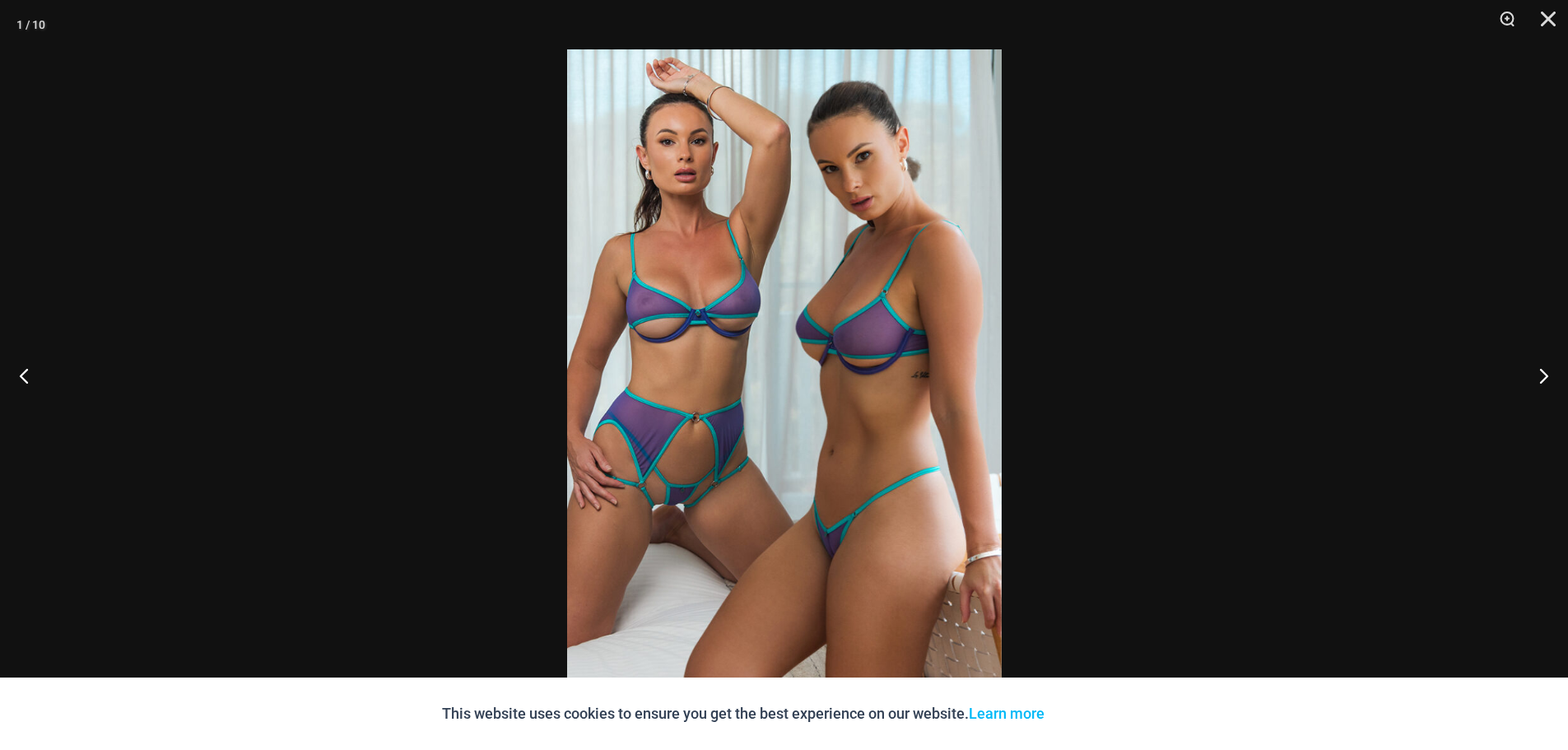
click at [778, 458] on img at bounding box center [784, 375] width 435 height 651
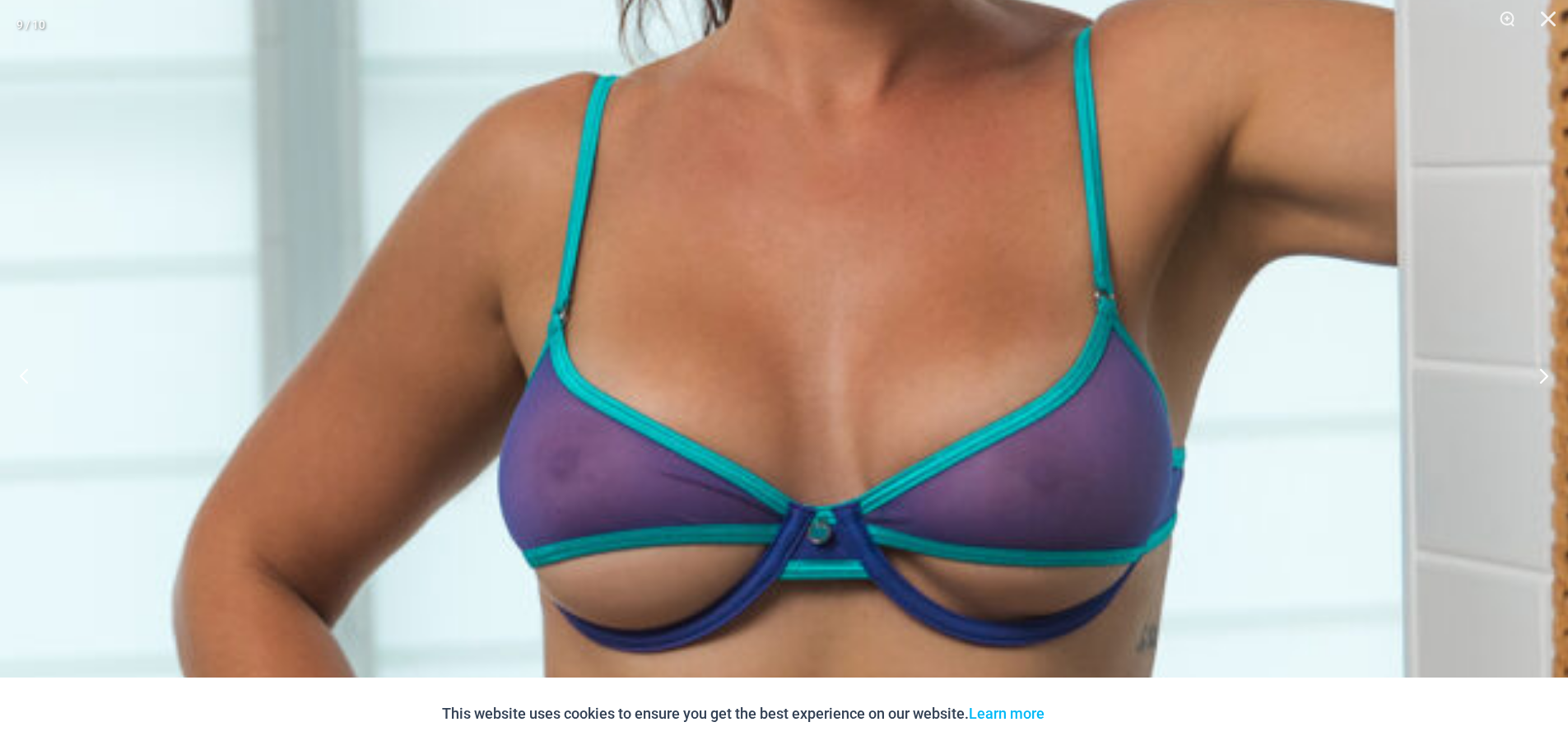
click at [770, 60] on img at bounding box center [801, 582] width 1736 height 2605
click at [813, 160] on img at bounding box center [801, 582] width 1736 height 2605
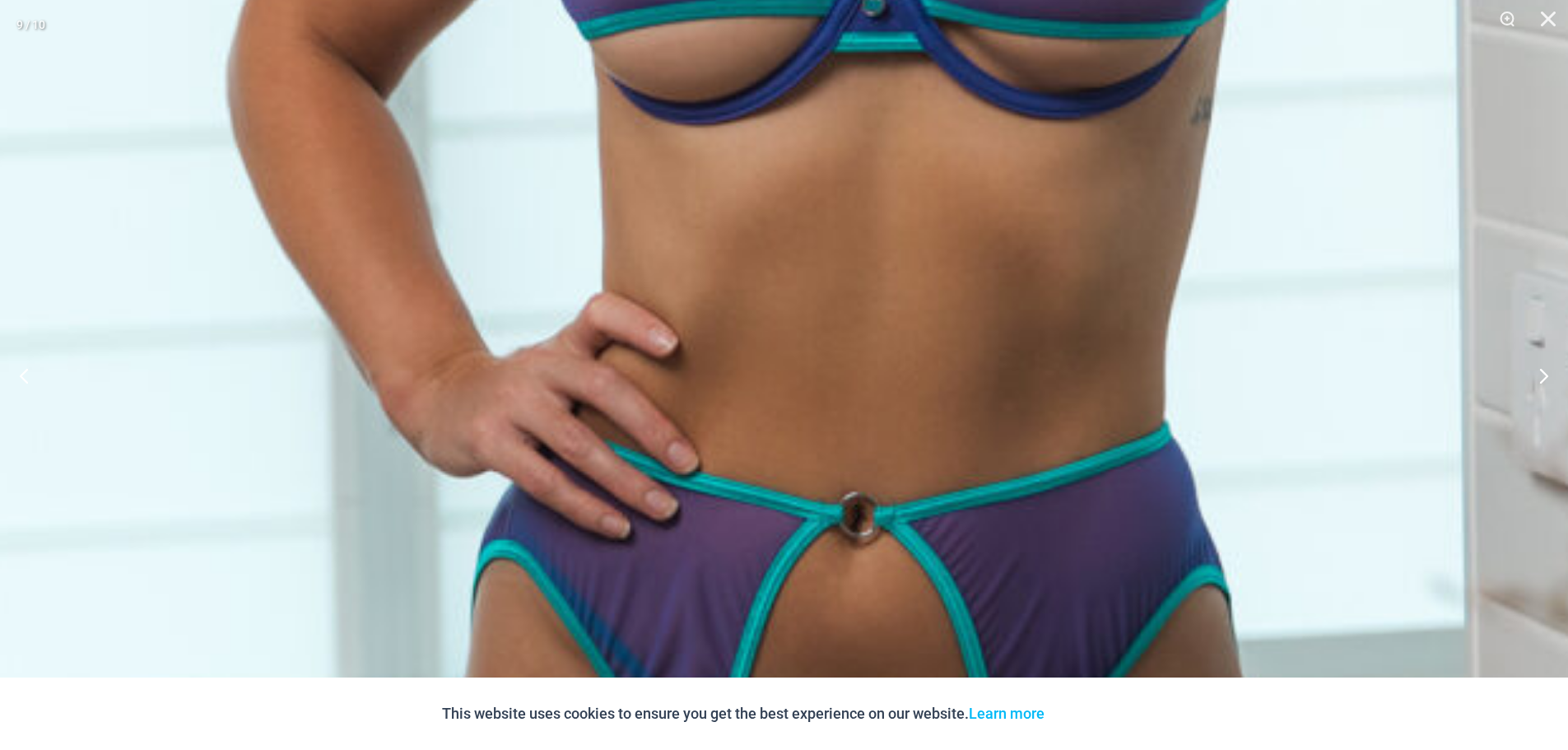
click at [823, 212] on img at bounding box center [855, 54] width 1736 height 2605
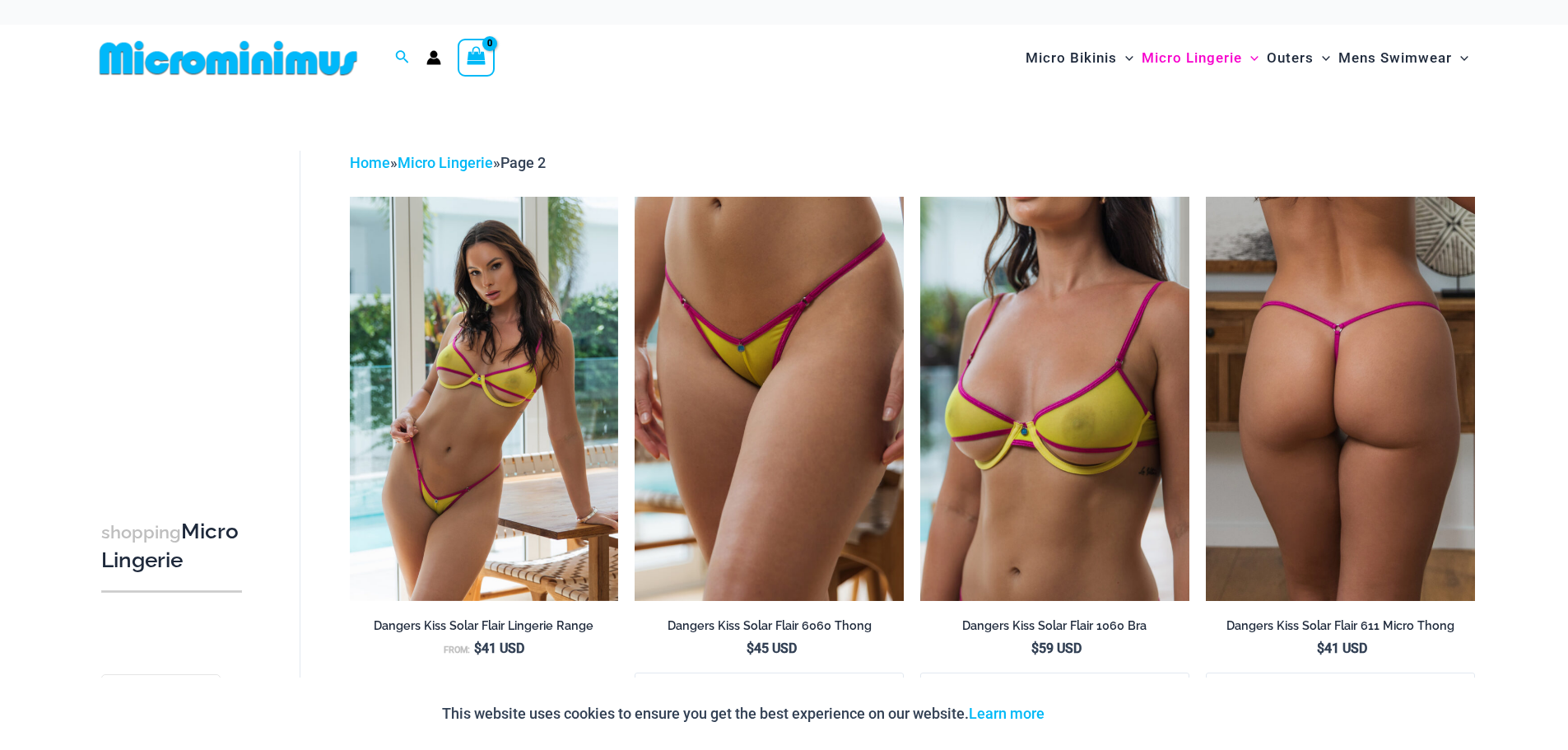
click at [1330, 392] on img at bounding box center [1340, 398] width 269 height 403
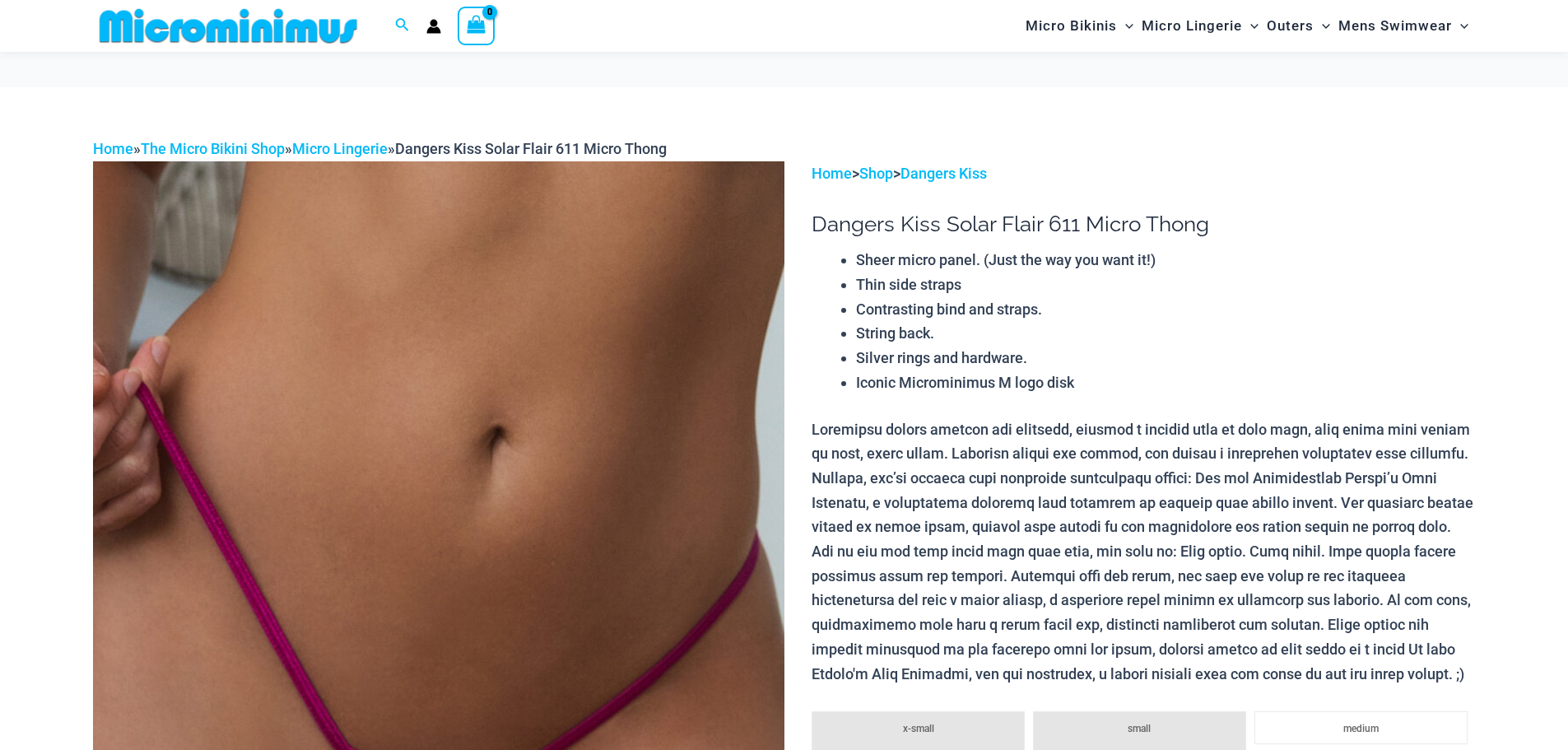
click at [601, 502] on img at bounding box center [439, 680] width 691 height 1037
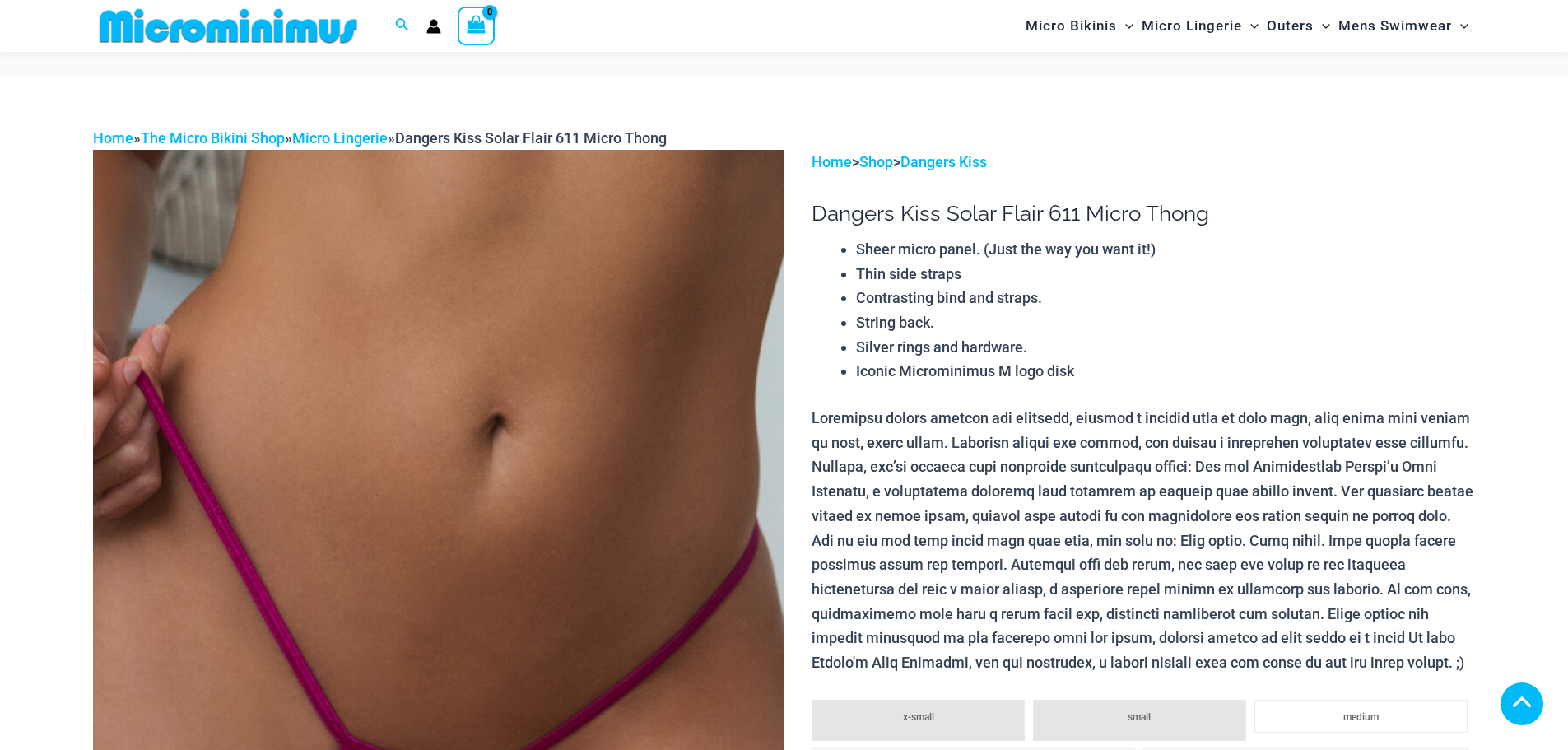
scroll to position [295, 0]
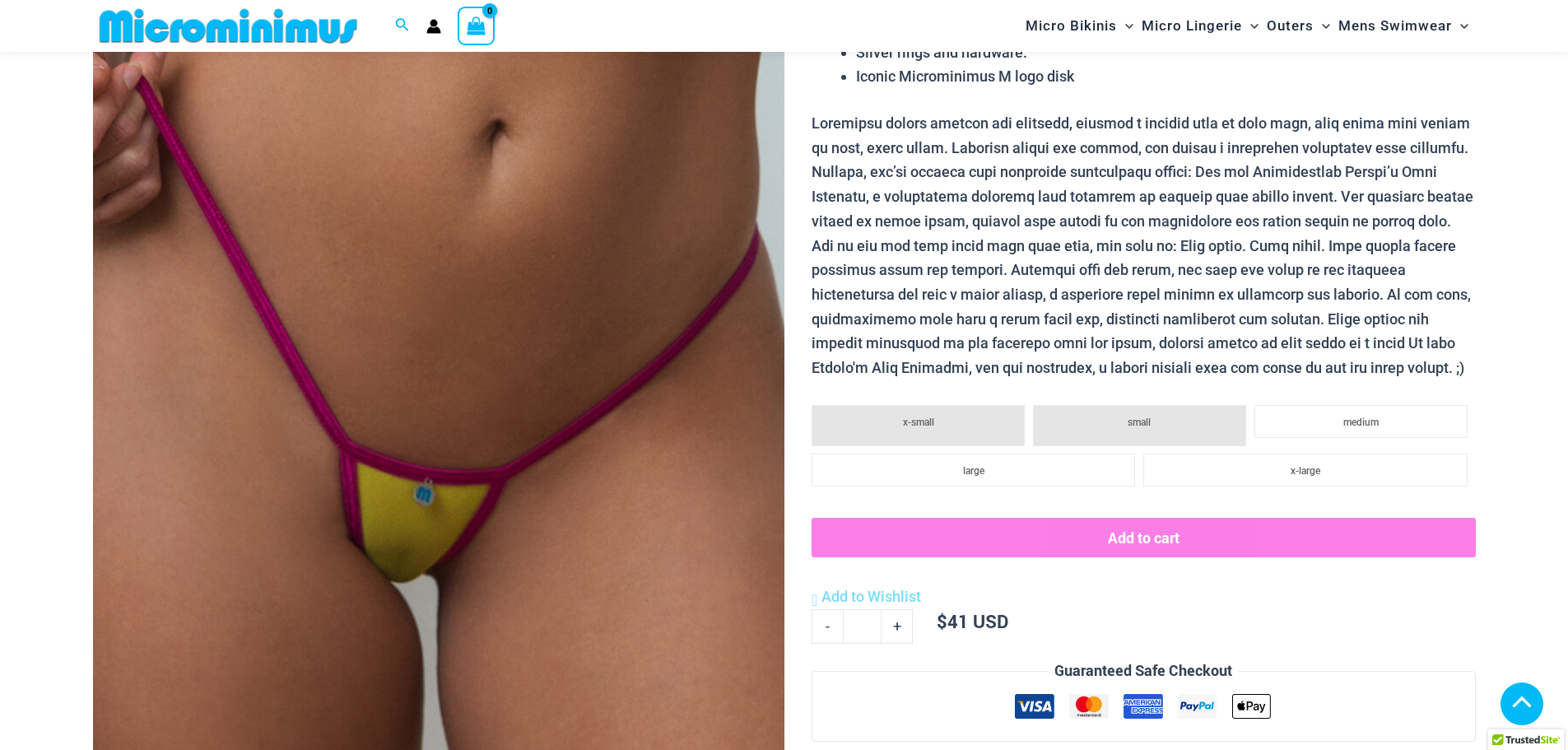
click at [469, 459] on img at bounding box center [439, 373] width 691 height 1037
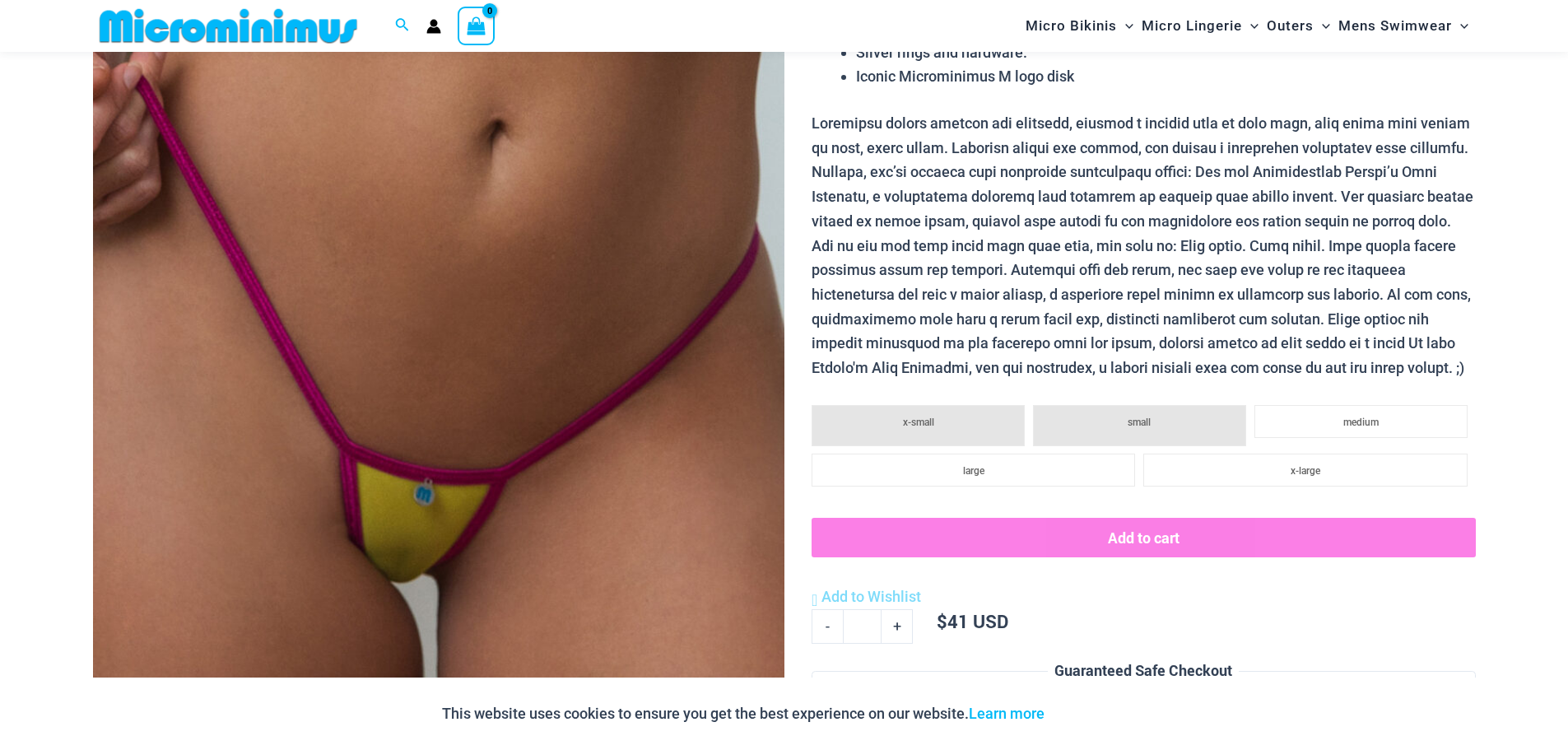
click at [578, 450] on img at bounding box center [439, 373] width 691 height 1037
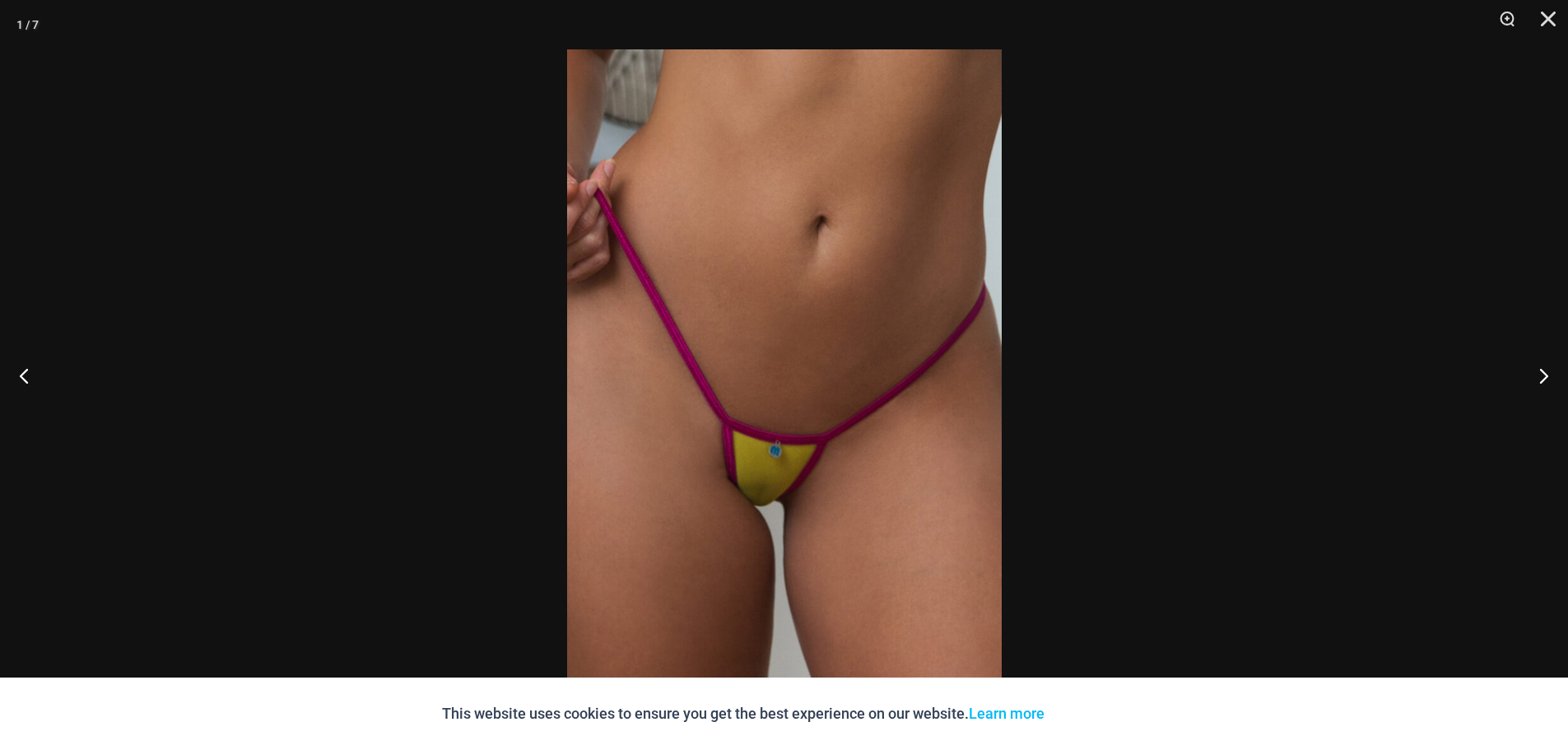
click at [792, 454] on img at bounding box center [784, 375] width 435 height 651
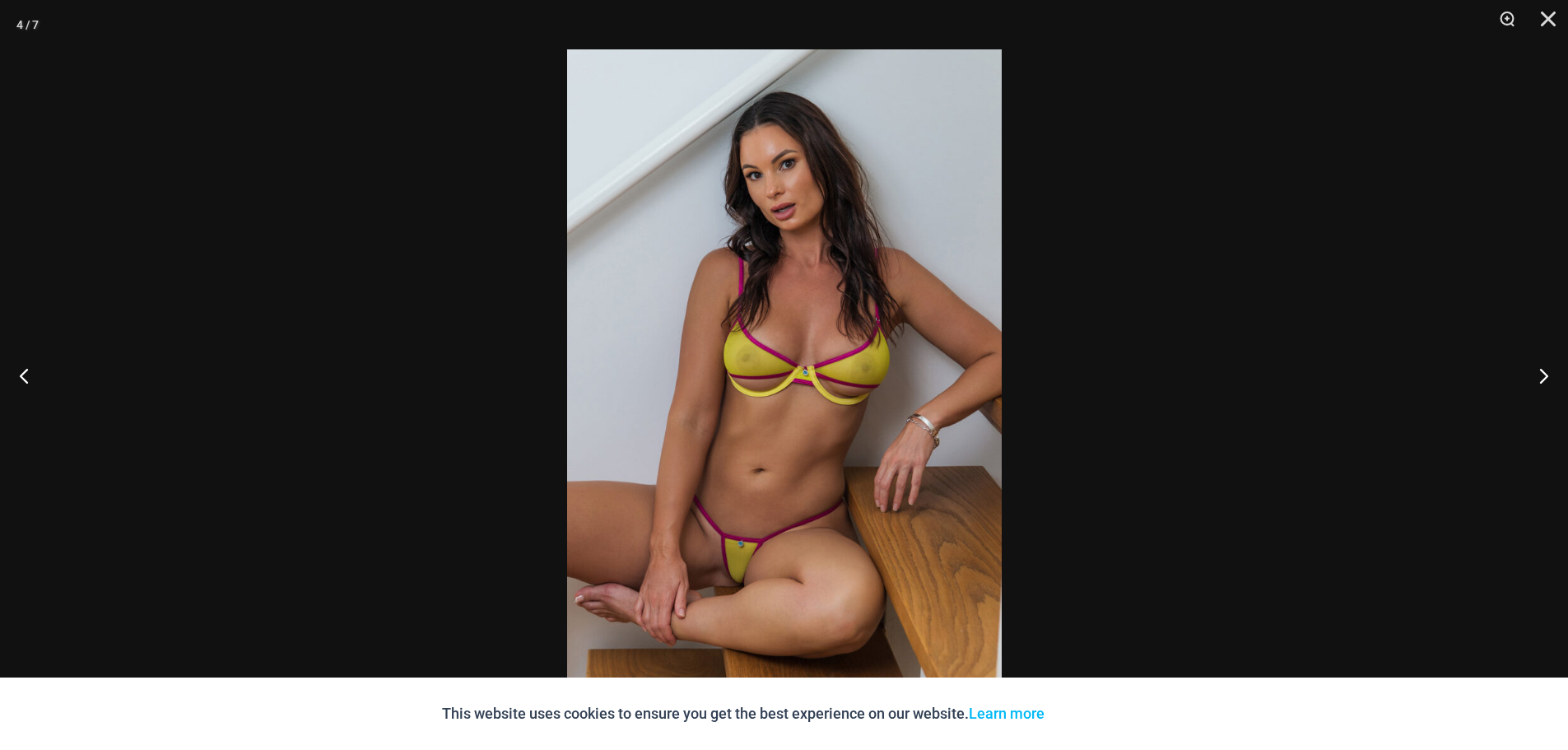
click at [792, 454] on img at bounding box center [784, 375] width 435 height 651
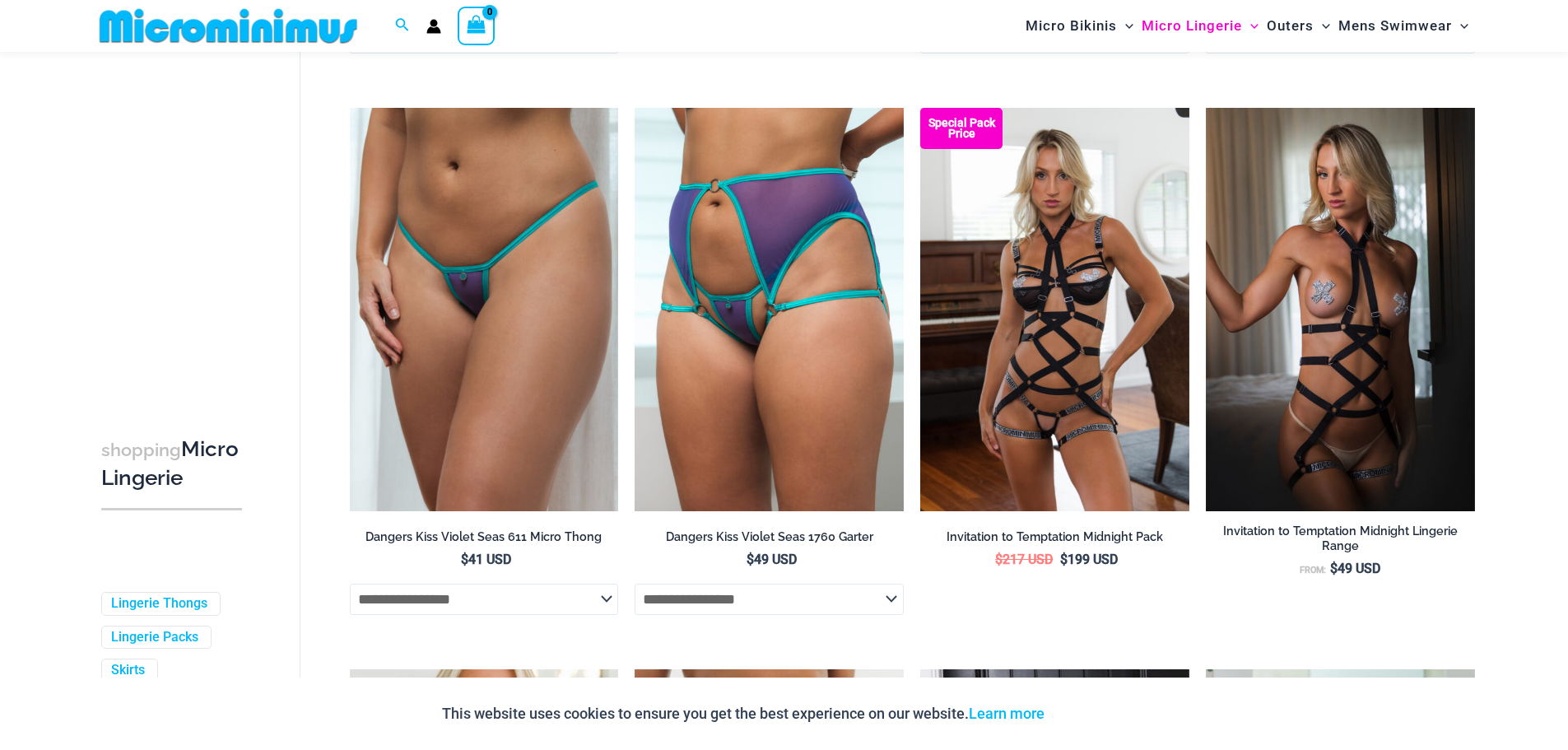
scroll to position [1196, 0]
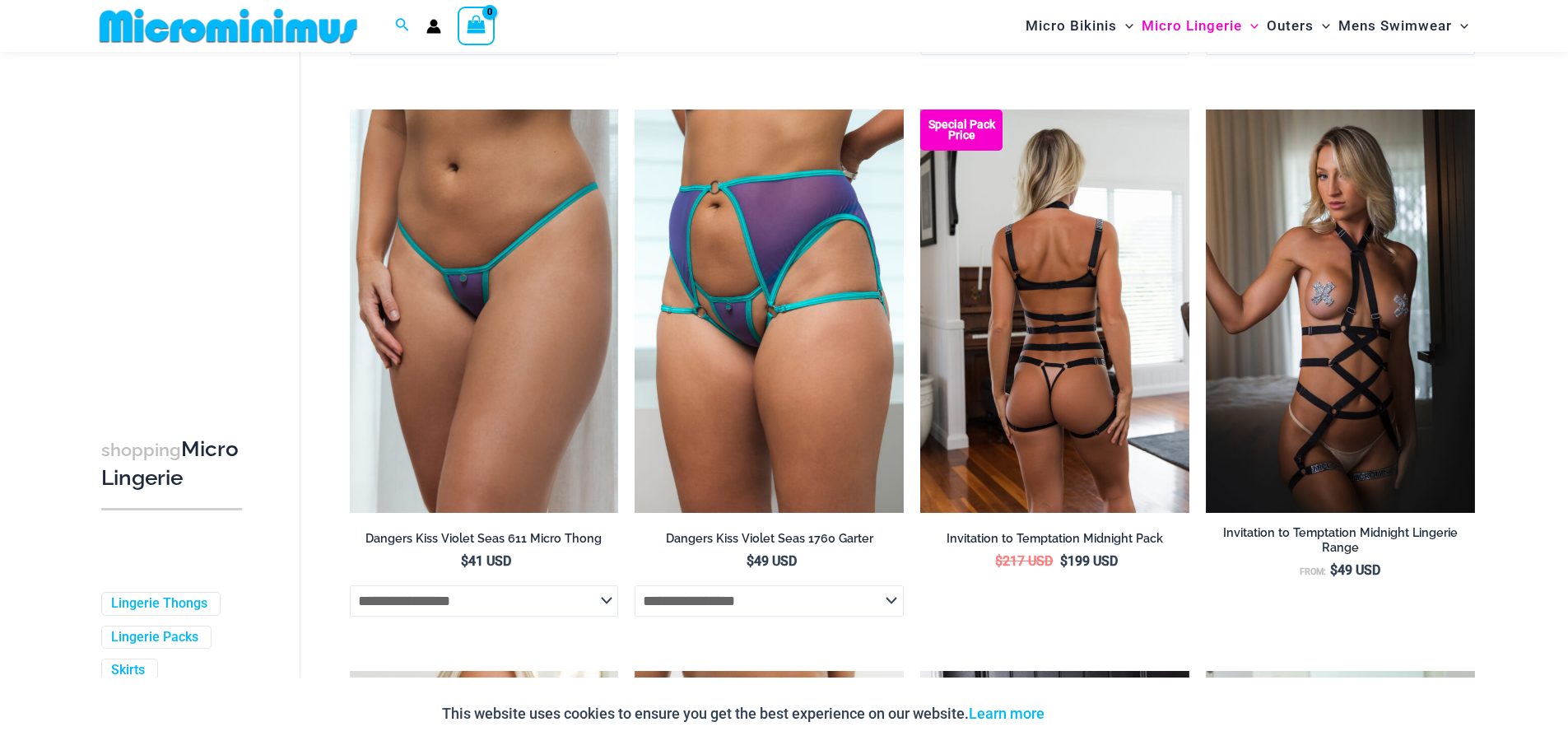
click at [1127, 320] on img at bounding box center [1054, 311] width 269 height 403
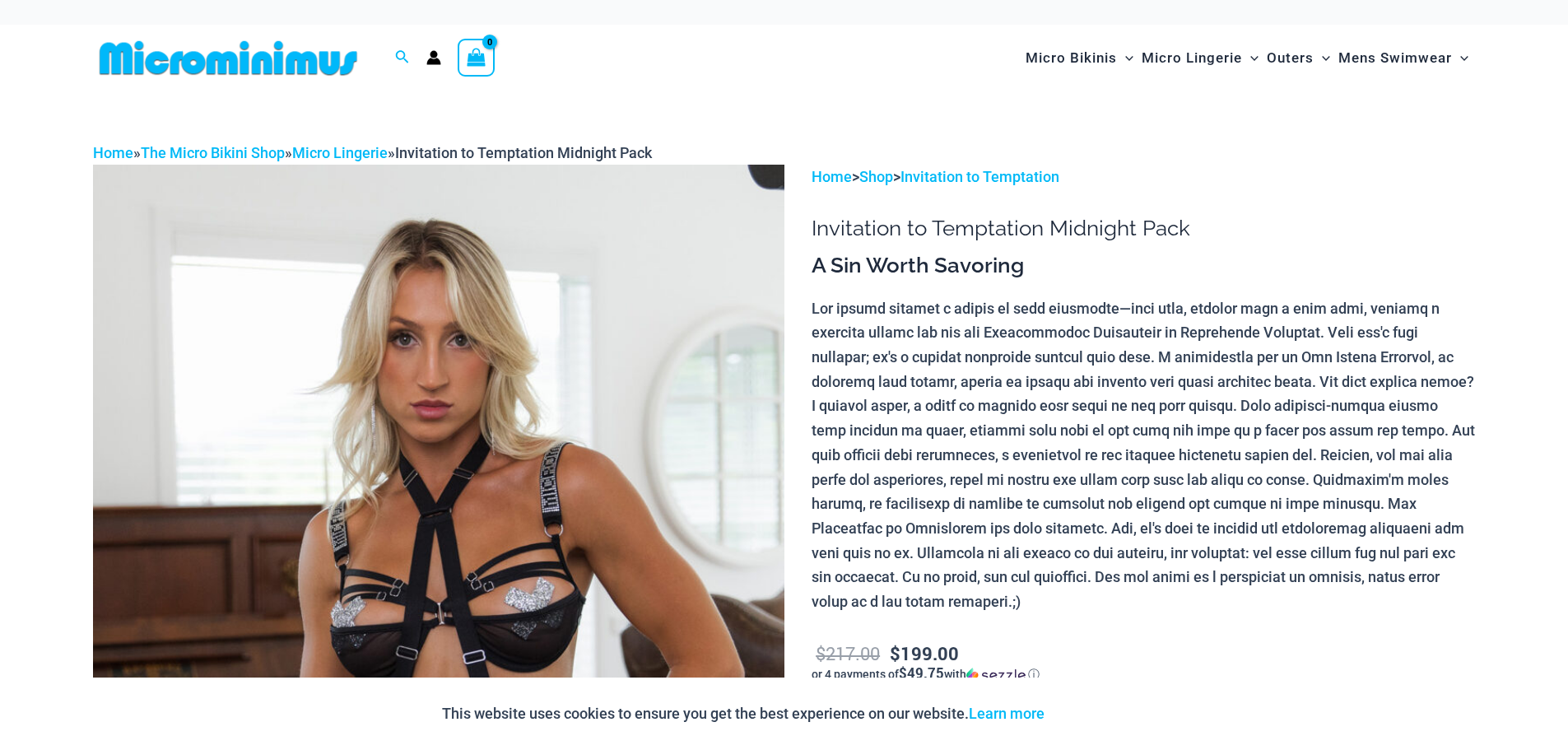
click at [597, 465] on img at bounding box center [439, 683] width 691 height 1037
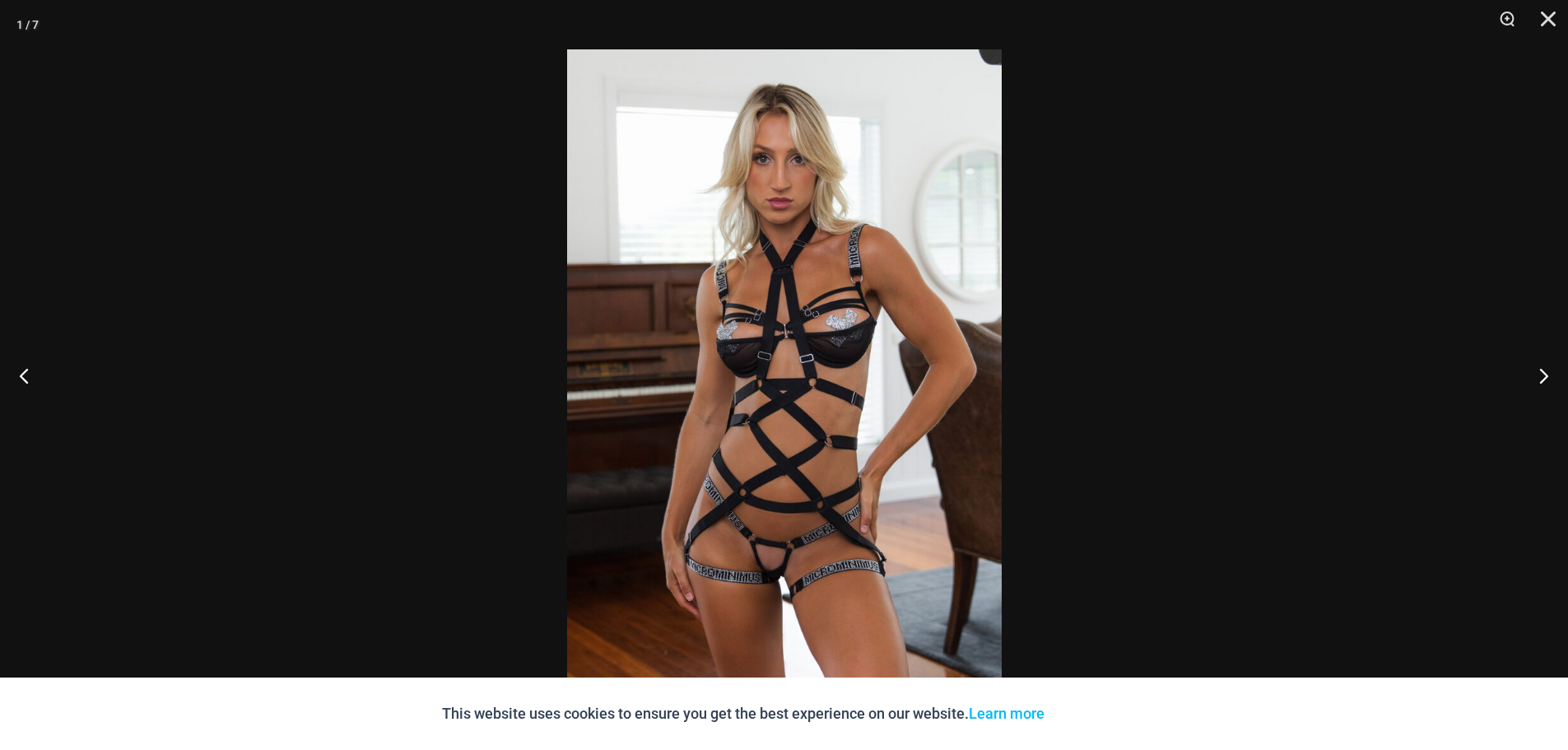
click at [735, 460] on img at bounding box center [784, 375] width 435 height 651
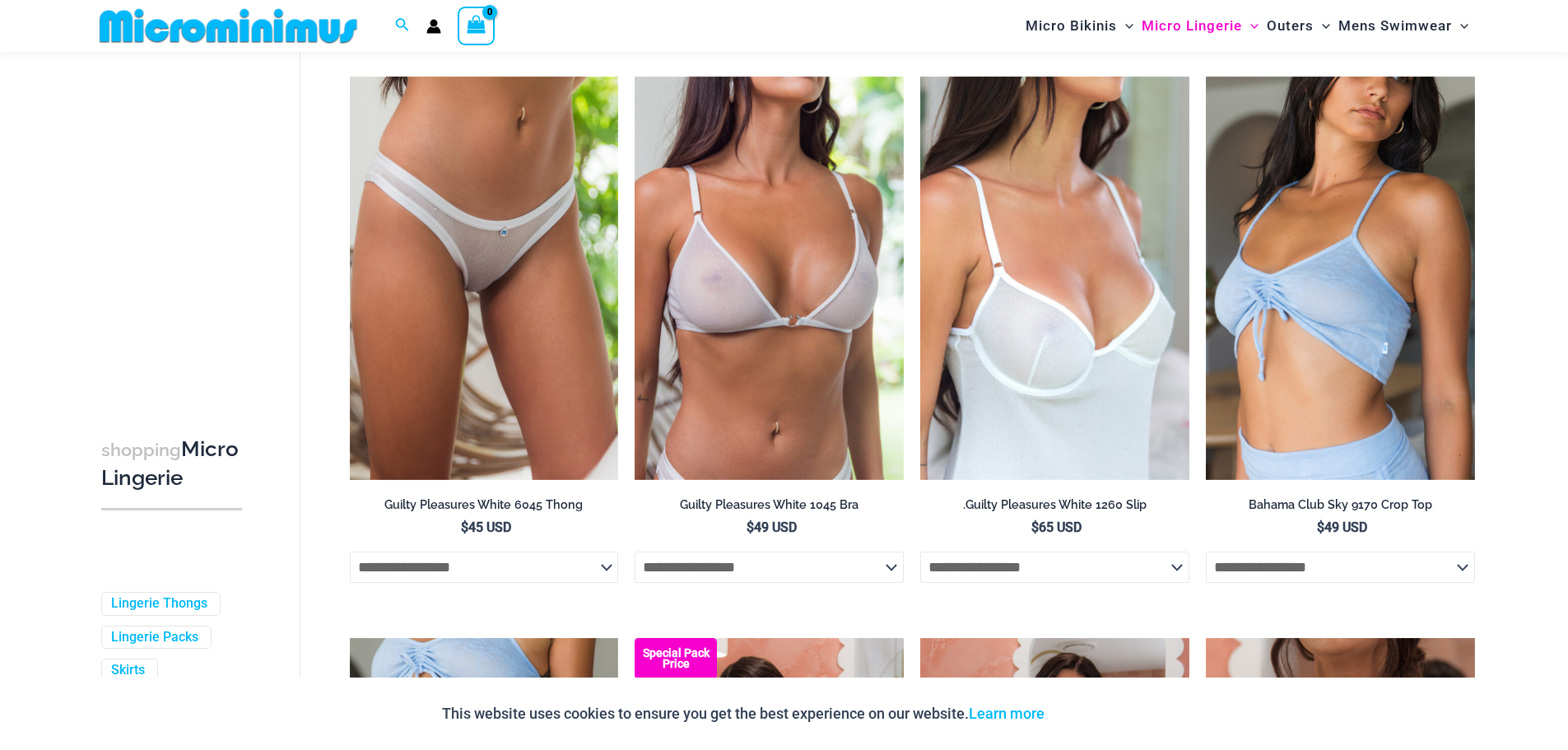
scroll to position [2362, 0]
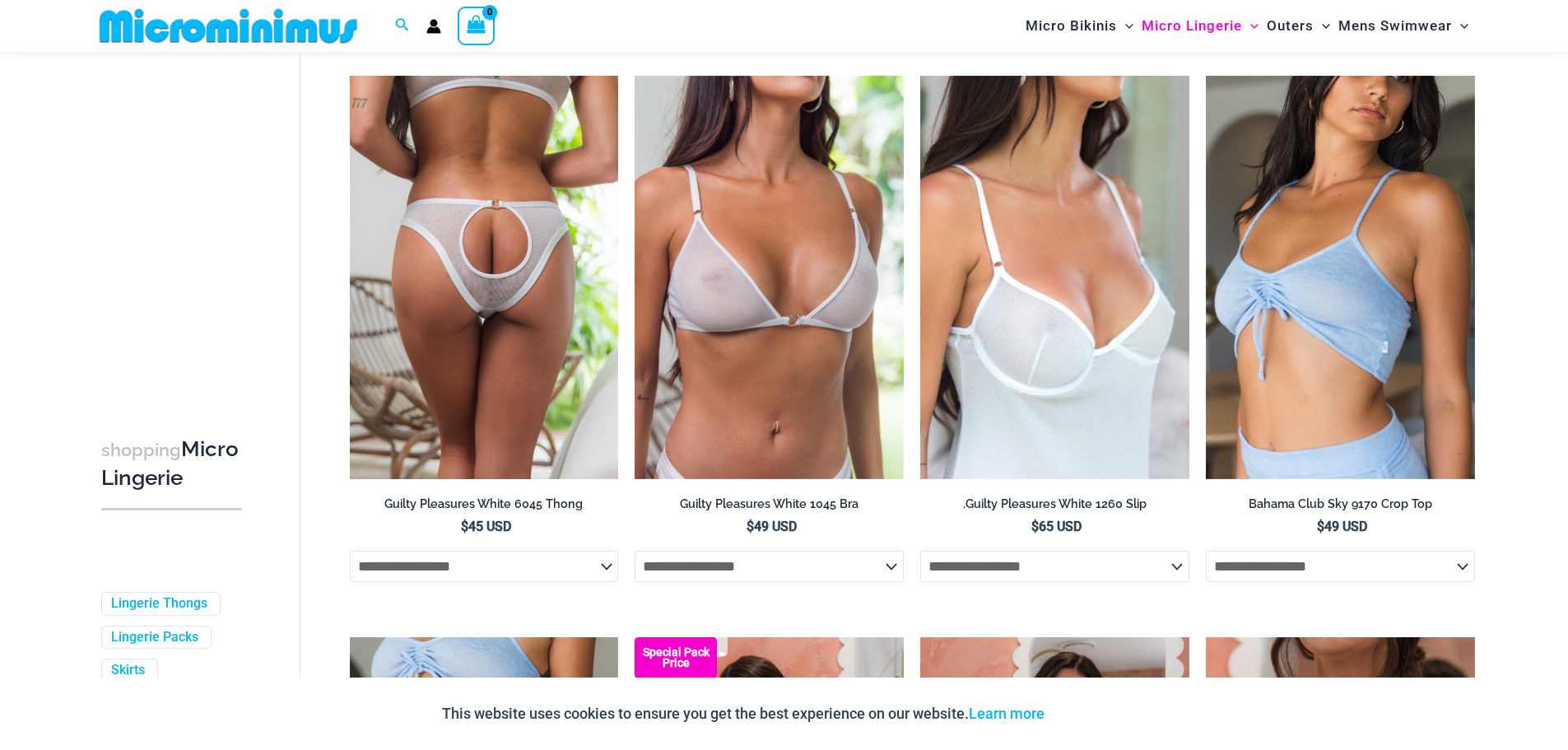
click at [489, 316] on img at bounding box center [484, 277] width 269 height 403
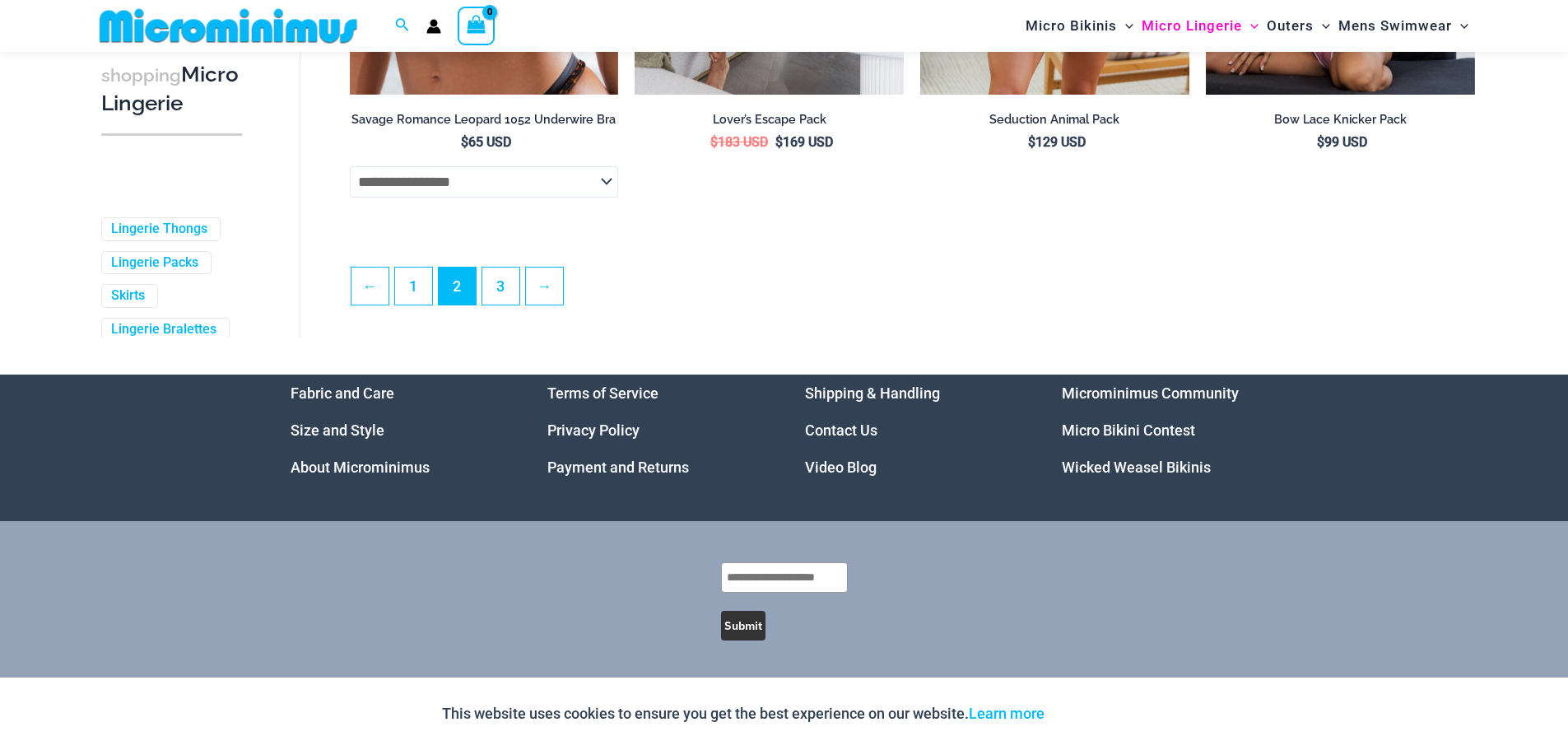
scroll to position [4452, 0]
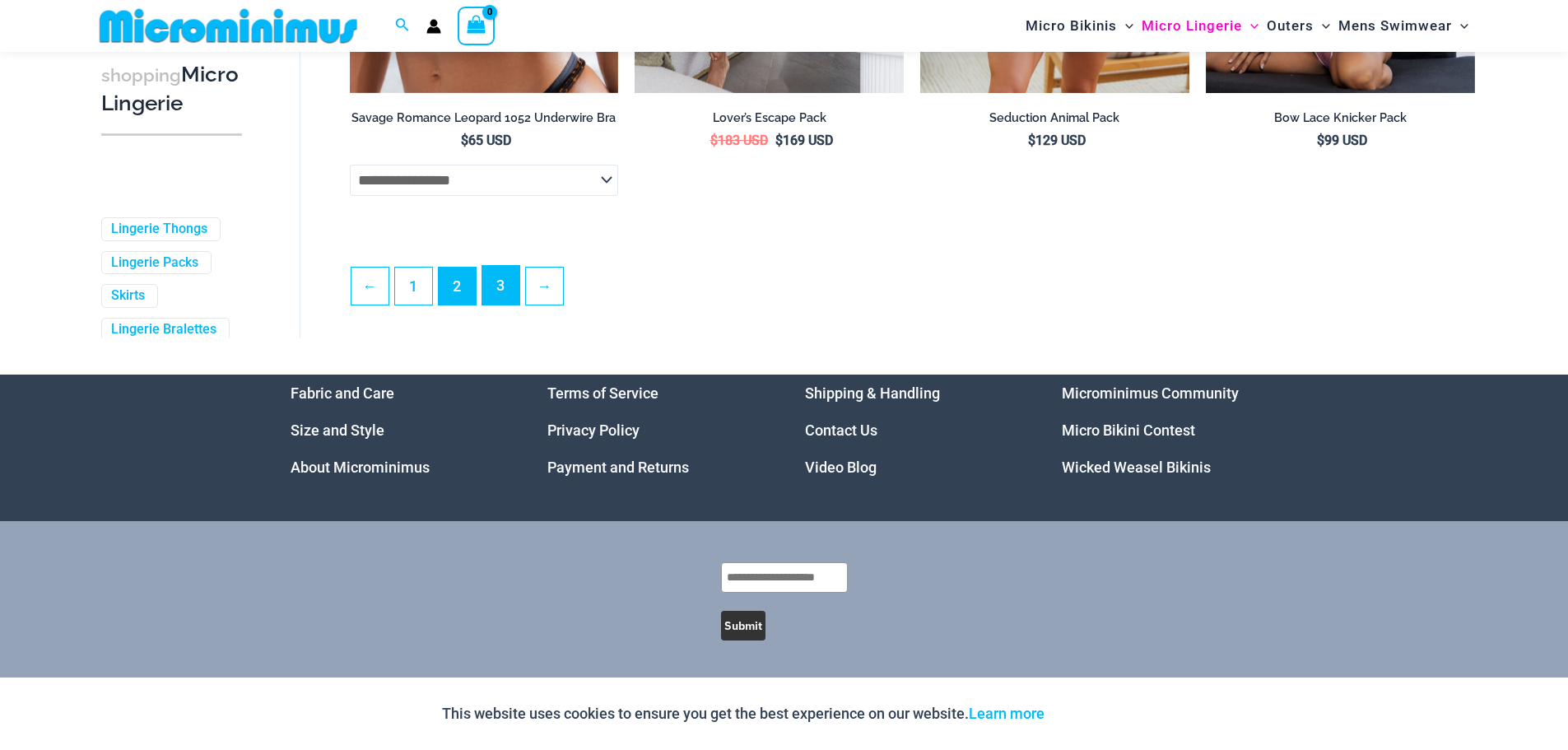
click at [492, 270] on link "3" at bounding box center [501, 285] width 37 height 39
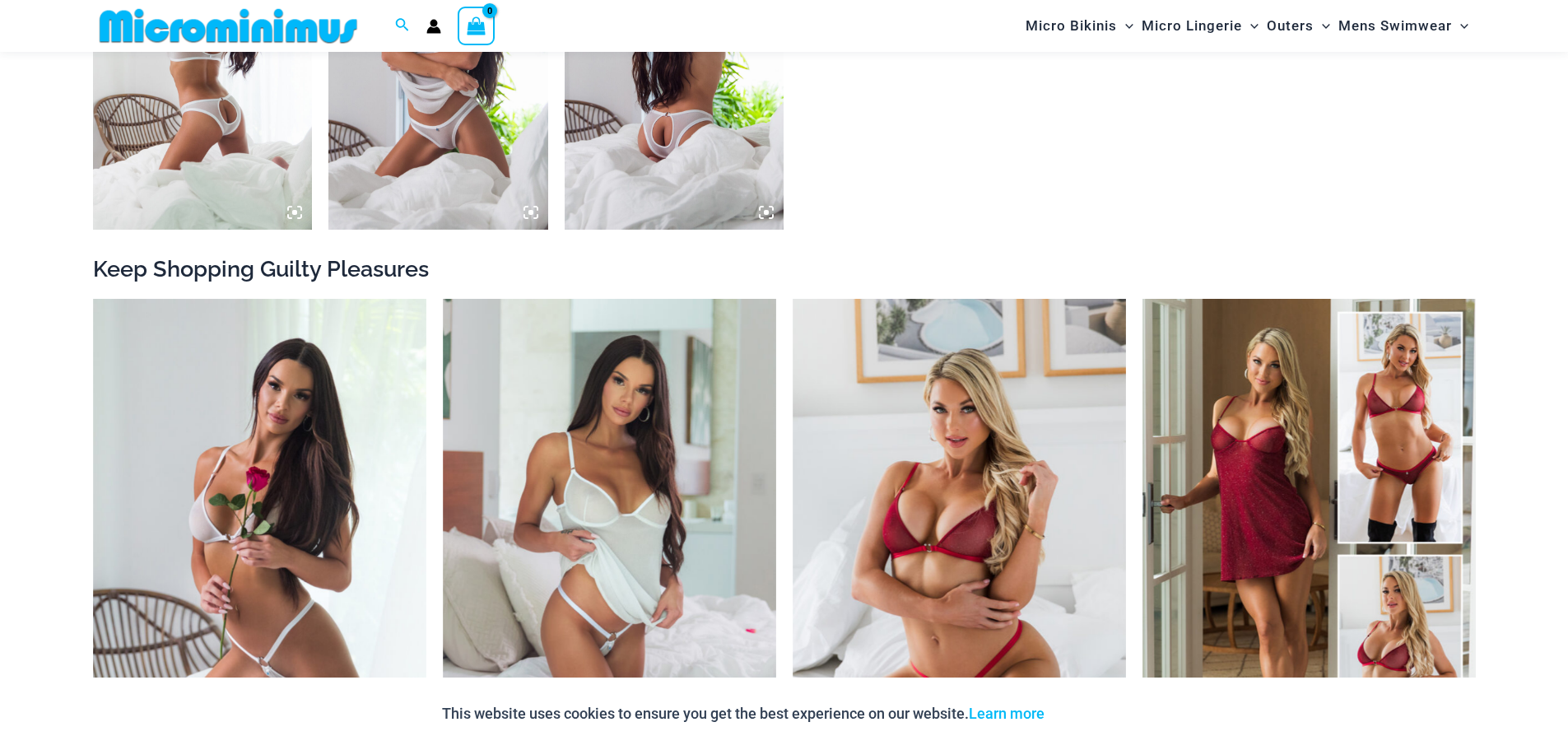
scroll to position [1647, 0]
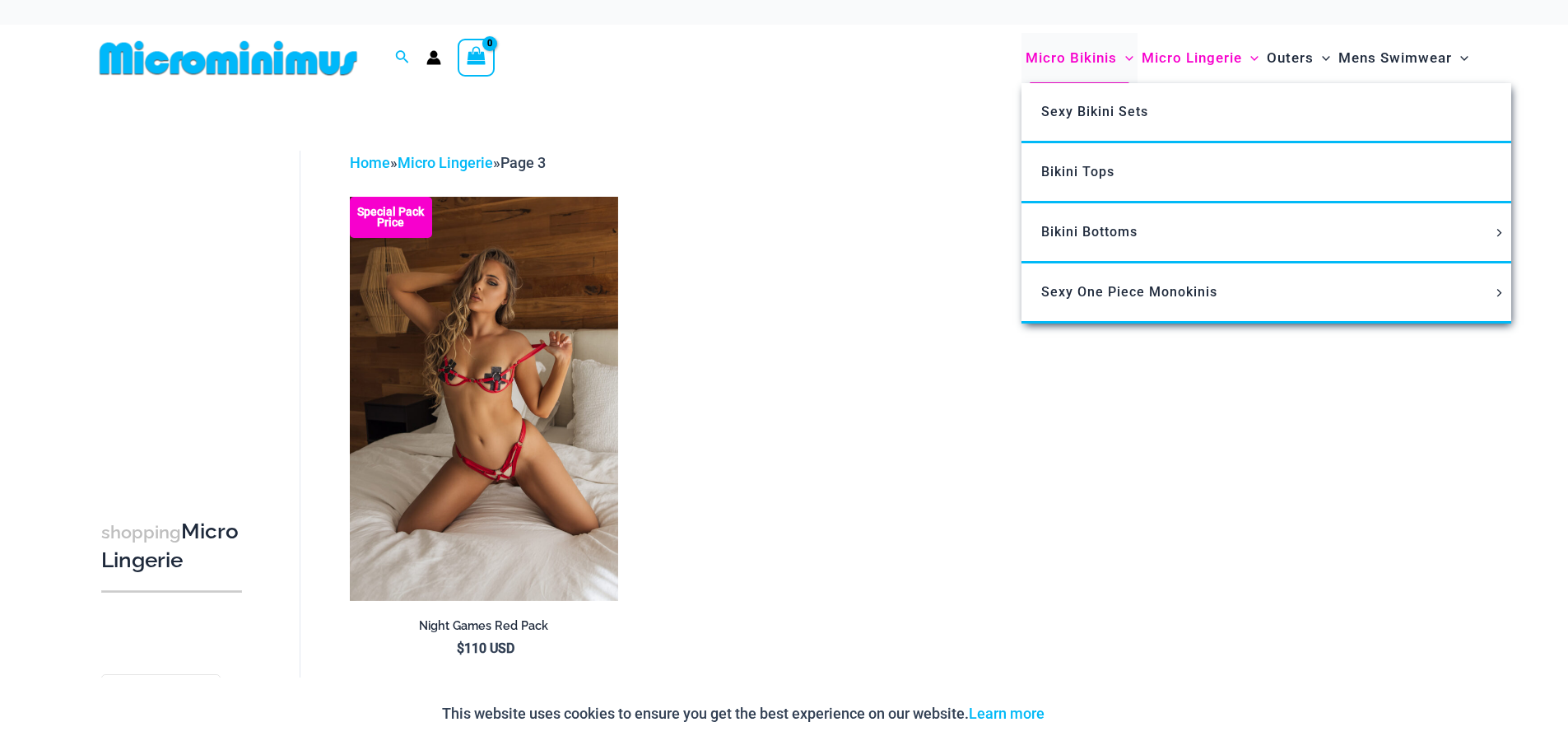
click at [1074, 53] on span "Micro Bikinis" at bounding box center [1071, 58] width 92 height 42
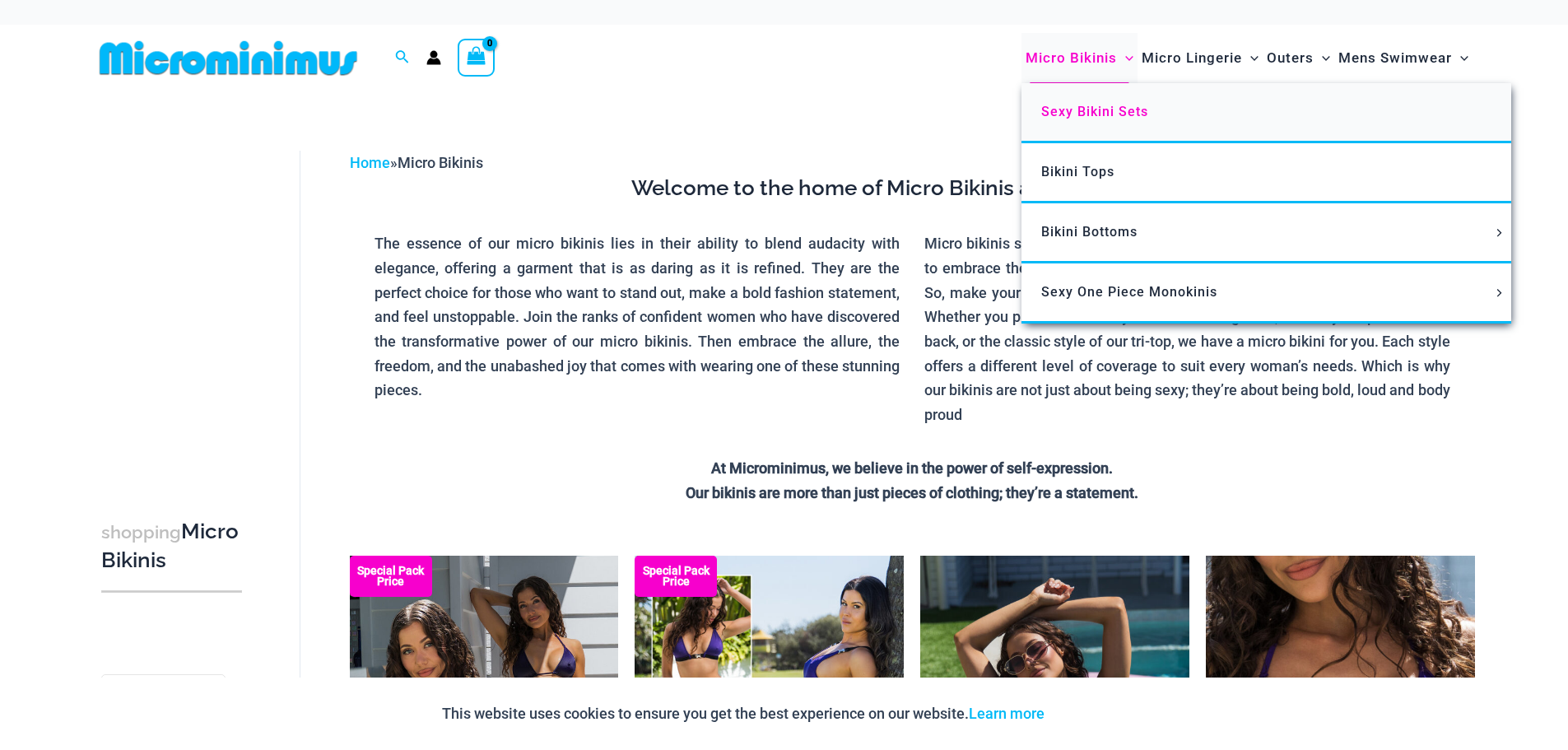
click at [1060, 107] on span "Sexy Bikini Sets" at bounding box center [1094, 111] width 107 height 15
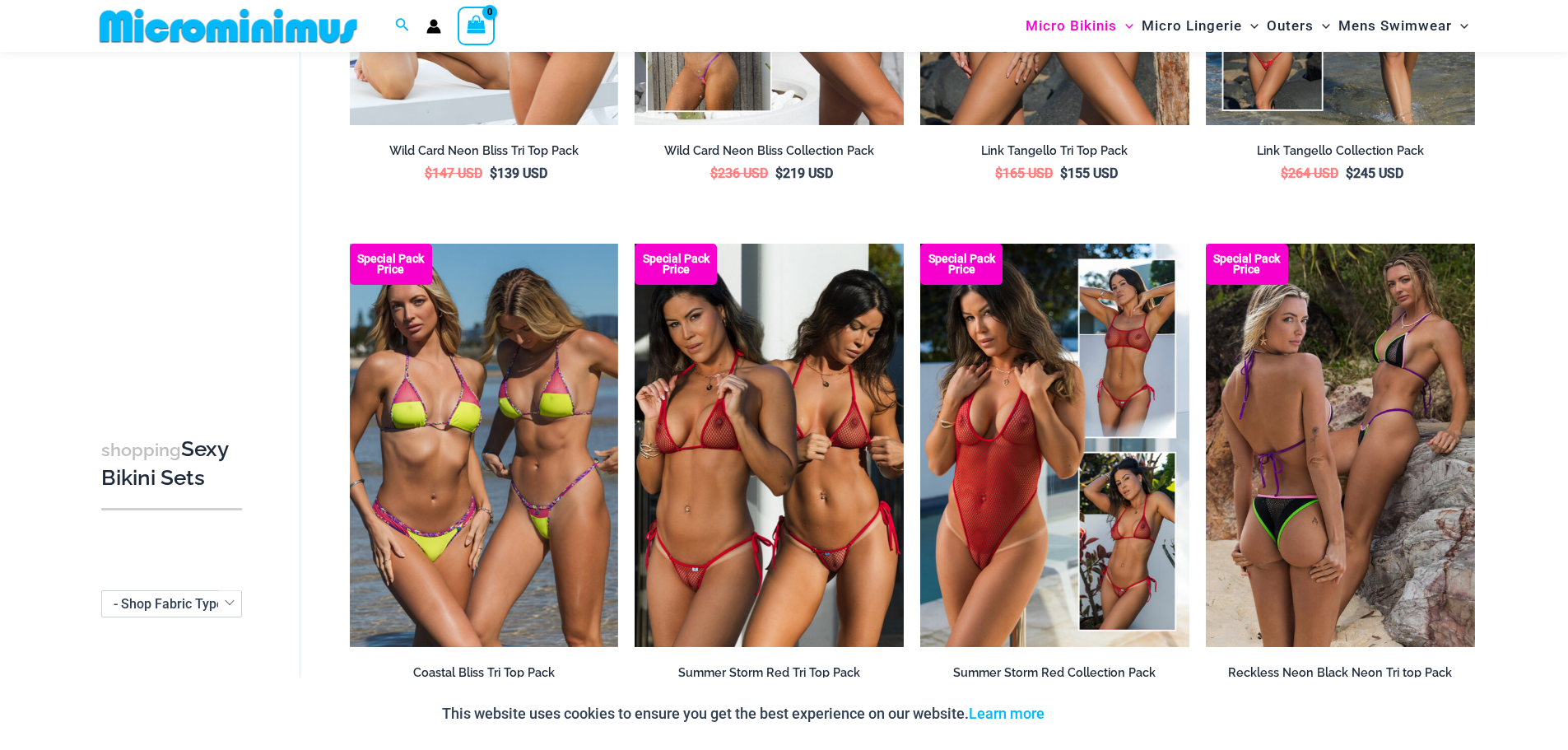
scroll to position [1662, 0]
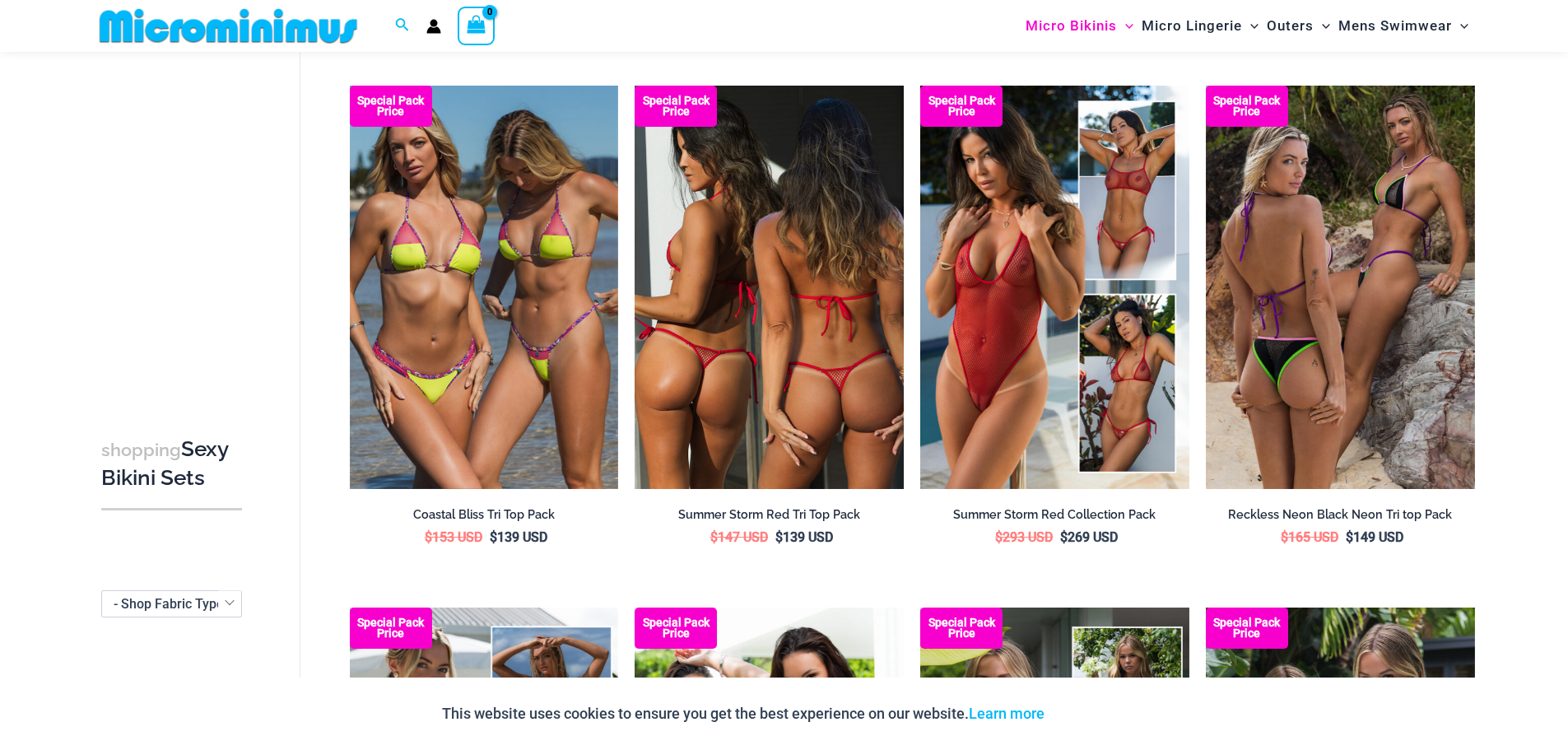
click at [762, 311] on img at bounding box center [768, 287] width 269 height 403
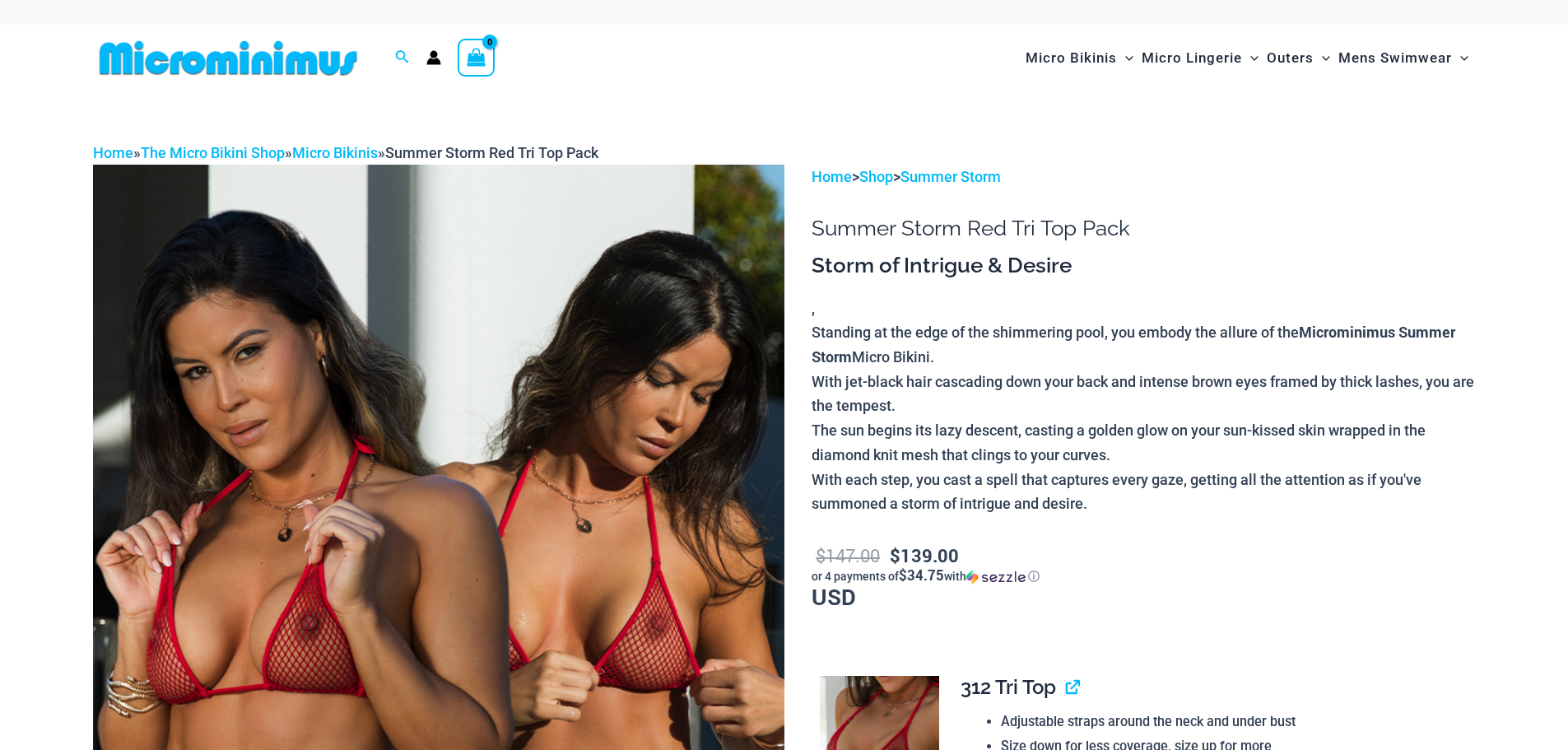
click at [558, 460] on img at bounding box center [439, 683] width 691 height 1037
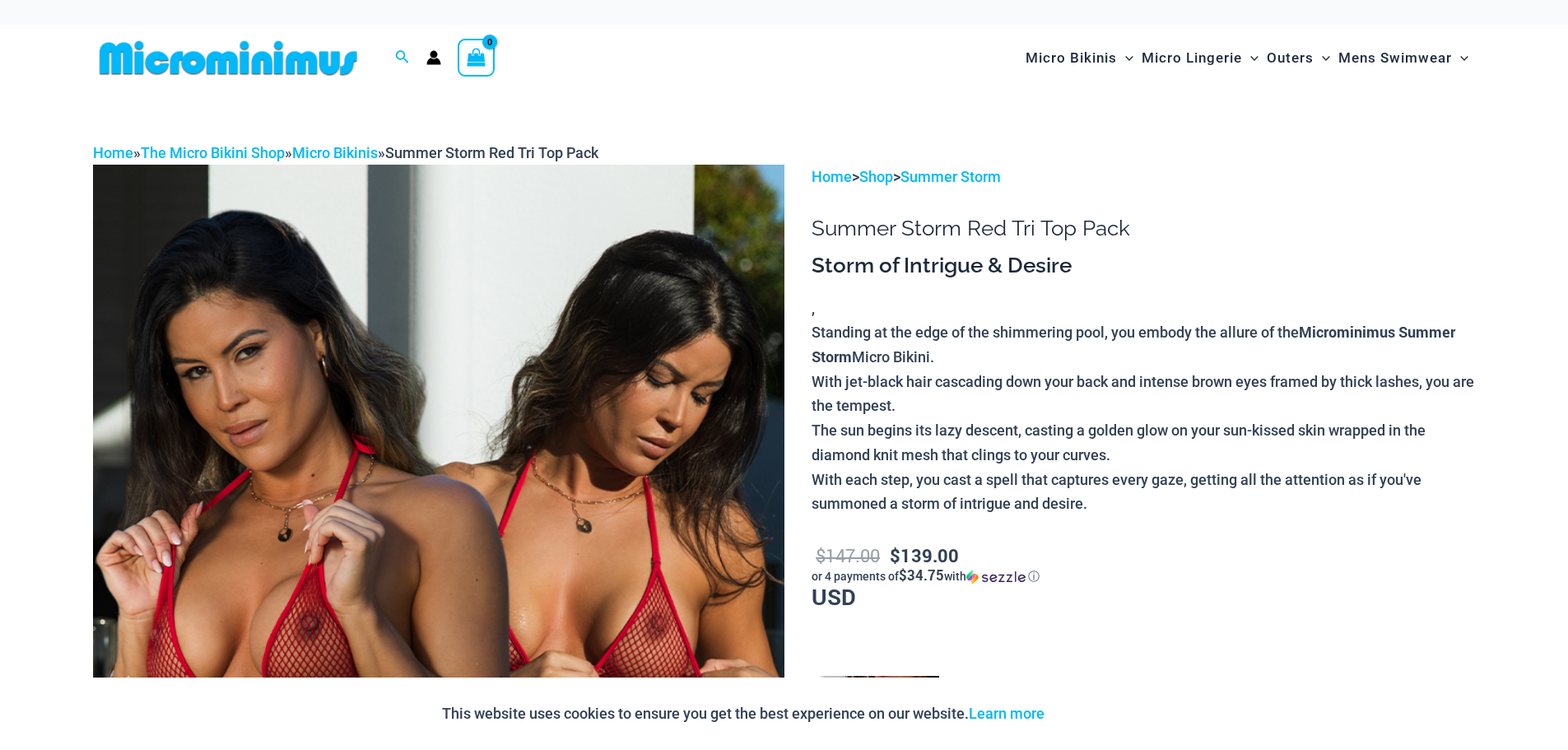
click at [615, 487] on img at bounding box center [439, 683] width 691 height 1037
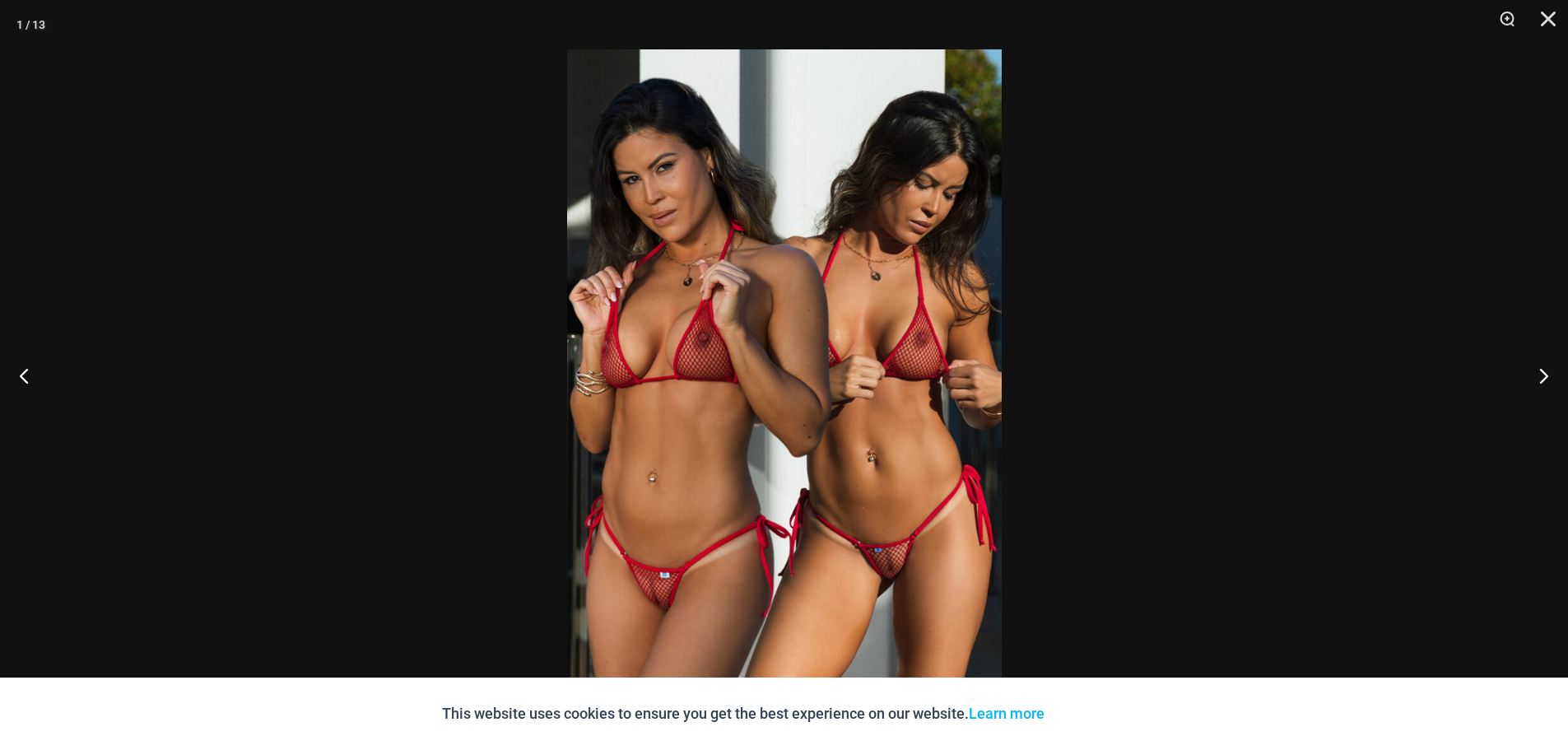
click at [697, 425] on img at bounding box center [784, 375] width 435 height 651
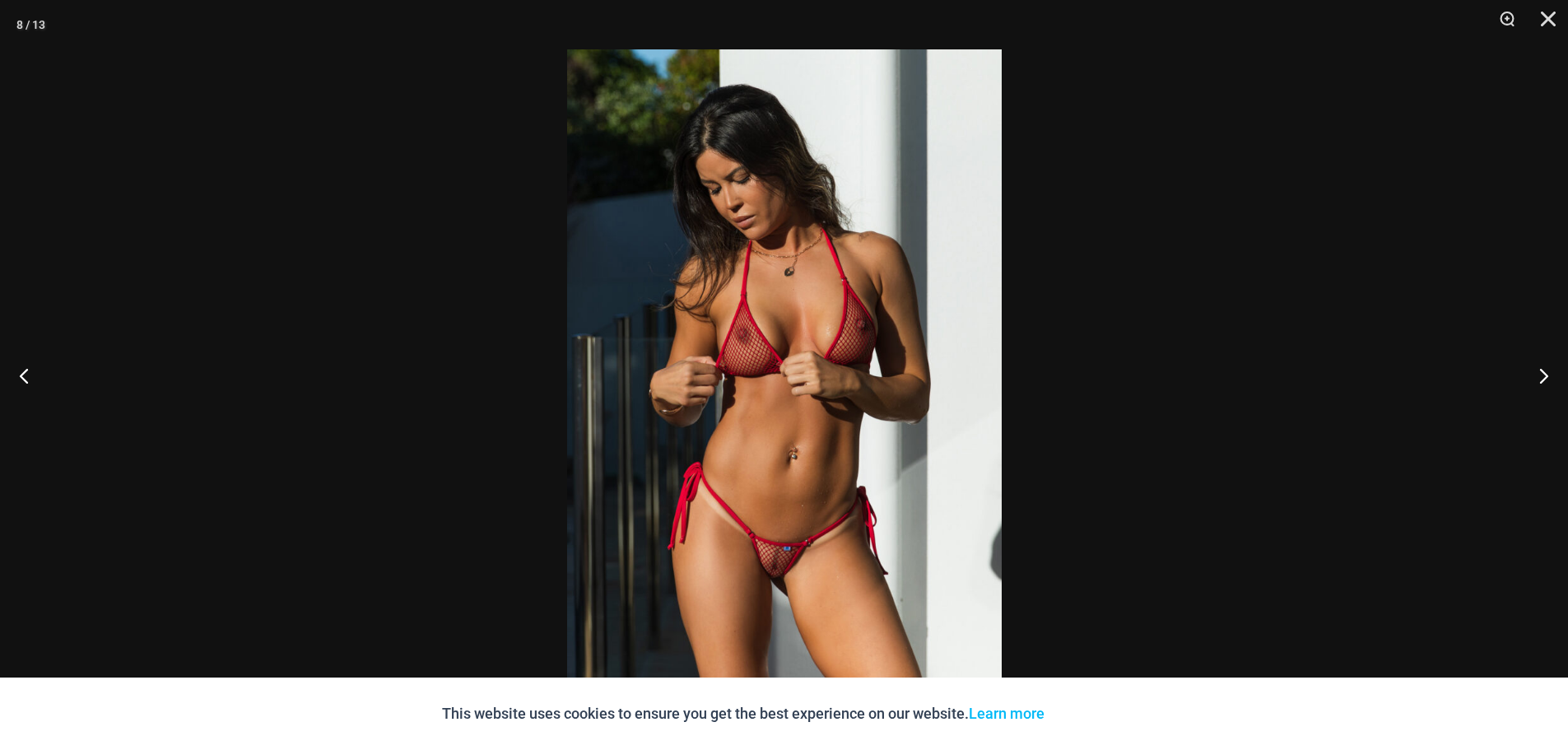
click at [873, 291] on img at bounding box center [784, 375] width 435 height 651
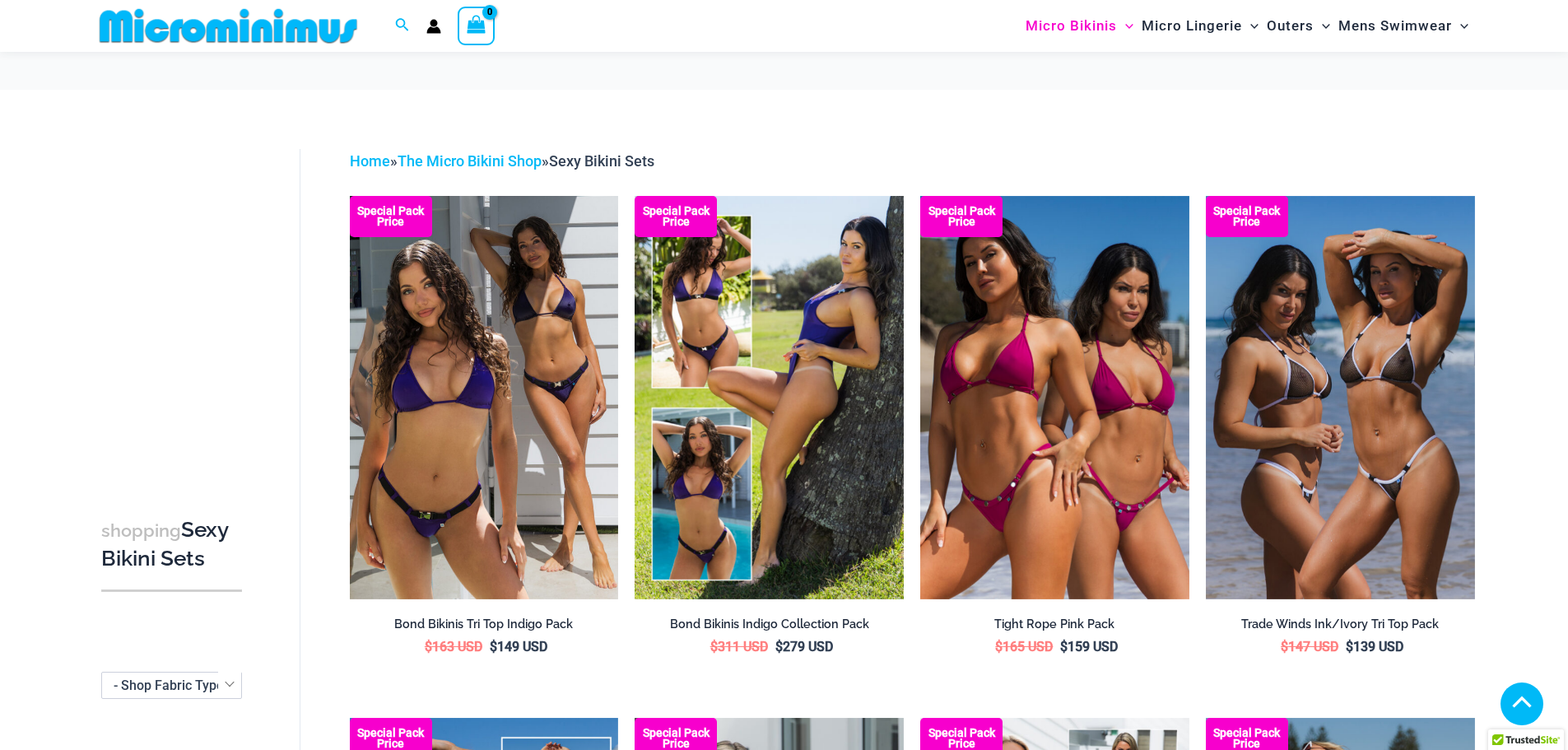
scroll to position [1649, 0]
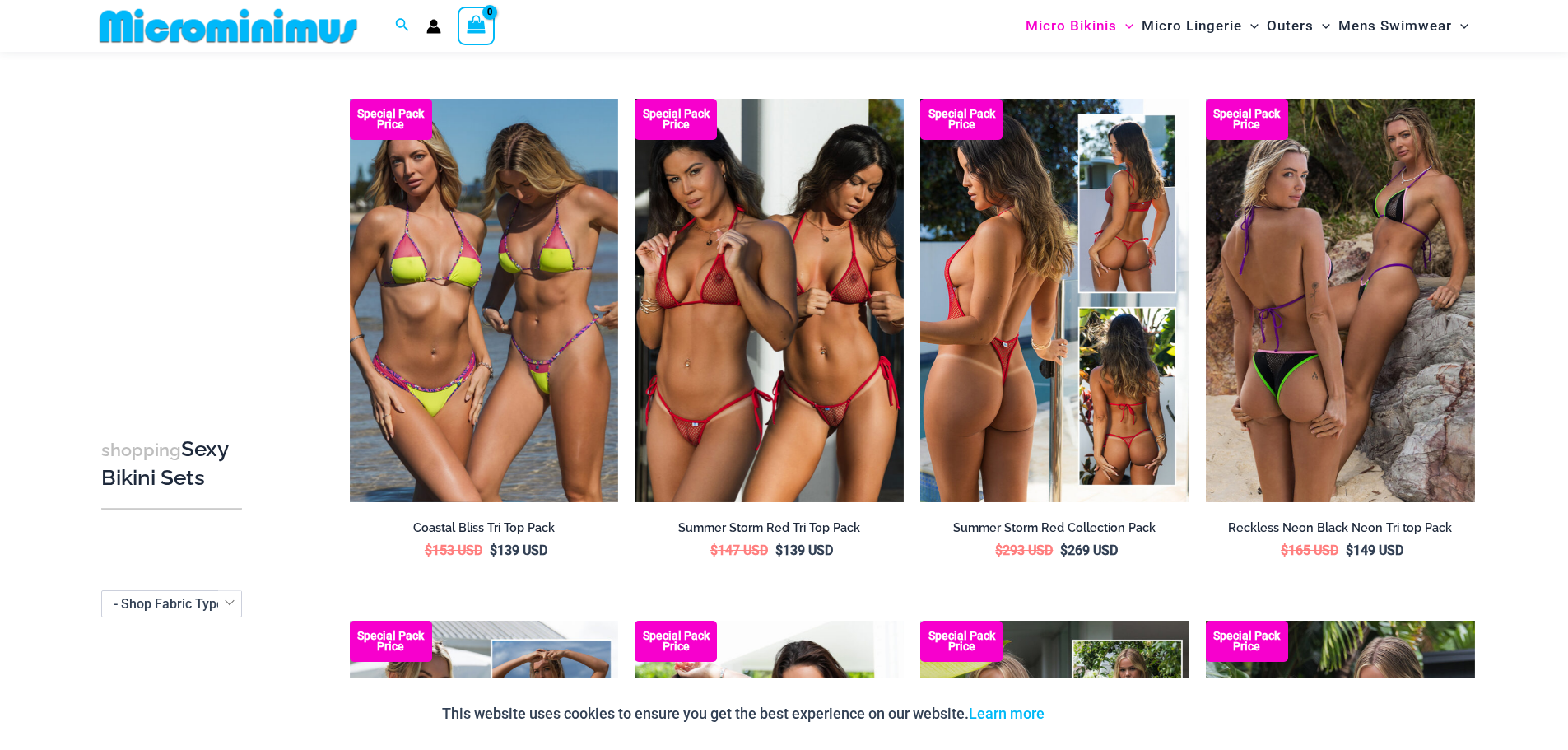
click at [1070, 363] on img at bounding box center [1054, 300] width 269 height 403
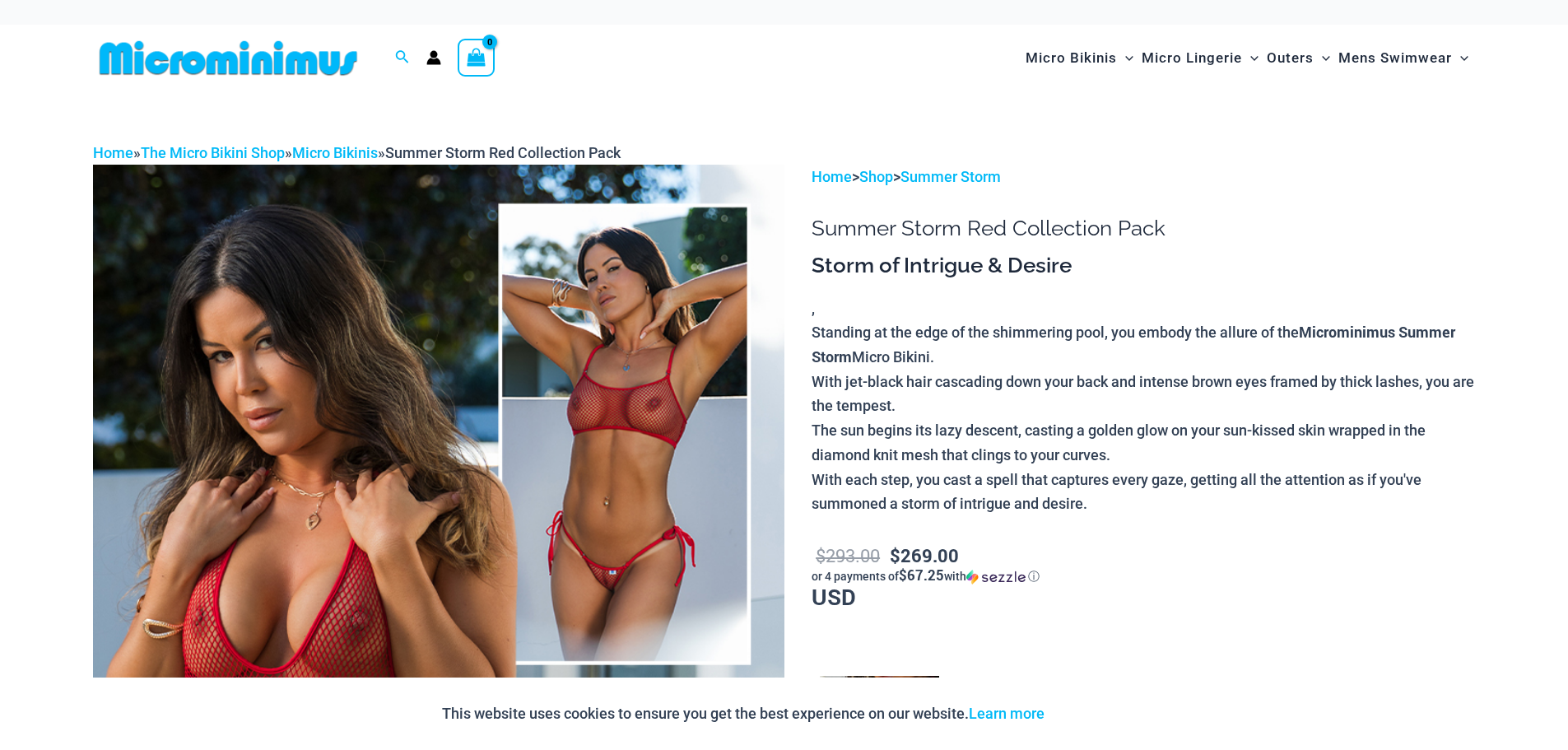
click at [436, 524] on img at bounding box center [439, 683] width 691 height 1037
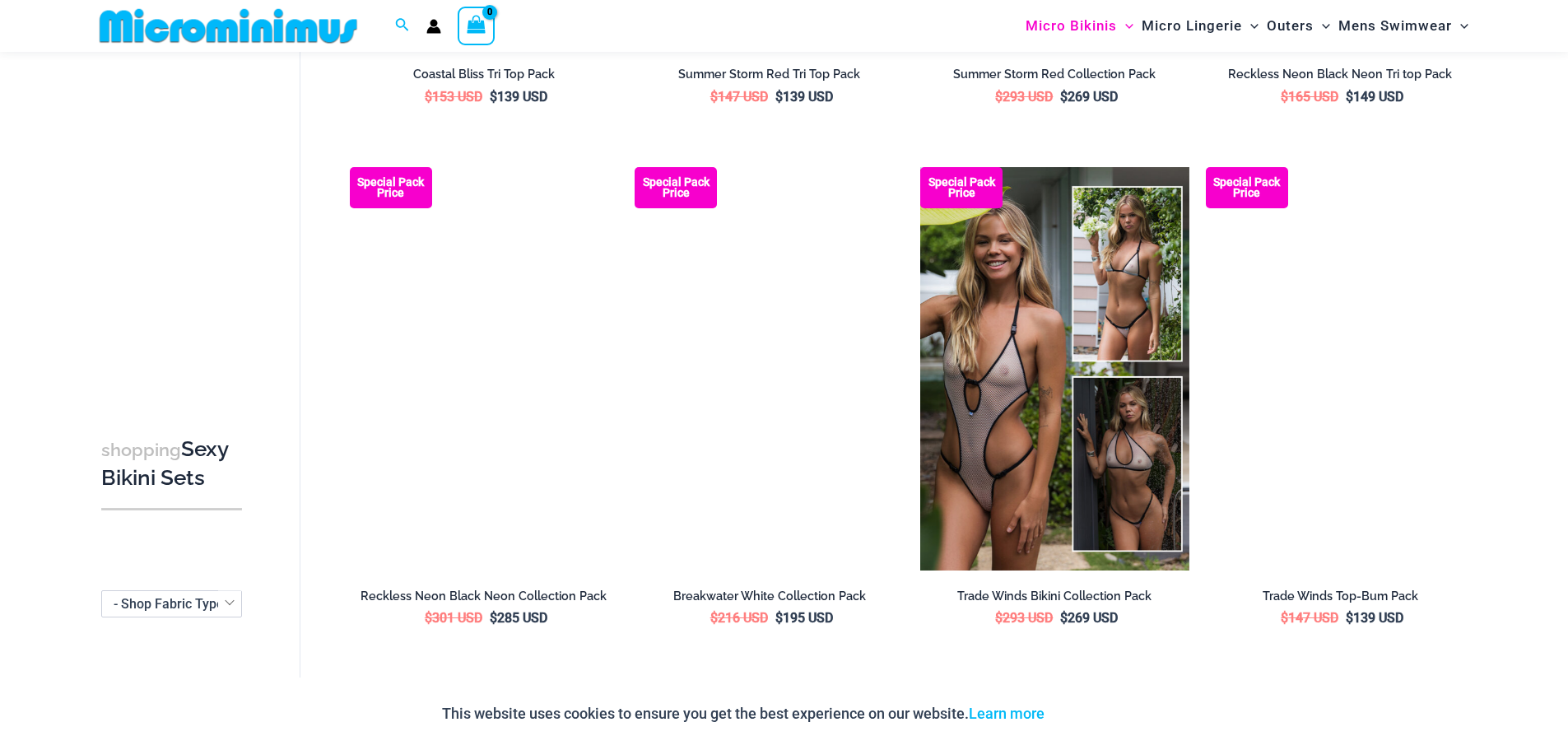
scroll to position [2101, 0]
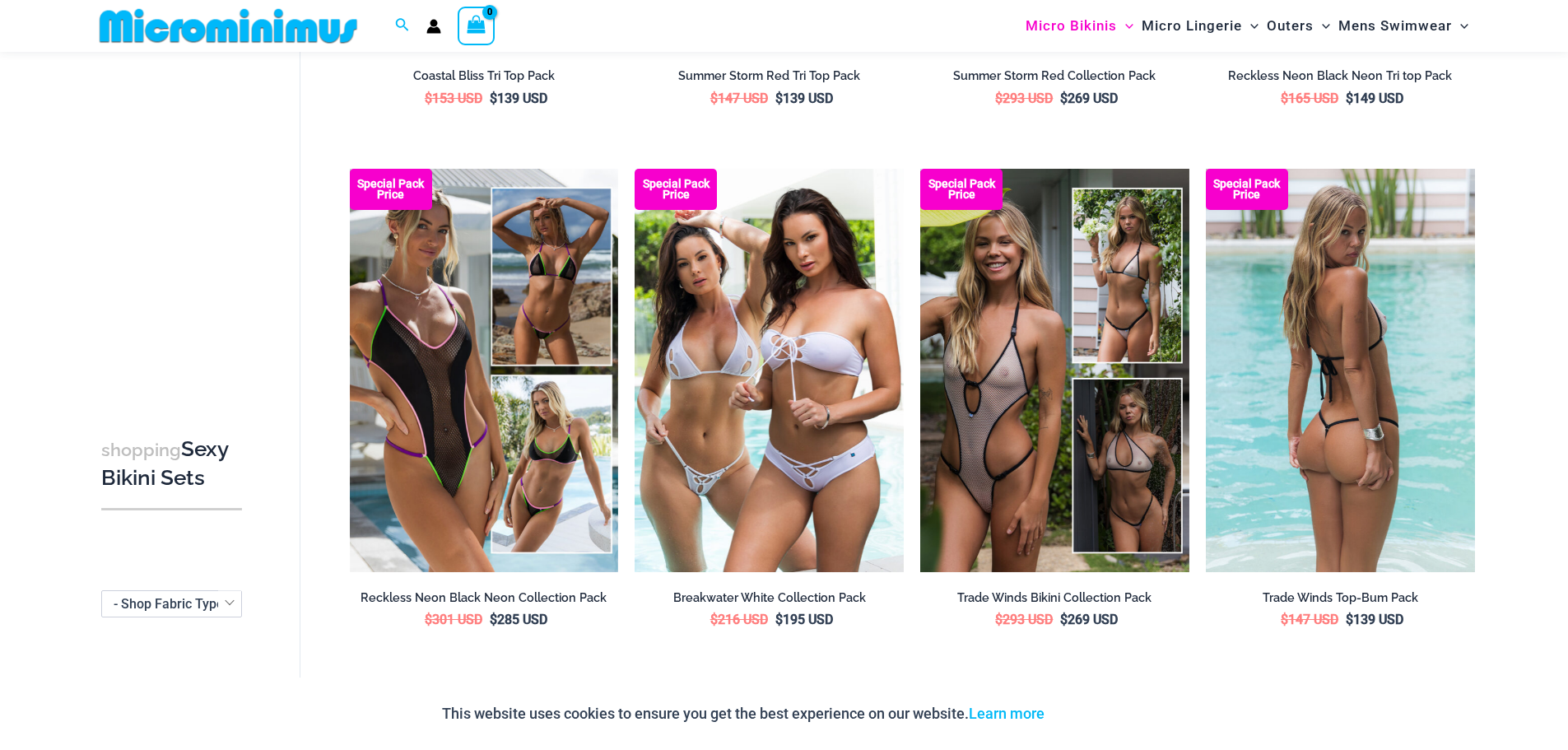
click at [1335, 410] on img at bounding box center [1340, 370] width 269 height 403
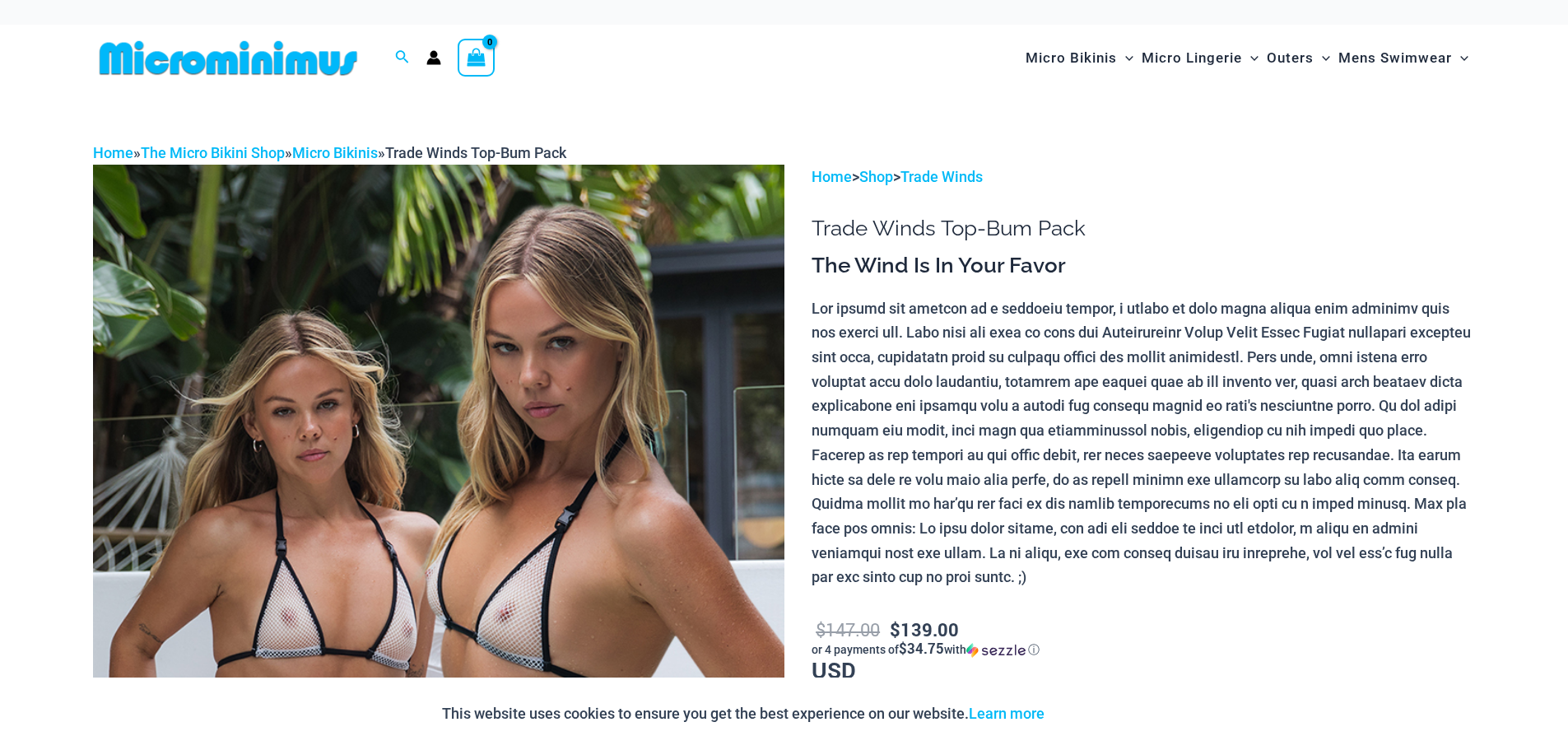
click at [466, 433] on img at bounding box center [439, 683] width 691 height 1037
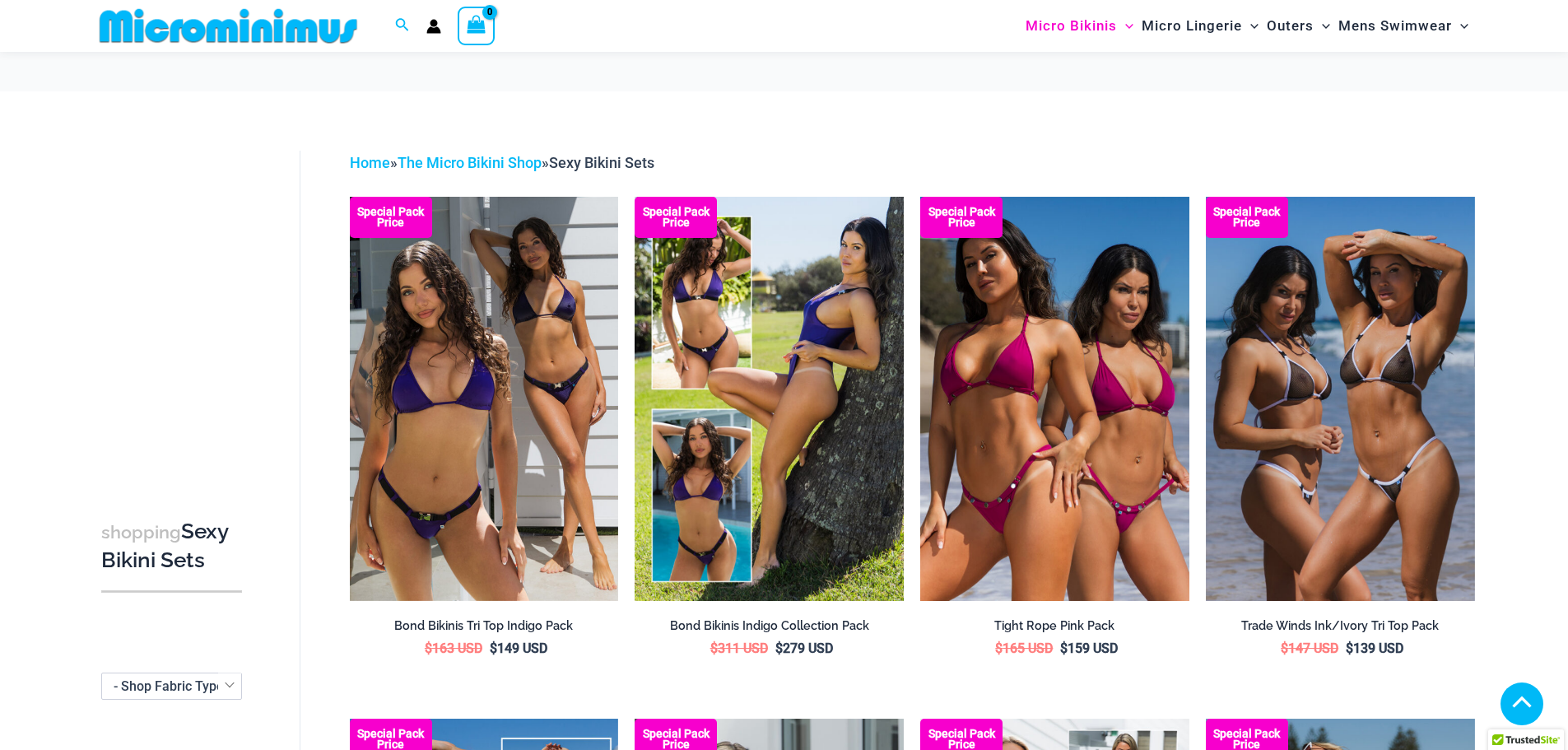
scroll to position [2101, 0]
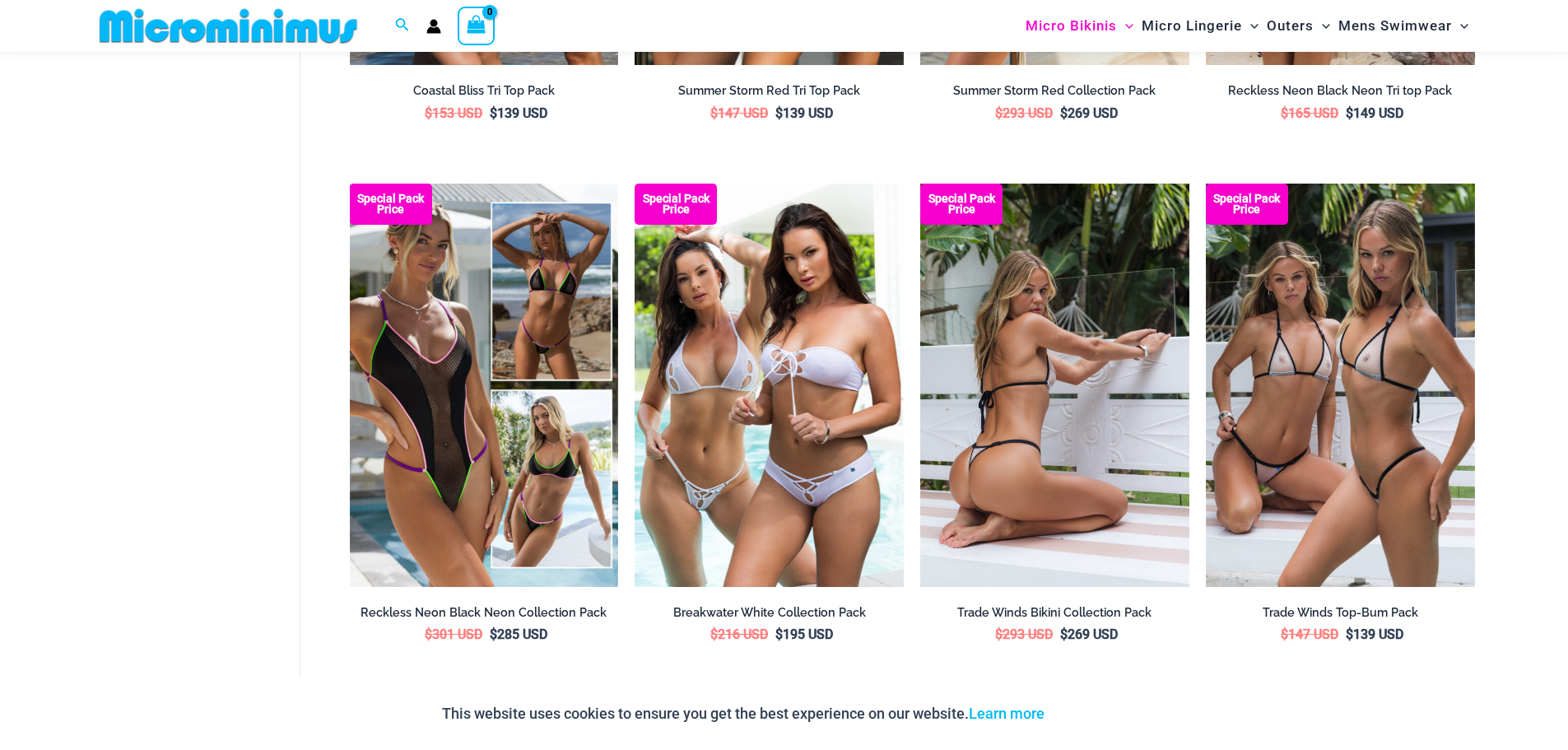
click at [1087, 516] on img at bounding box center [1054, 385] width 269 height 403
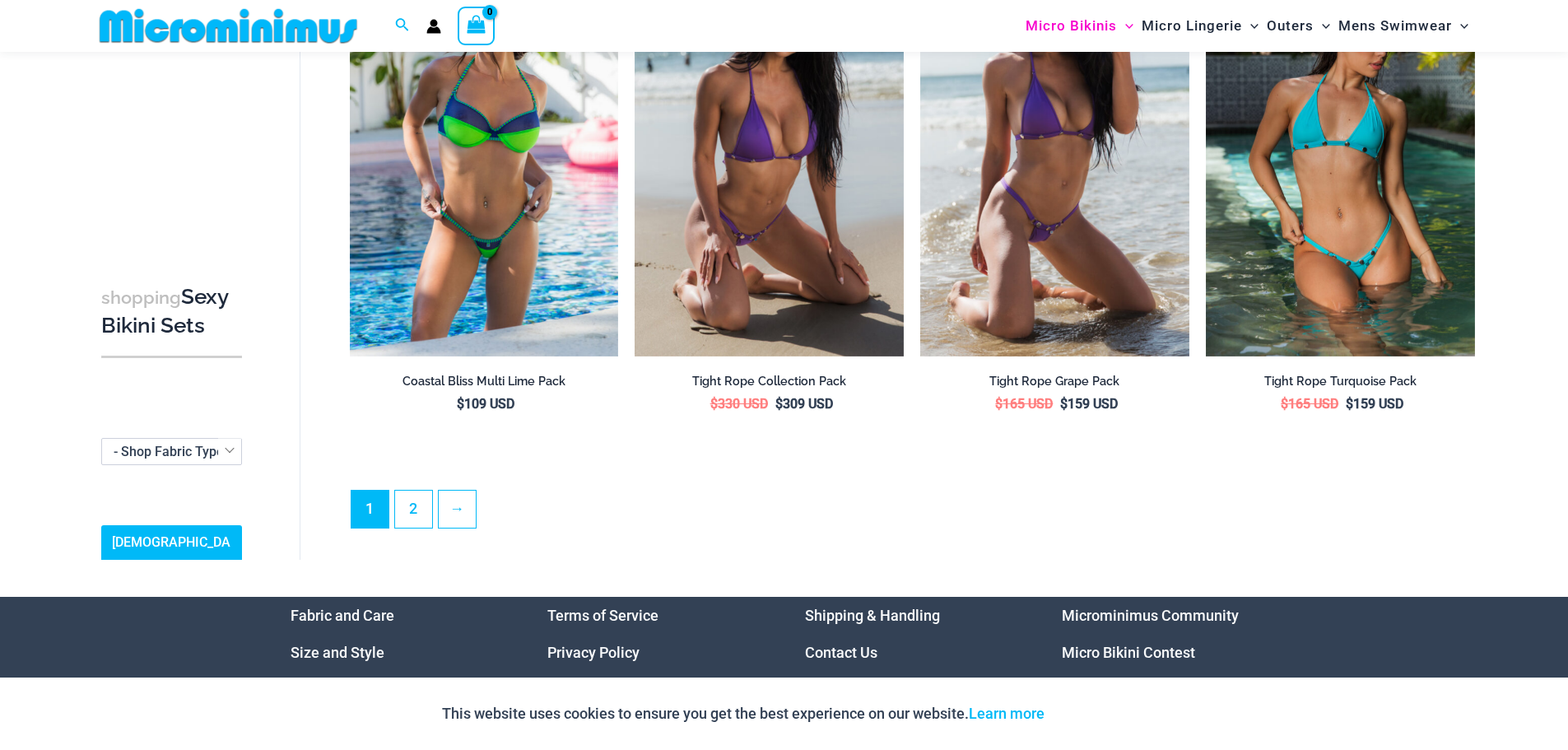
scroll to position [3891, 0]
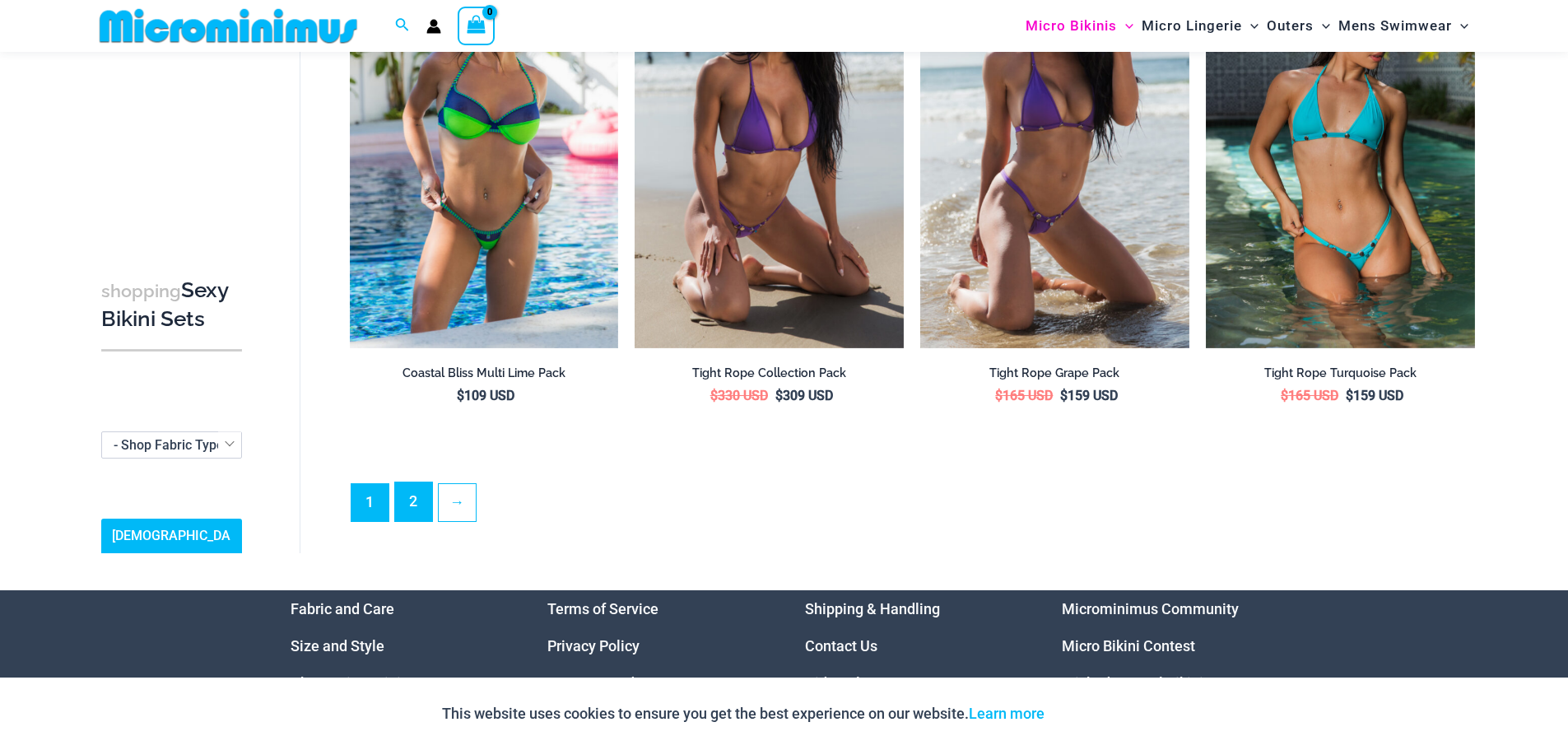
click at [401, 494] on link "2" at bounding box center [413, 502] width 37 height 39
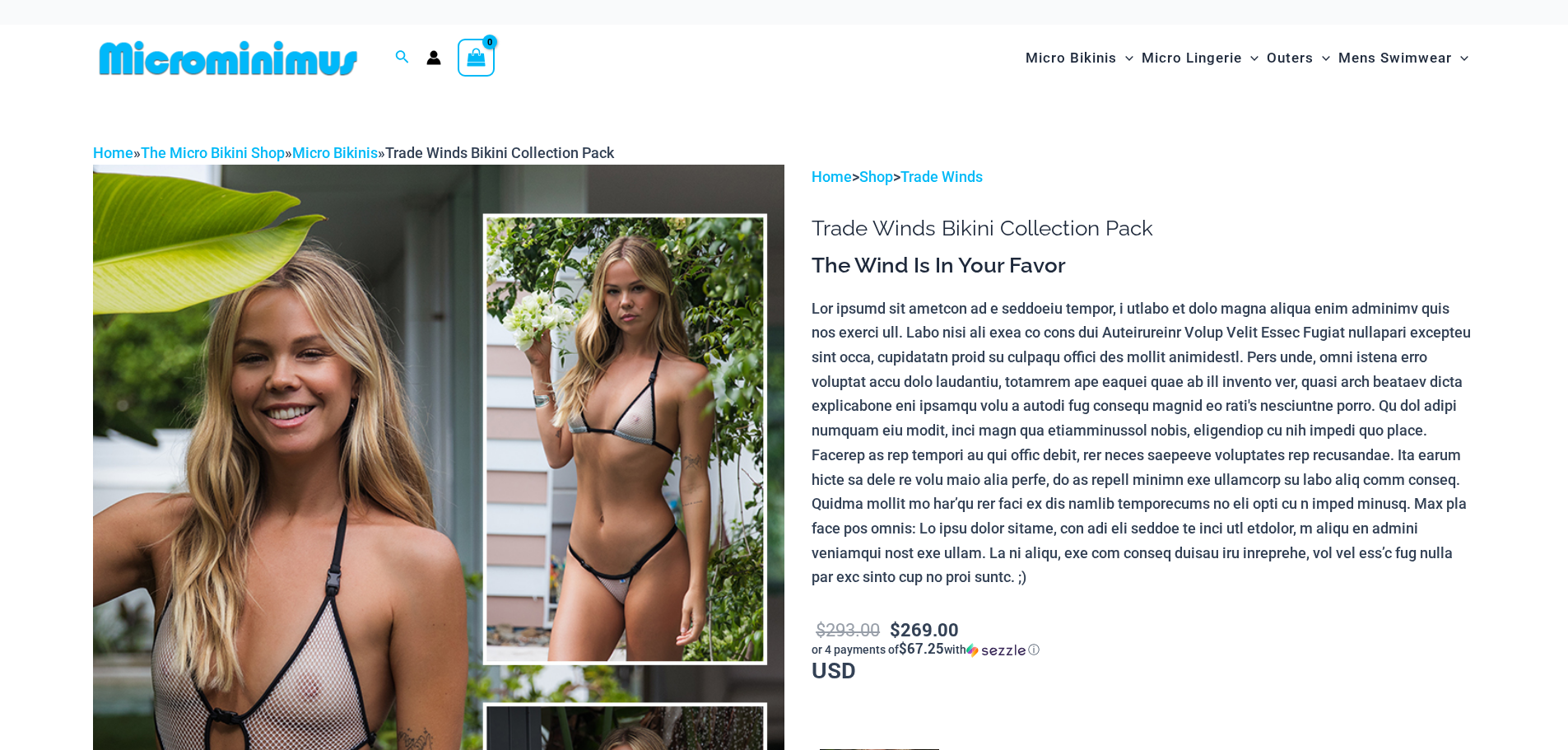
click at [651, 471] on img at bounding box center [439, 683] width 691 height 1037
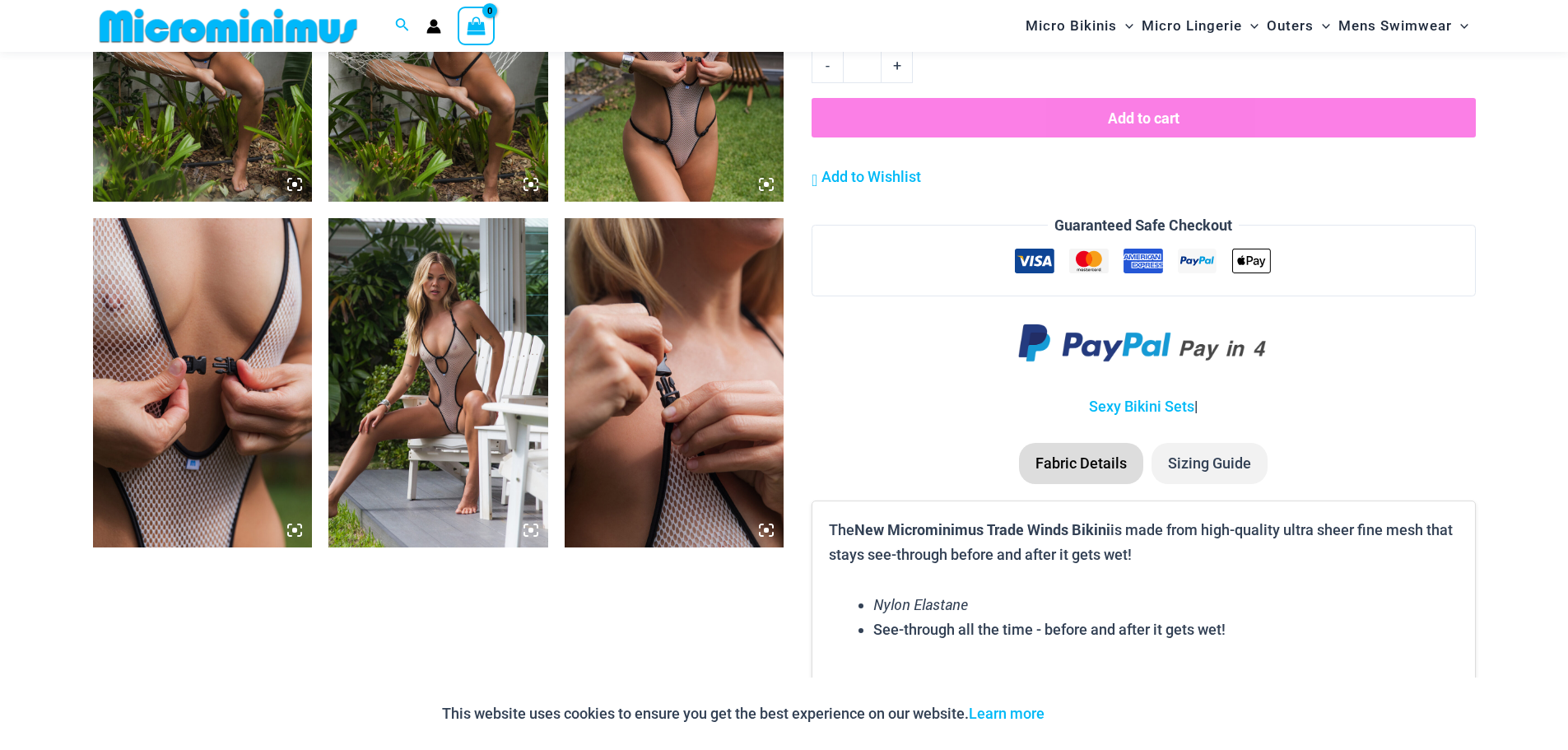
scroll to position [2368, 0]
click at [444, 421] on img at bounding box center [438, 384] width 220 height 330
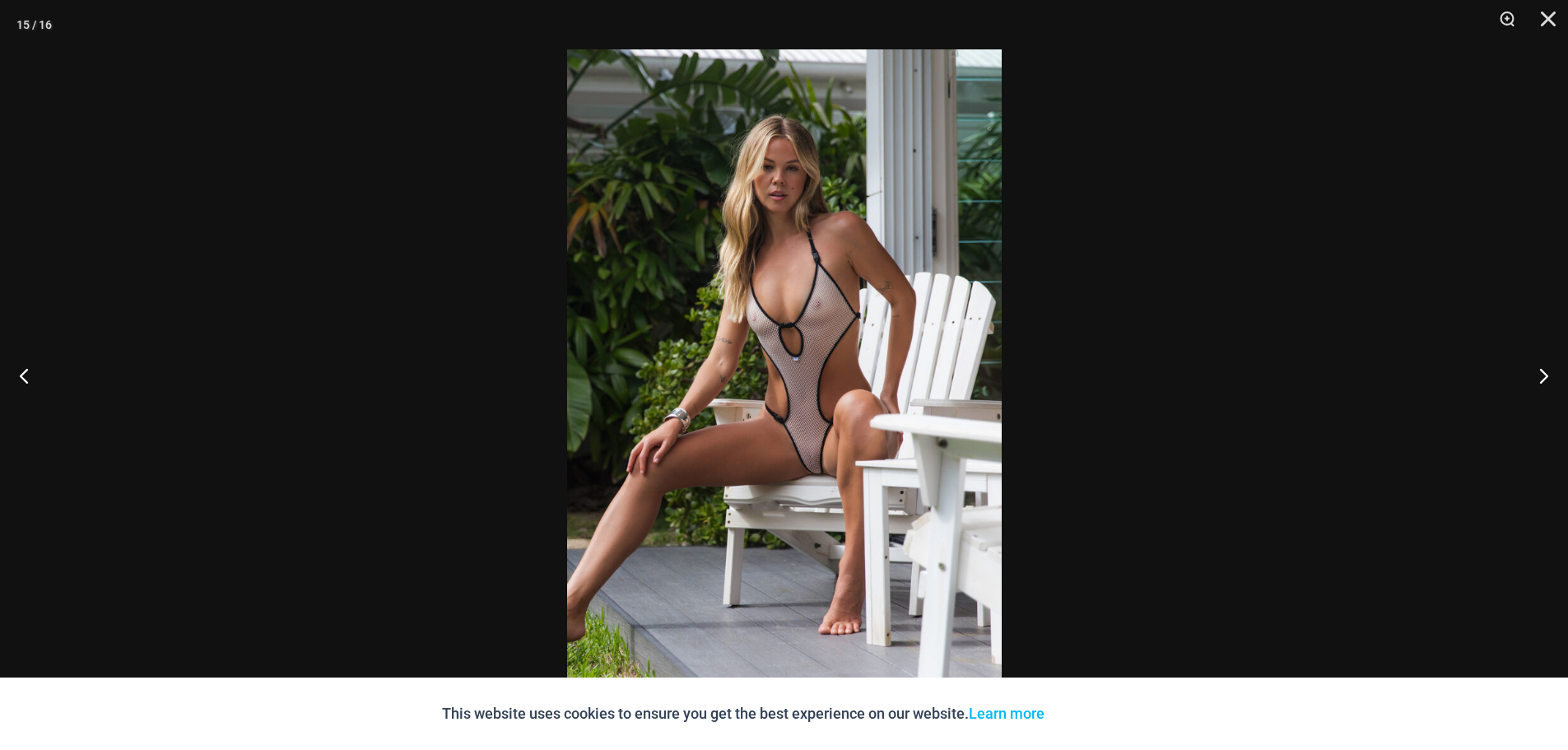
click at [848, 444] on img at bounding box center [784, 375] width 435 height 651
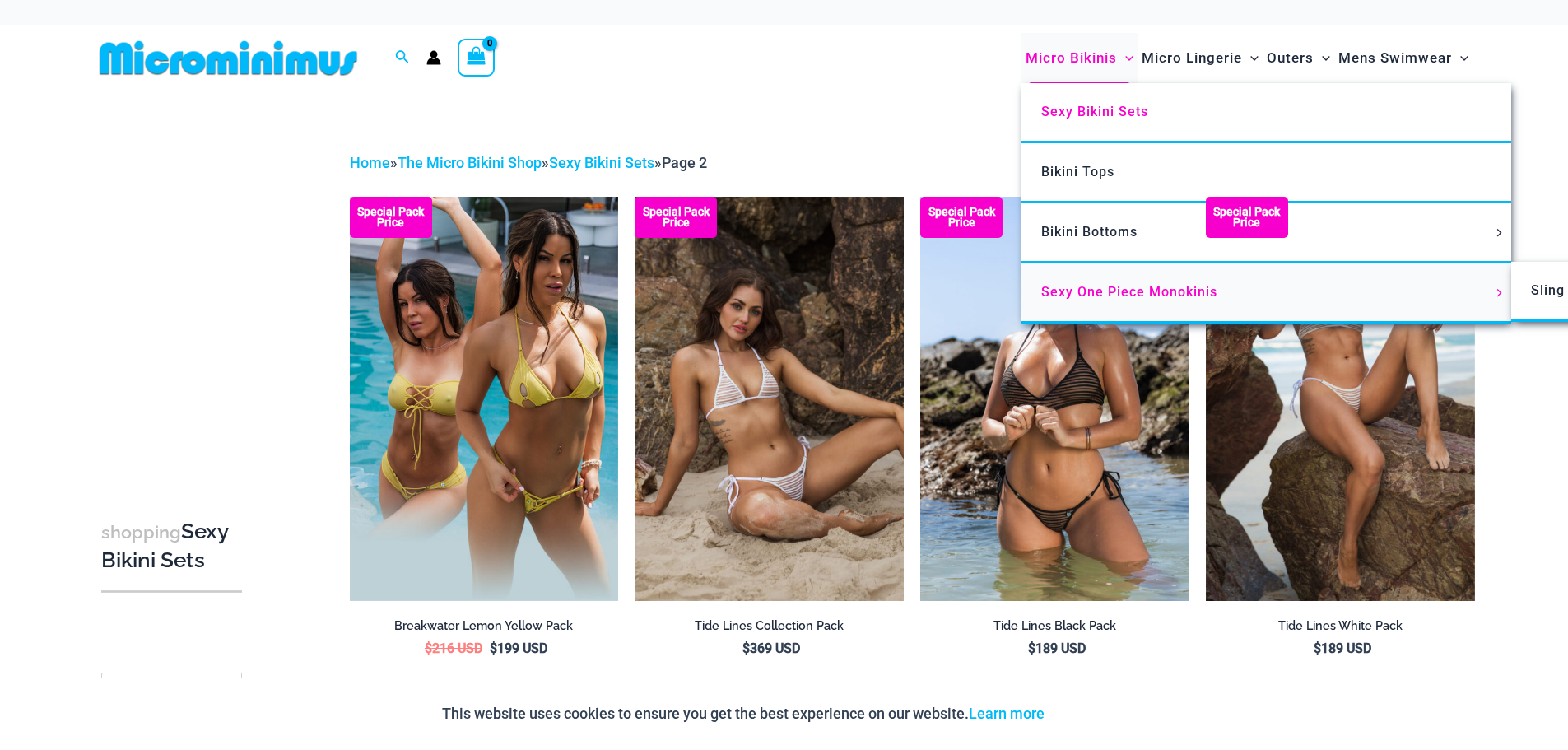
click at [1110, 292] on span "Sexy One Piece Monokinis" at bounding box center [1128, 291] width 176 height 15
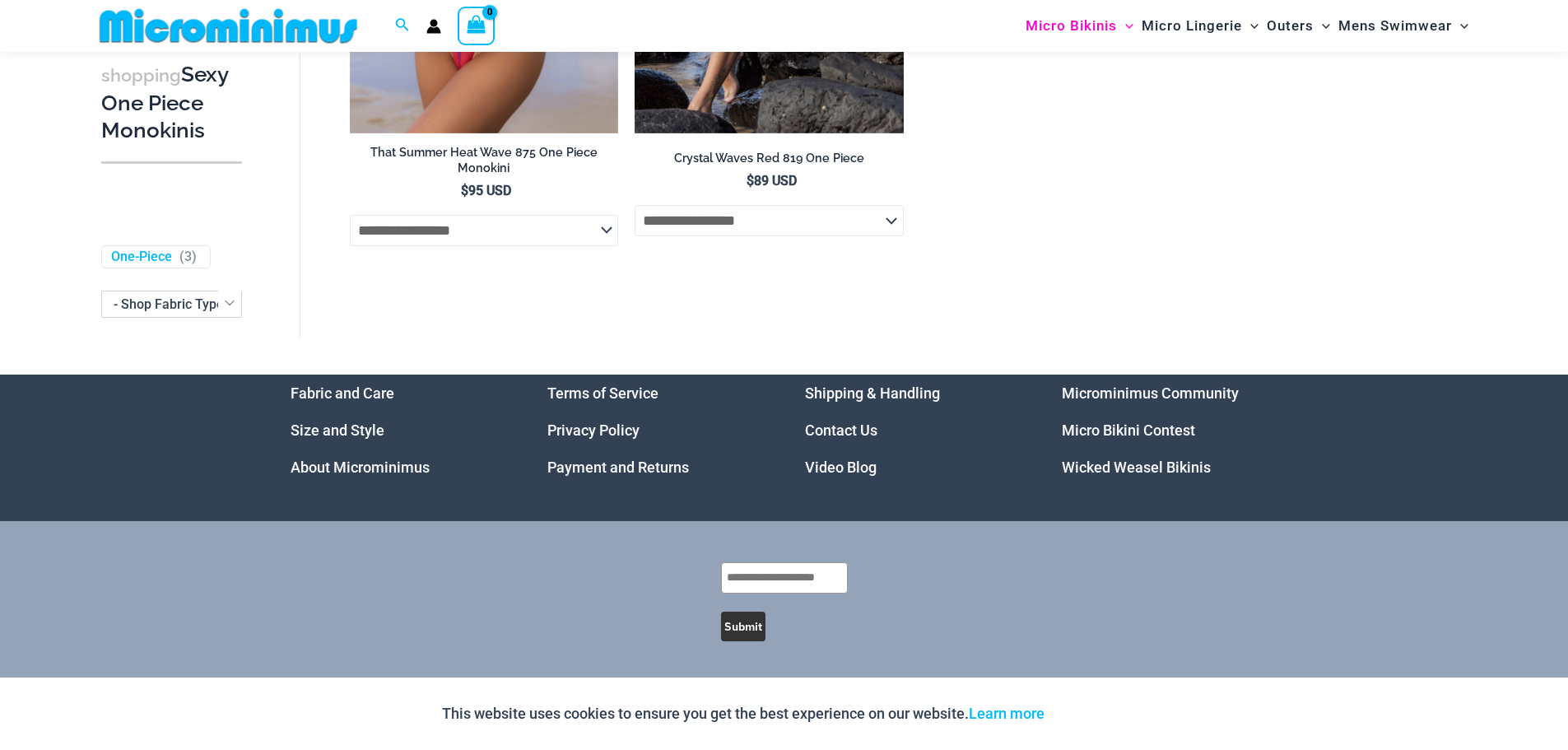
scroll to position [3303, 0]
click at [1149, 470] on link "Wicked Weasel Bikinis" at bounding box center [1136, 467] width 149 height 17
